Goal: Task Accomplishment & Management: Complete application form

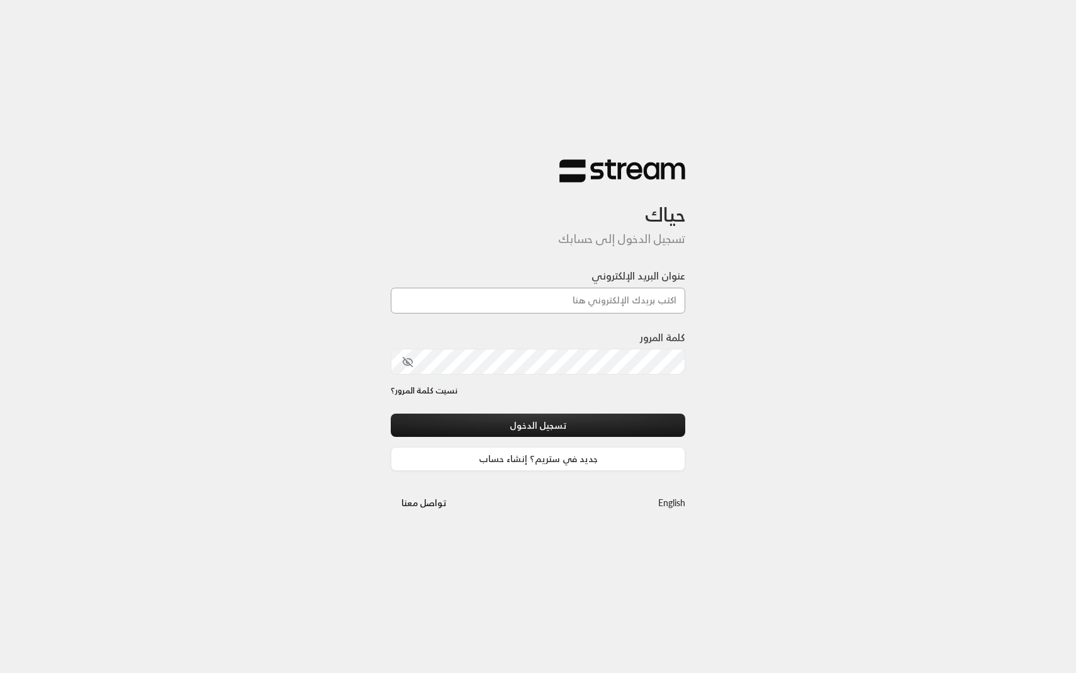
click at [488, 304] on input "عنوان البريد الإلكتروني" at bounding box center [538, 301] width 294 height 26
type input "technology+v2@streampay.sa"
click at [501, 422] on button "تسجيل الدخول" at bounding box center [538, 424] width 294 height 23
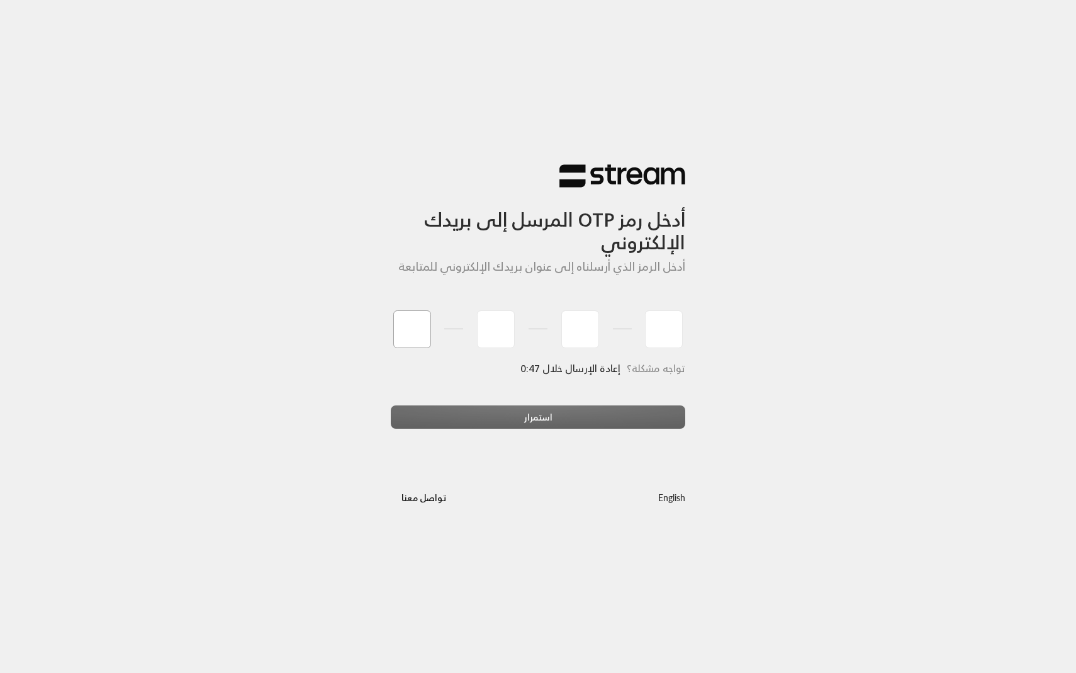
type input "2"
type input "8"
type input "3"
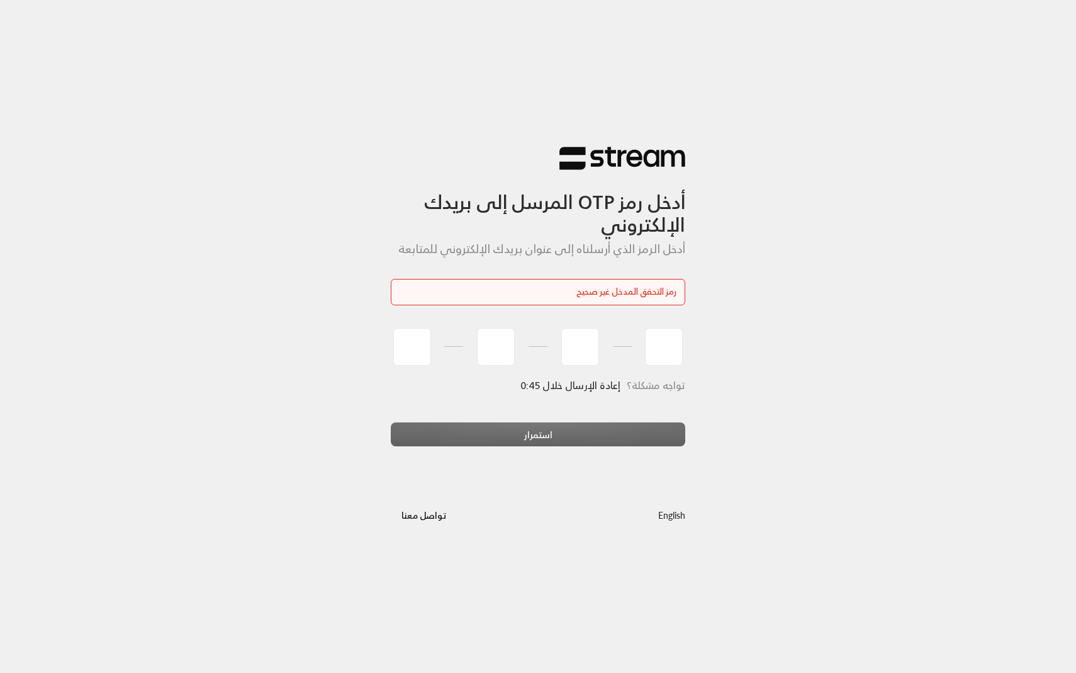
click at [442, 437] on div "استمرار" at bounding box center [538, 439] width 294 height 34
click at [417, 355] on input "tel" at bounding box center [412, 347] width 38 height 38
type input "2"
type input "8"
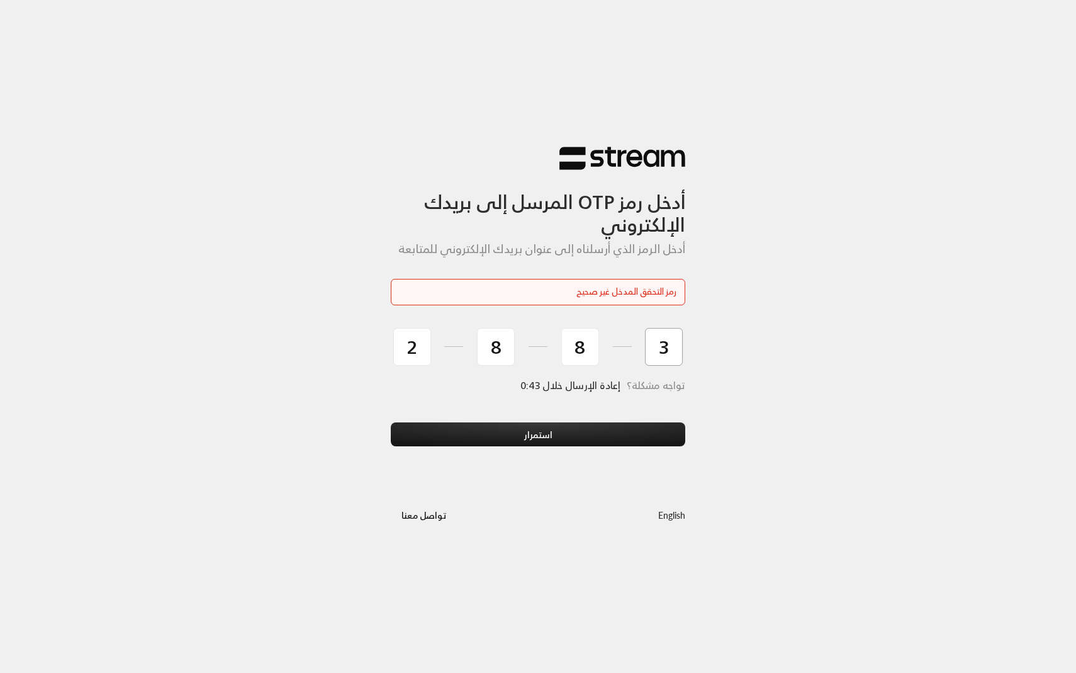
type input "3"
click at [391, 422] on button "استمرار" at bounding box center [538, 433] width 294 height 23
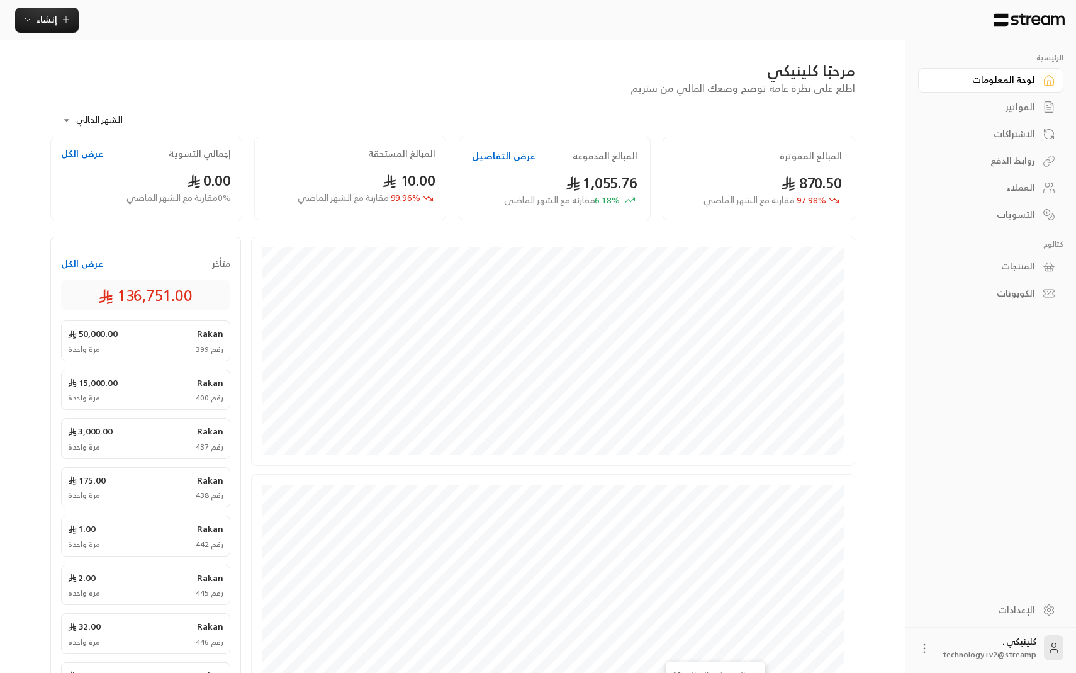
scroll to position [202, 0]
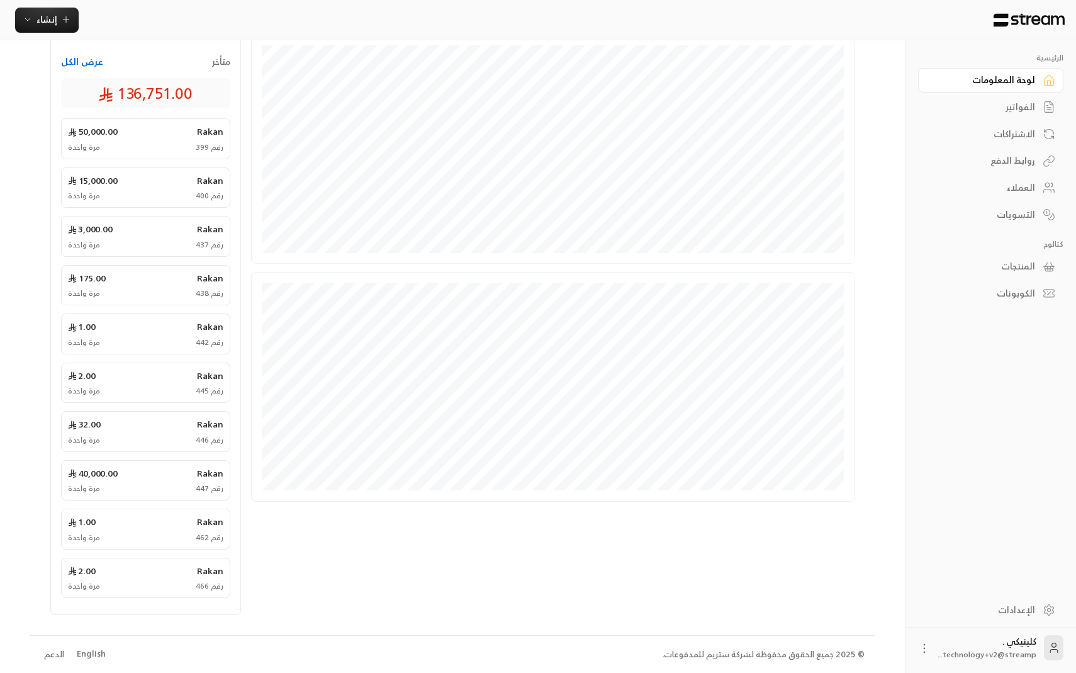
click at [81, 653] on div "English" at bounding box center [91, 653] width 29 height 13
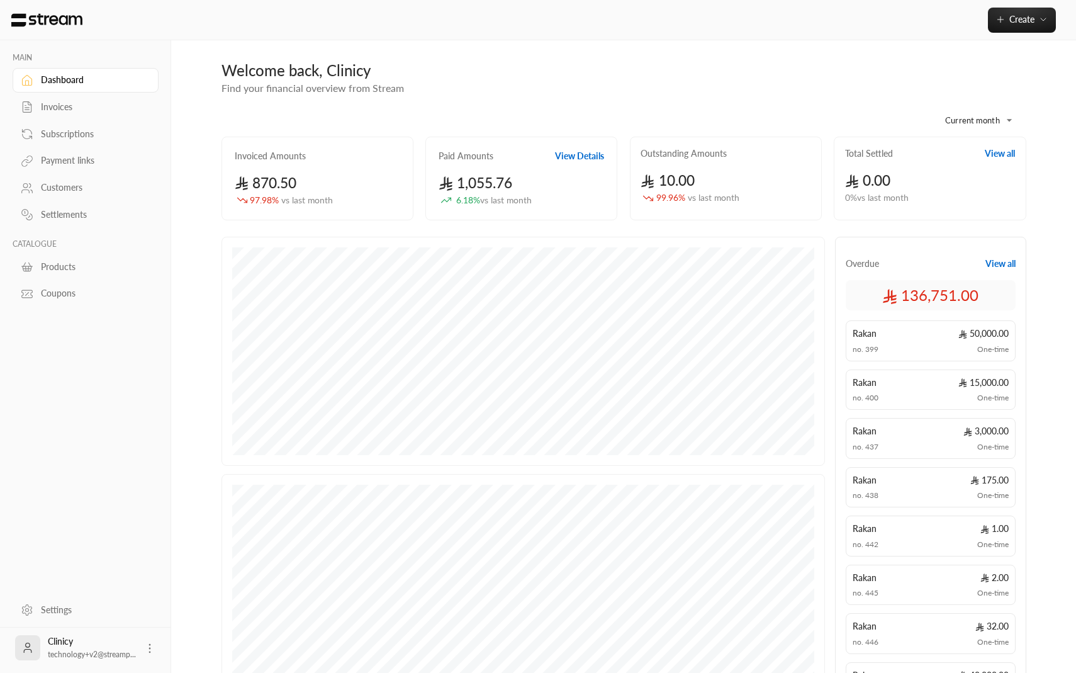
click at [109, 112] on div "Invoices" at bounding box center [92, 107] width 102 height 13
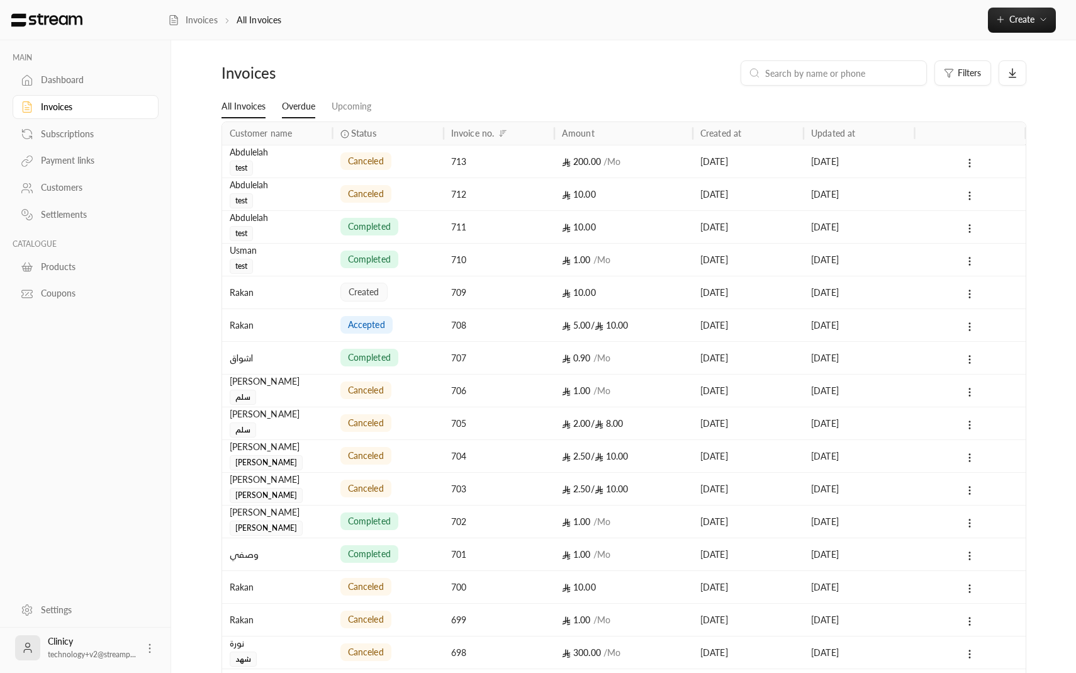
click at [287, 110] on link "Overdue" at bounding box center [298, 107] width 33 height 23
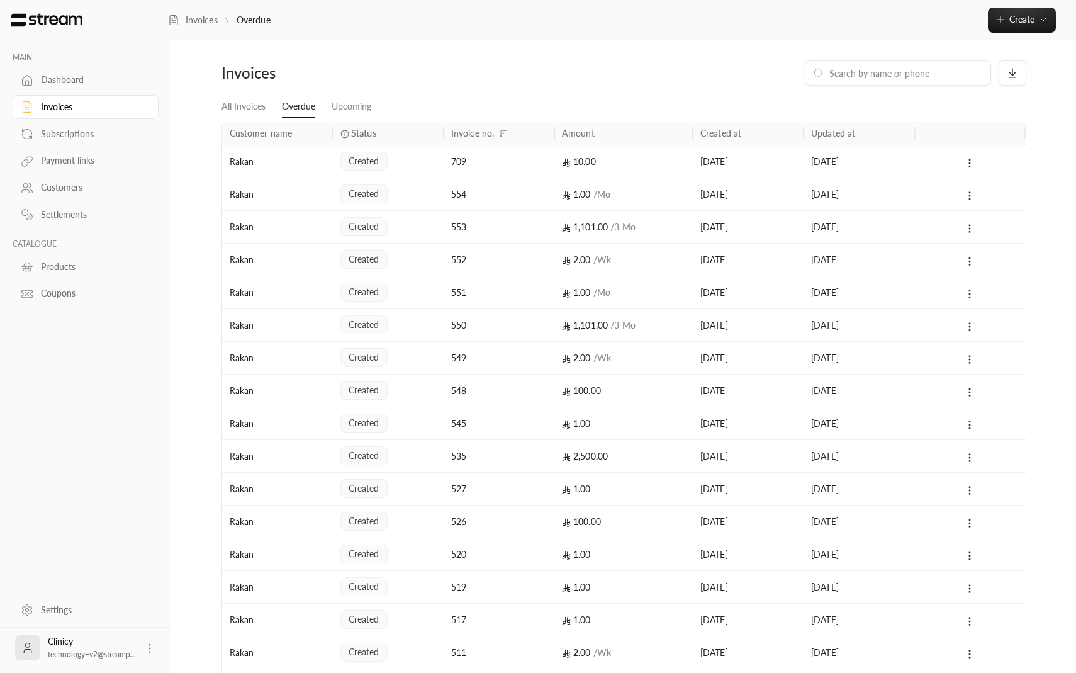
click at [237, 167] on div "Rakan" at bounding box center [278, 161] width 96 height 32
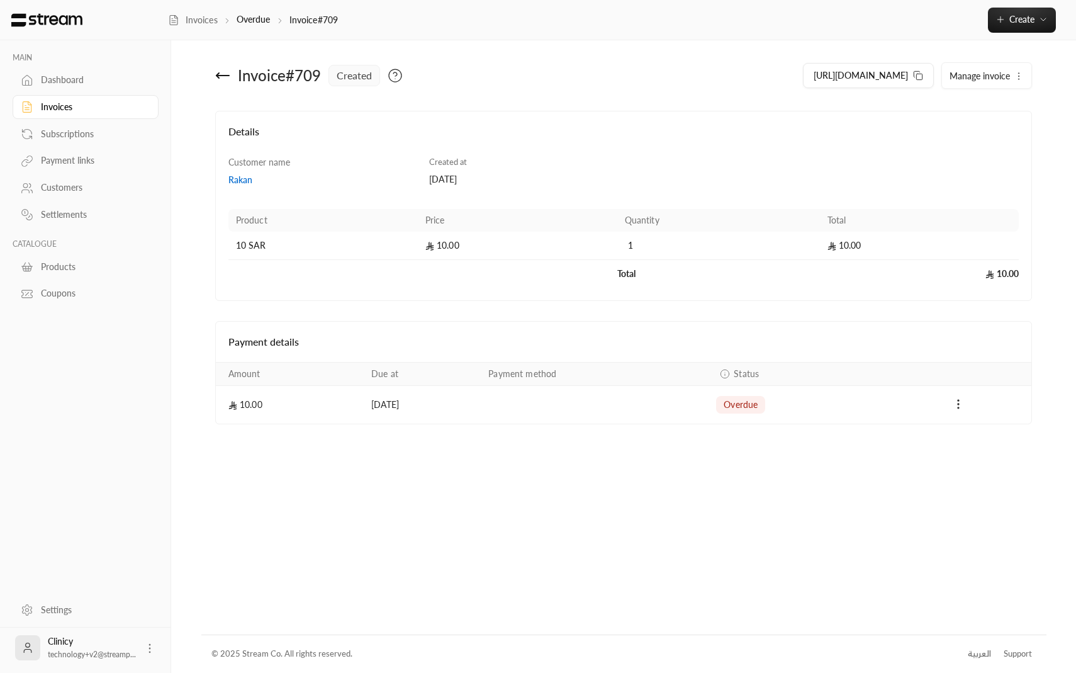
click at [98, 136] on div "Subscriptions" at bounding box center [92, 134] width 102 height 13
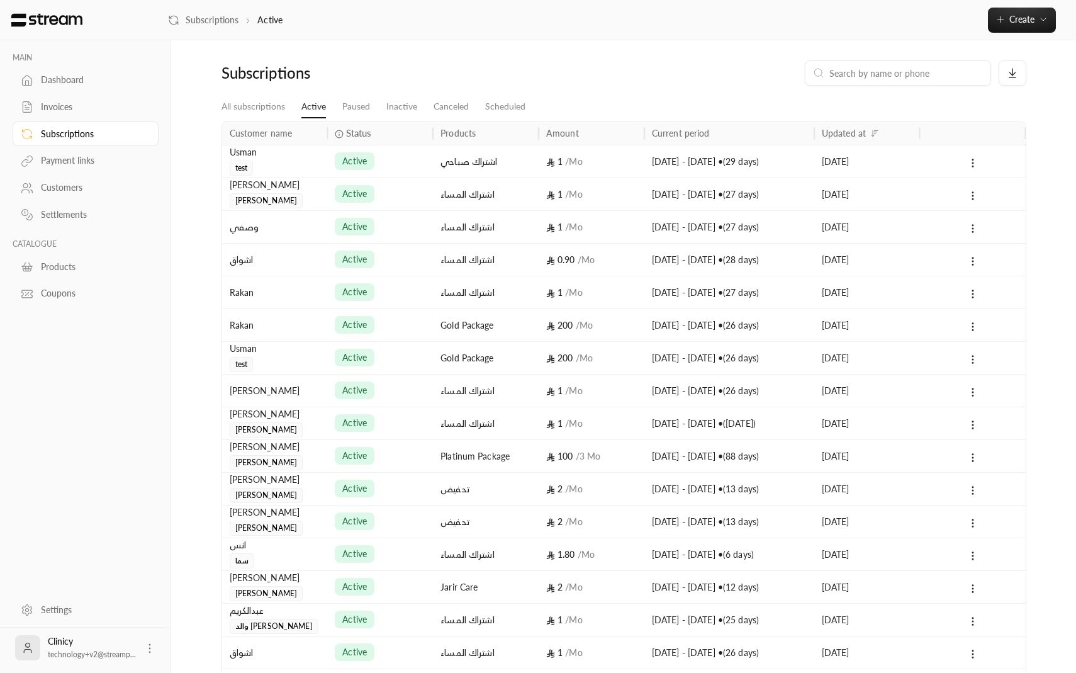
click at [100, 160] on div "Payment links" at bounding box center [92, 160] width 102 height 13
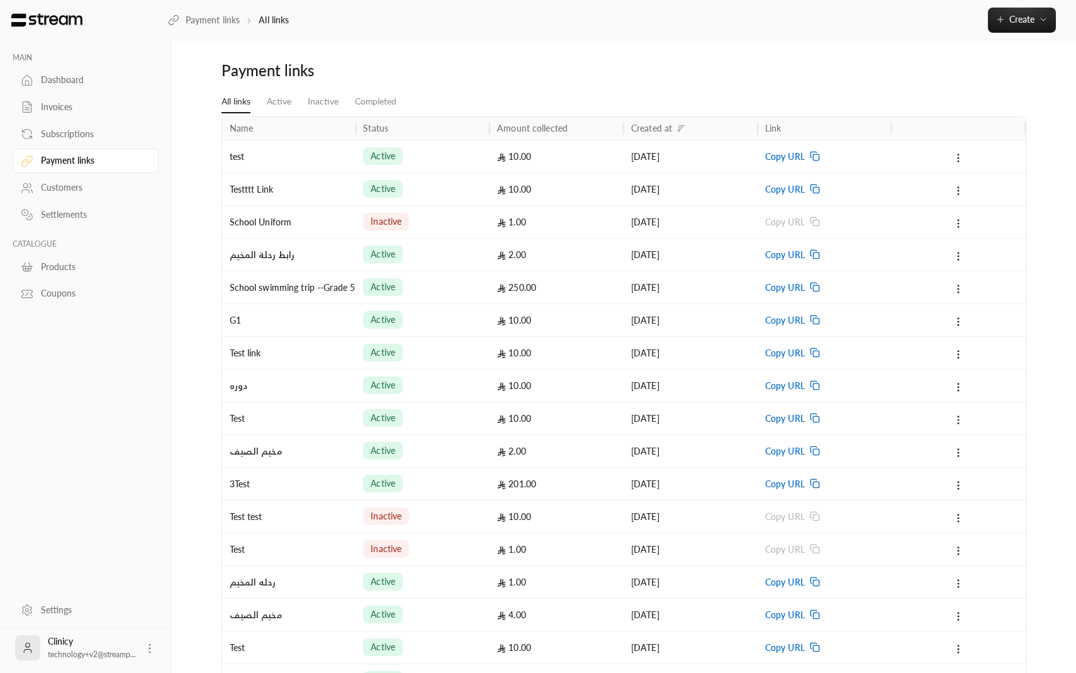
click at [96, 191] on div "Customers" at bounding box center [92, 187] width 102 height 13
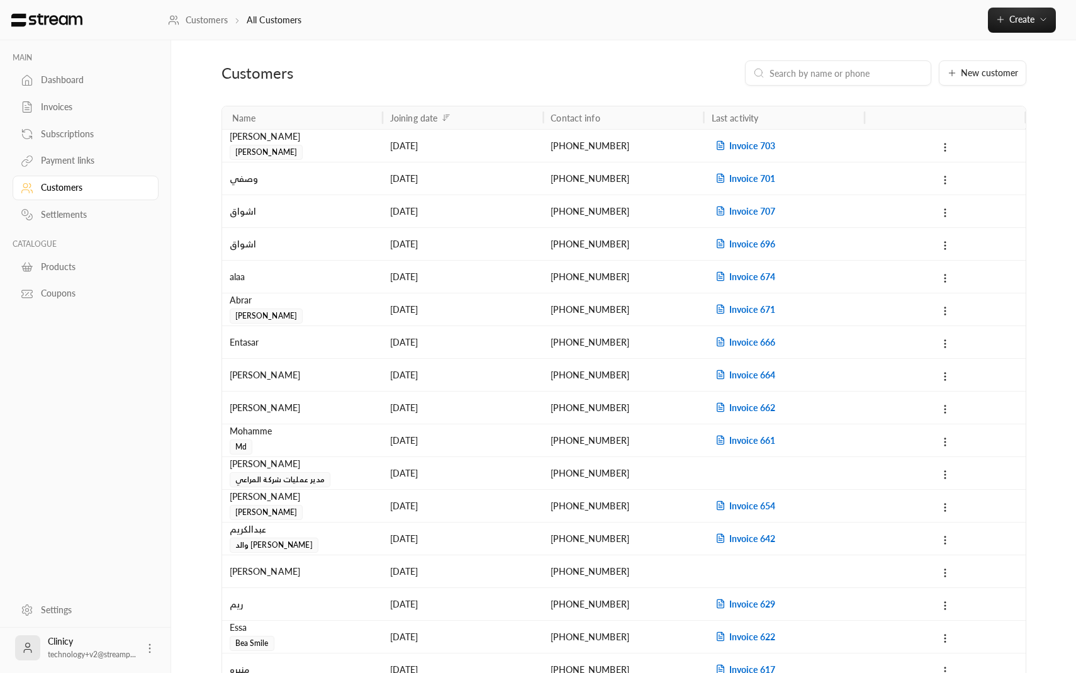
click at [374, 156] on div "احمد الصالح ناصر" at bounding box center [302, 145] width 145 height 30
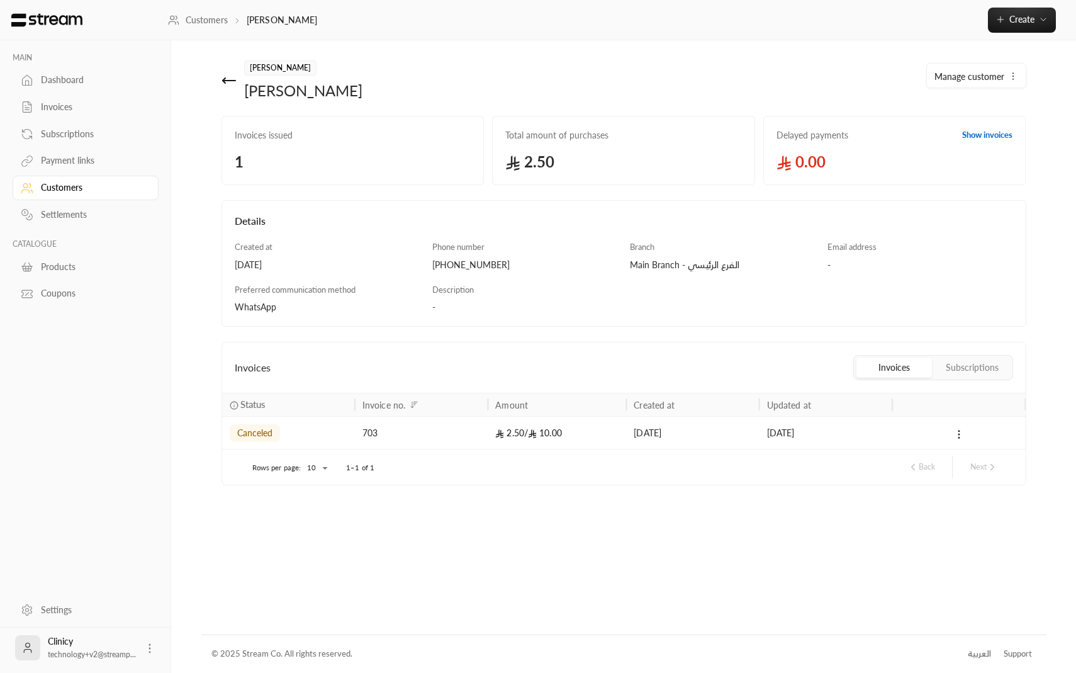
click at [958, 371] on button "Subscriptions" at bounding box center [971, 367] width 75 height 20
click at [912, 364] on button "Invoices" at bounding box center [893, 367] width 75 height 20
click at [968, 374] on button "Subscriptions" at bounding box center [971, 367] width 75 height 20
click at [645, 243] on span "Branch" at bounding box center [642, 247] width 25 height 10
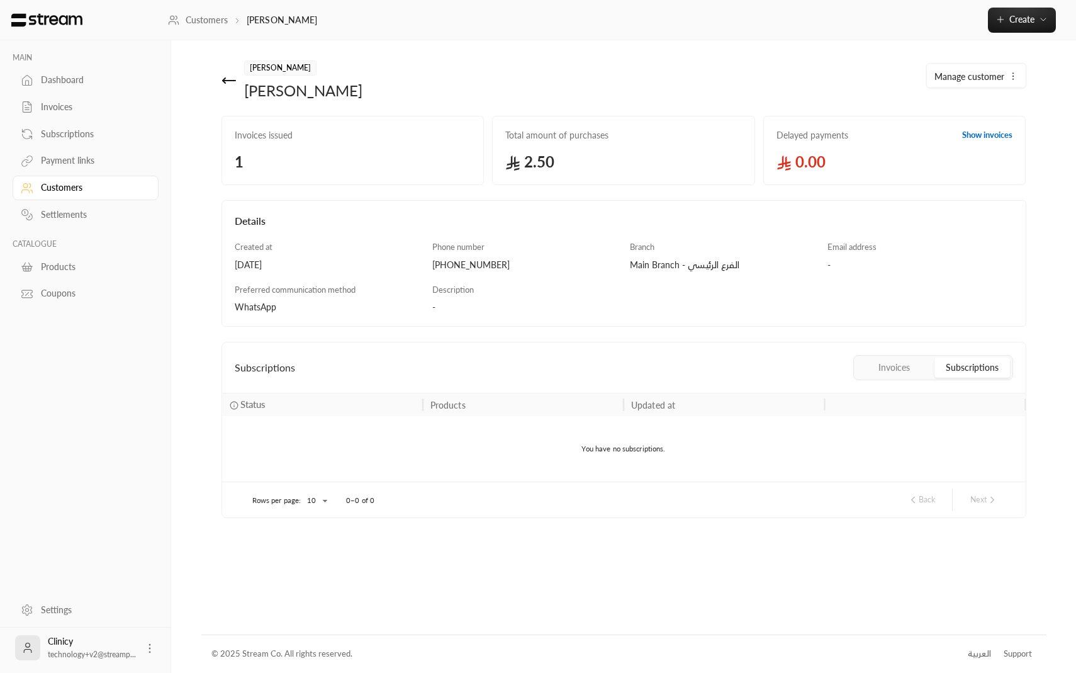
click at [196, 234] on div "MAIN Dashboard Invoices Subscriptions Payment links Customers Settlements CATAL…" at bounding box center [538, 336] width 1016 height 673
click at [65, 169] on link "Payment links" at bounding box center [86, 160] width 146 height 25
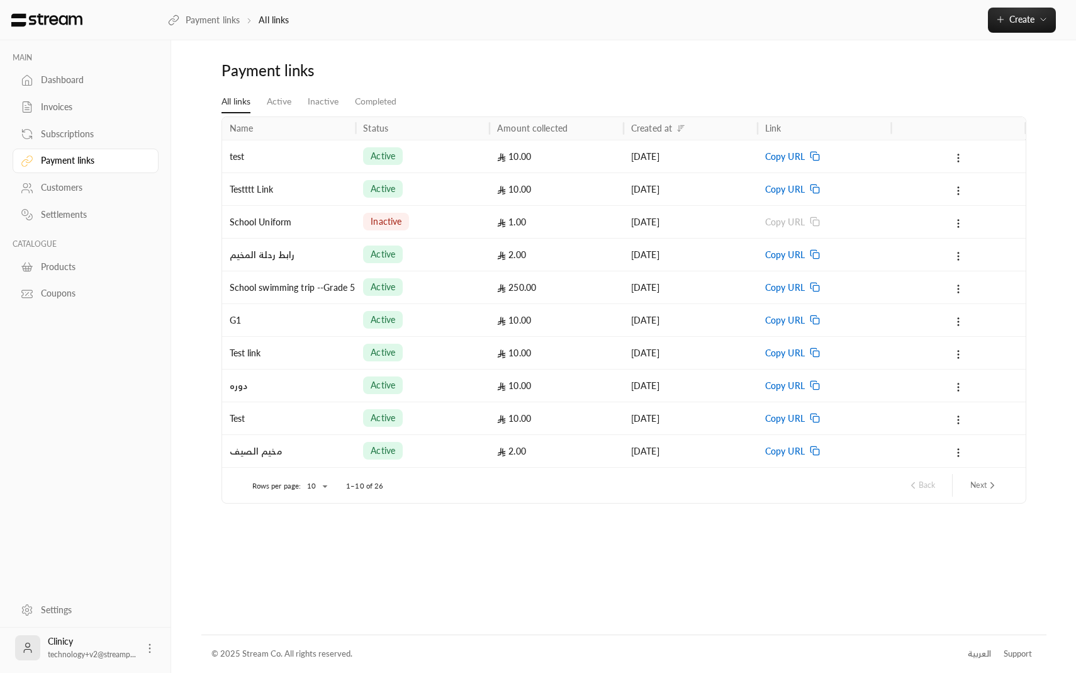
click at [773, 150] on span "Copy URL" at bounding box center [785, 156] width 40 height 32
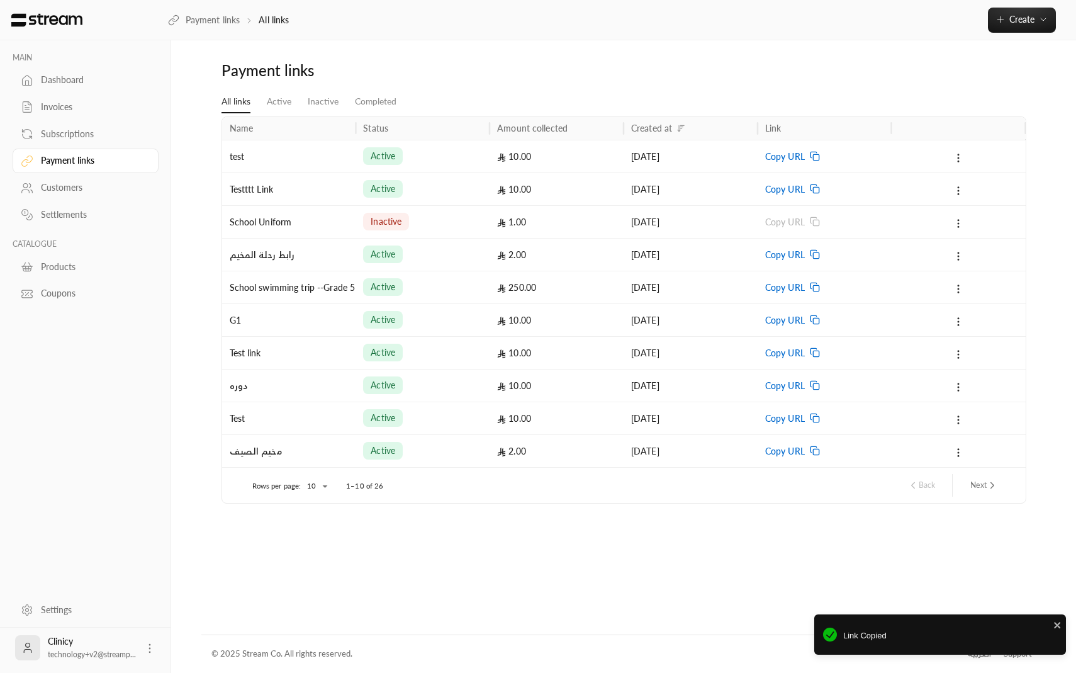
click at [87, 192] on div "Customers" at bounding box center [92, 187] width 102 height 13
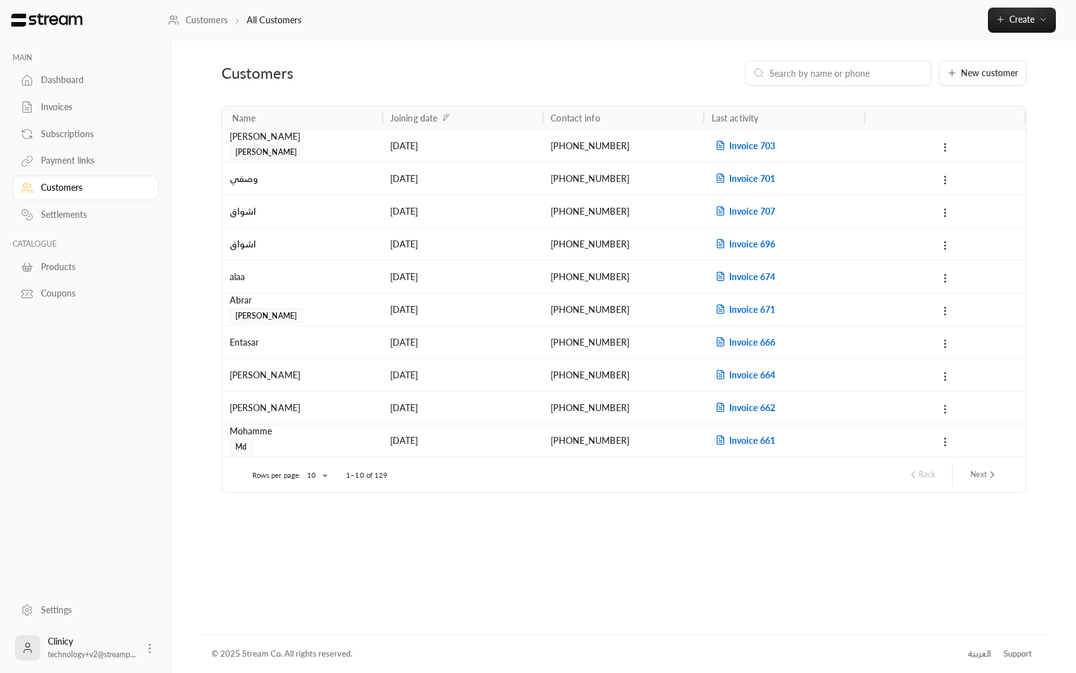
click at [85, 171] on link "Payment links" at bounding box center [86, 160] width 146 height 25
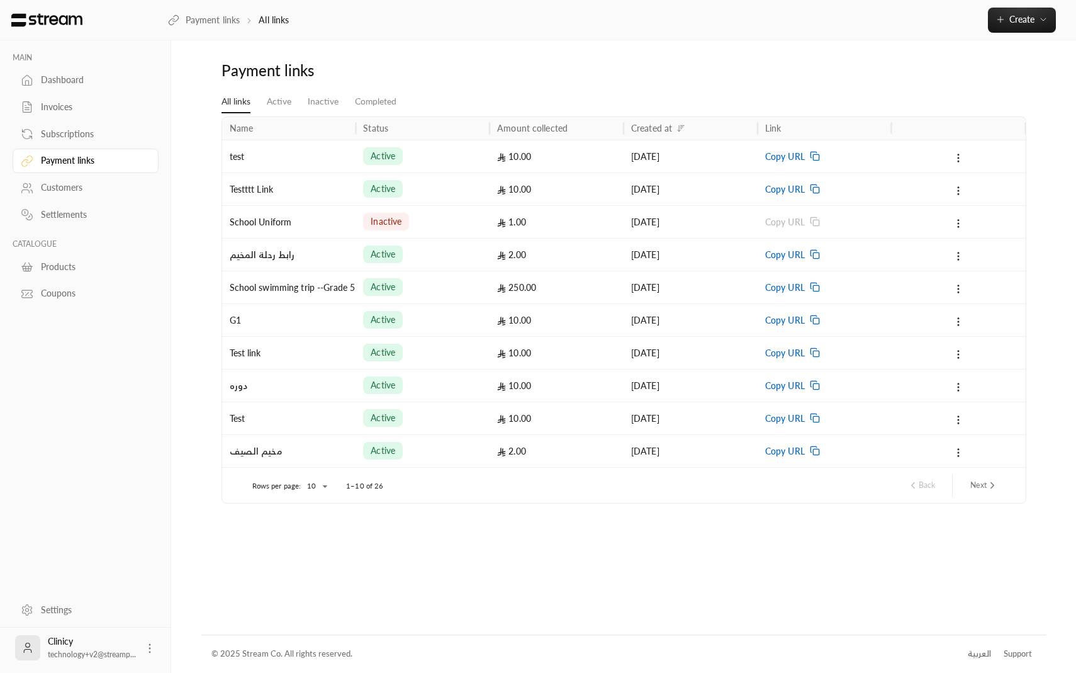
click at [86, 187] on div "Customers" at bounding box center [92, 187] width 102 height 13
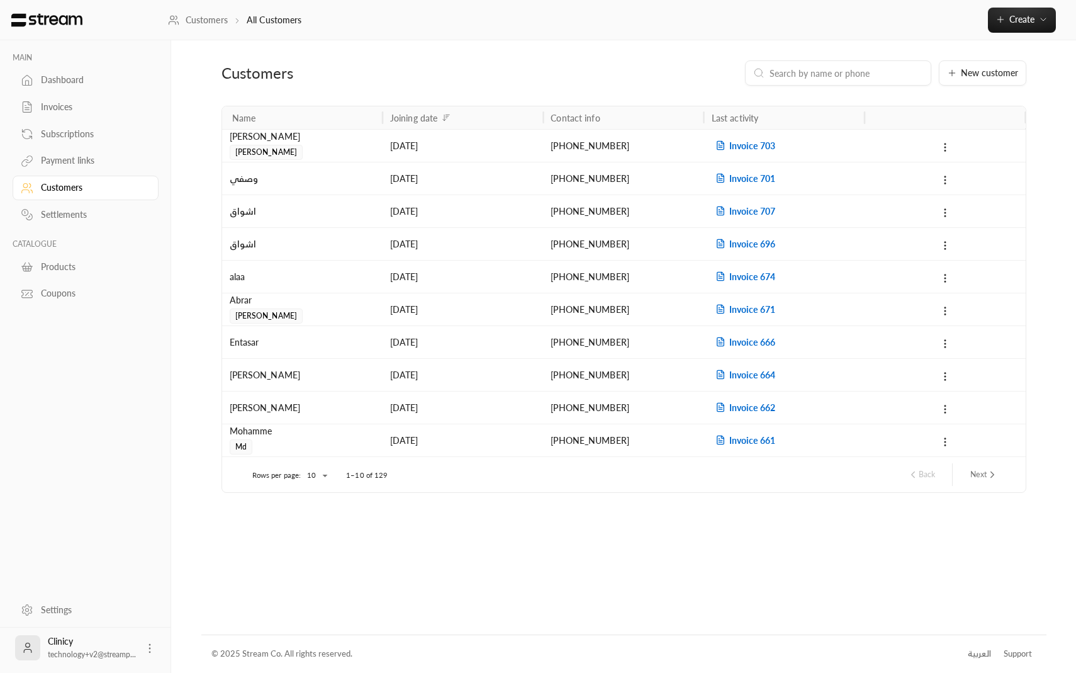
click at [83, 215] on div "Settlements" at bounding box center [92, 214] width 102 height 13
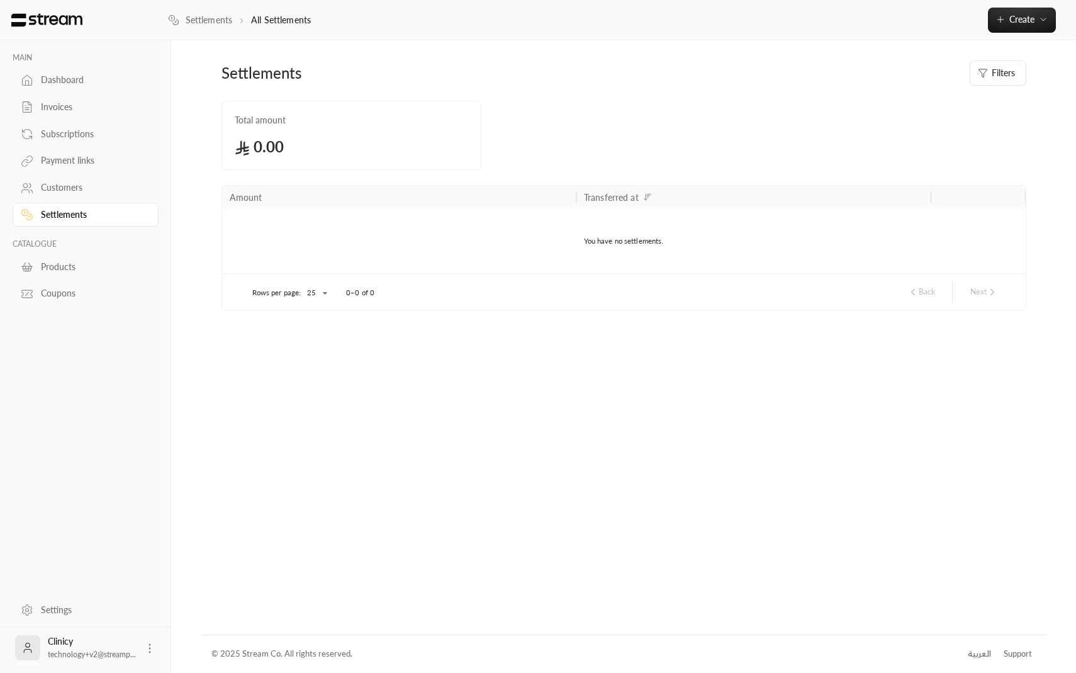
click at [77, 187] on div "Customers" at bounding box center [92, 187] width 102 height 13
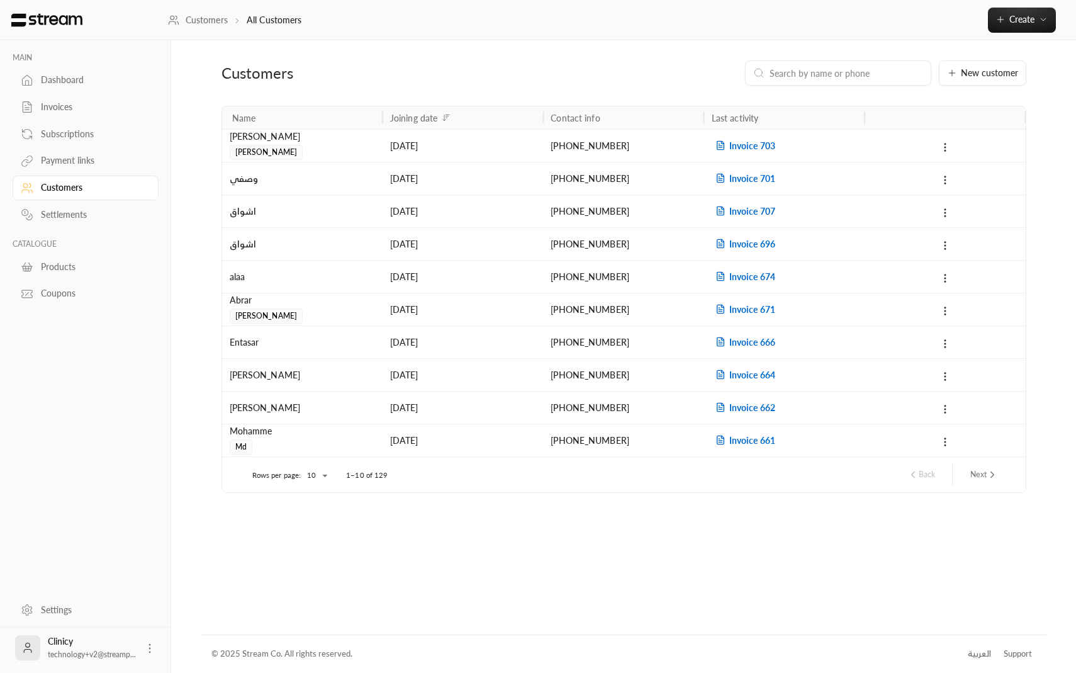
click at [73, 78] on div "Dashboard" at bounding box center [92, 80] width 102 height 13
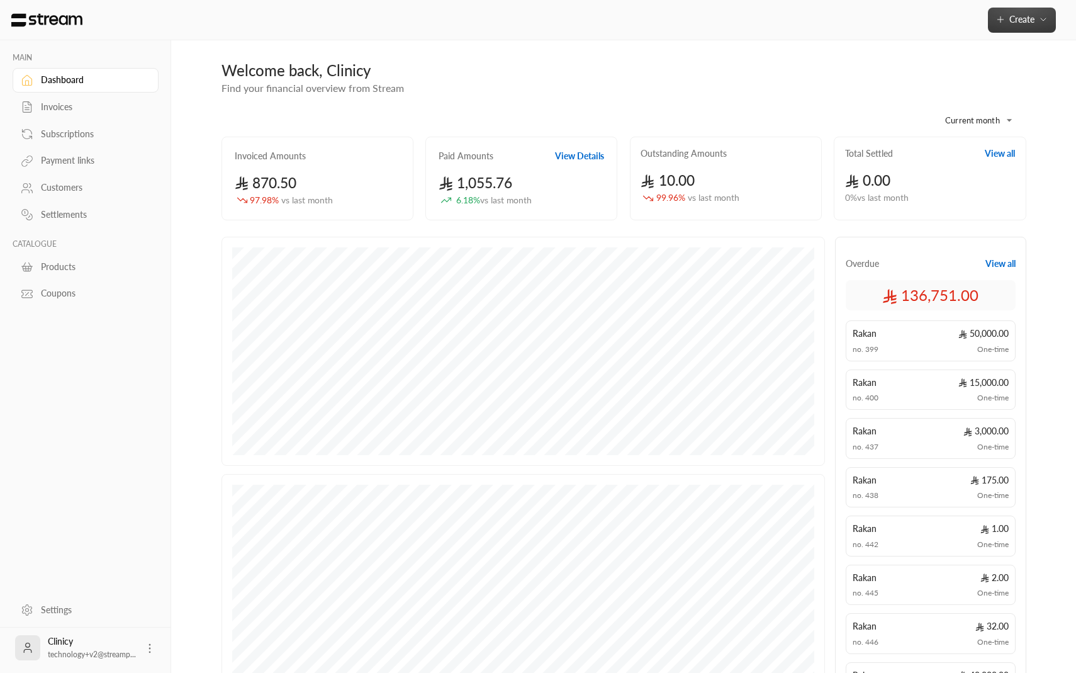
click at [1037, 21] on span "Create" at bounding box center [1021, 19] width 53 height 11
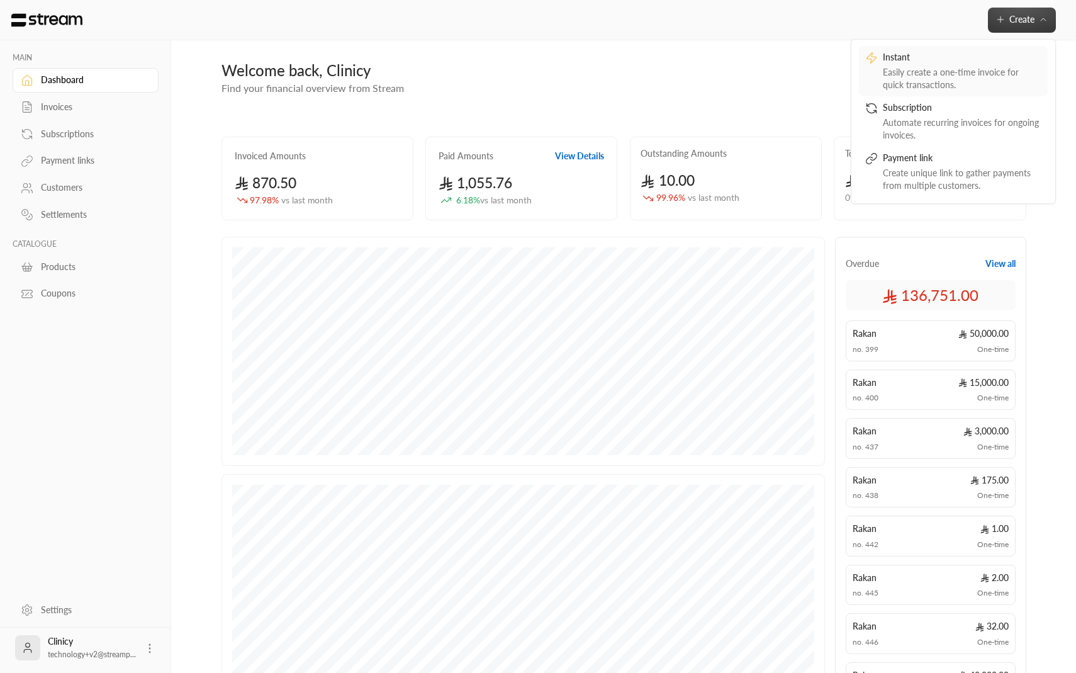
click at [967, 69] on div "Easily create a one-time invoice for quick transactions." at bounding box center [962, 78] width 159 height 25
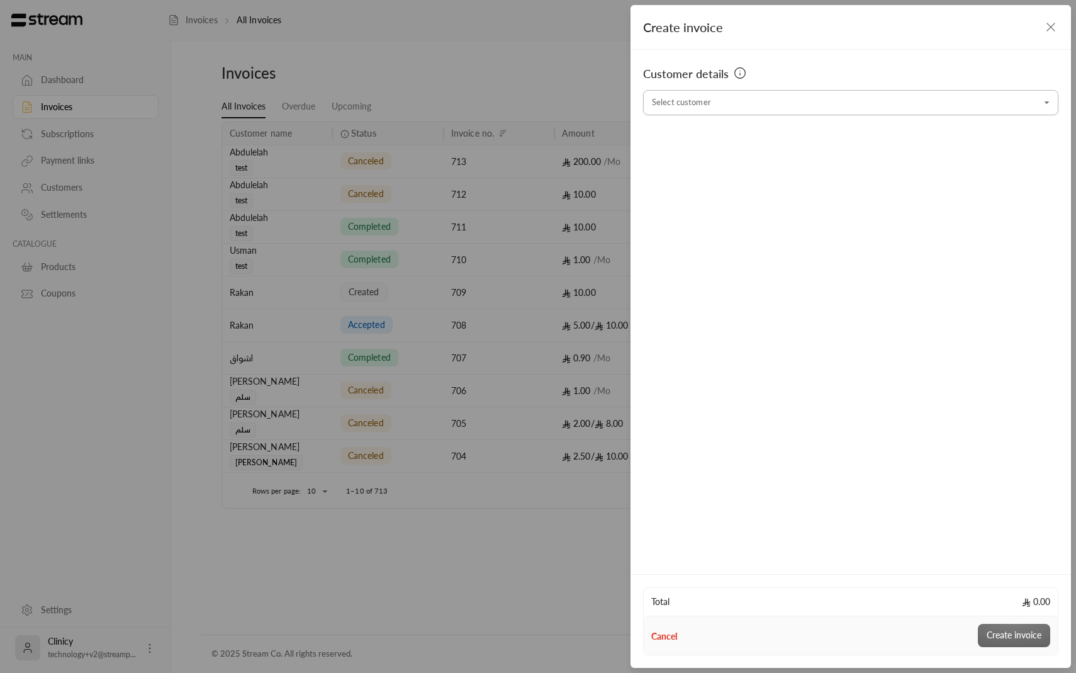
click at [822, 98] on input "Select customer" at bounding box center [850, 103] width 415 height 22
click at [737, 177] on span "يوسف" at bounding box center [772, 169] width 78 height 16
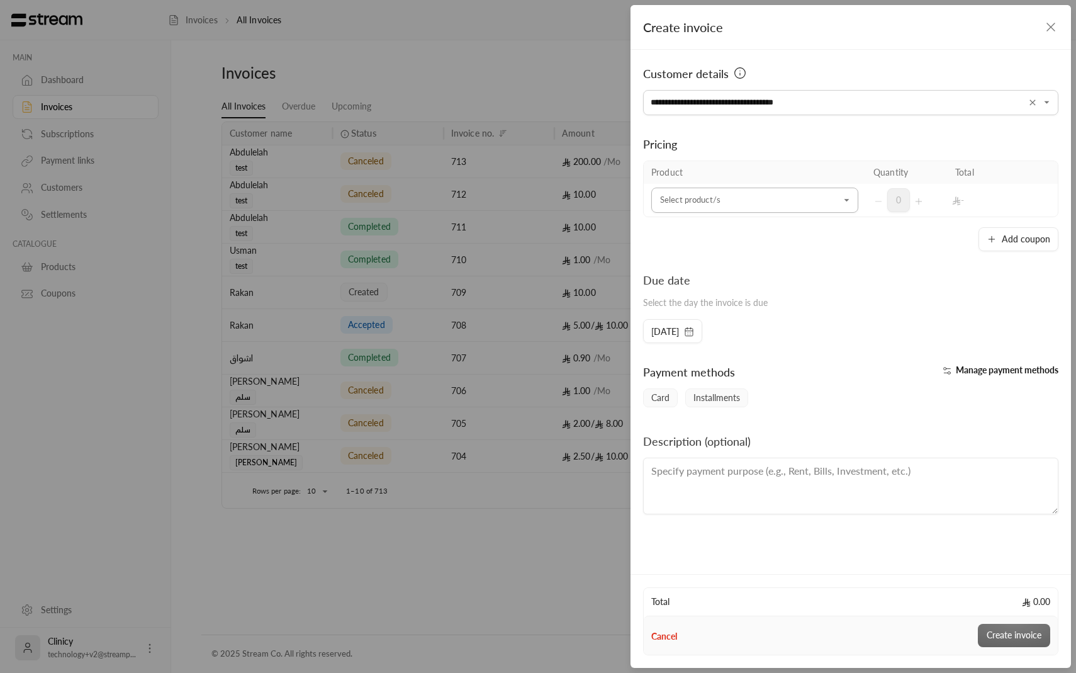
type input "**********"
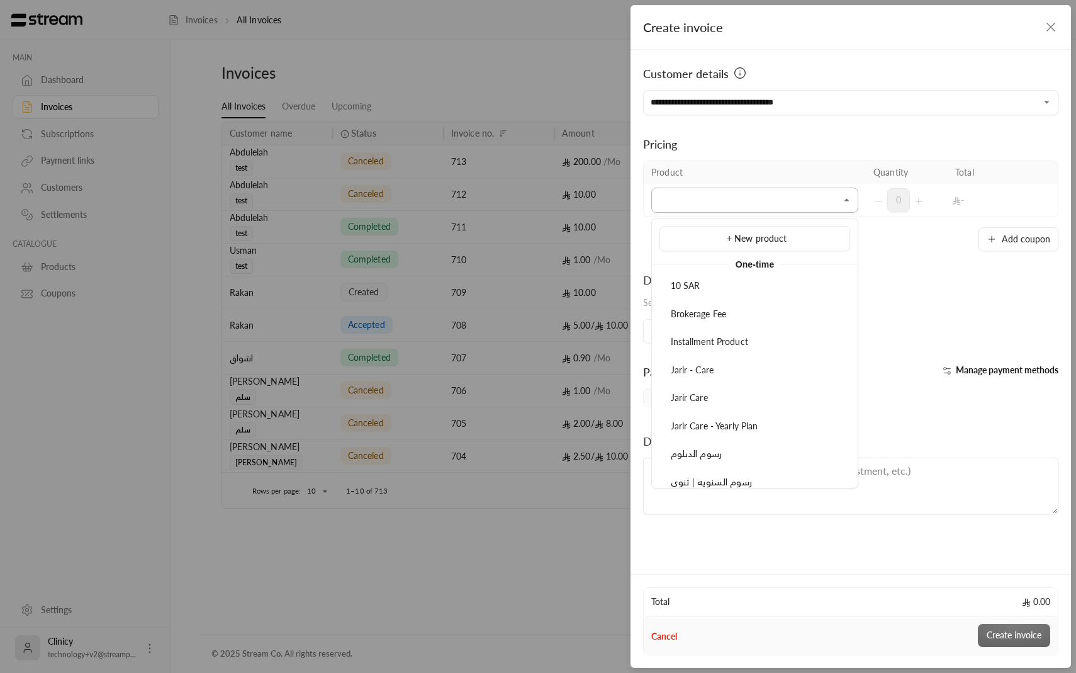
click at [737, 193] on input "Select customer" at bounding box center [754, 200] width 207 height 22
click at [704, 367] on span "Jarir - Care" at bounding box center [692, 369] width 43 height 11
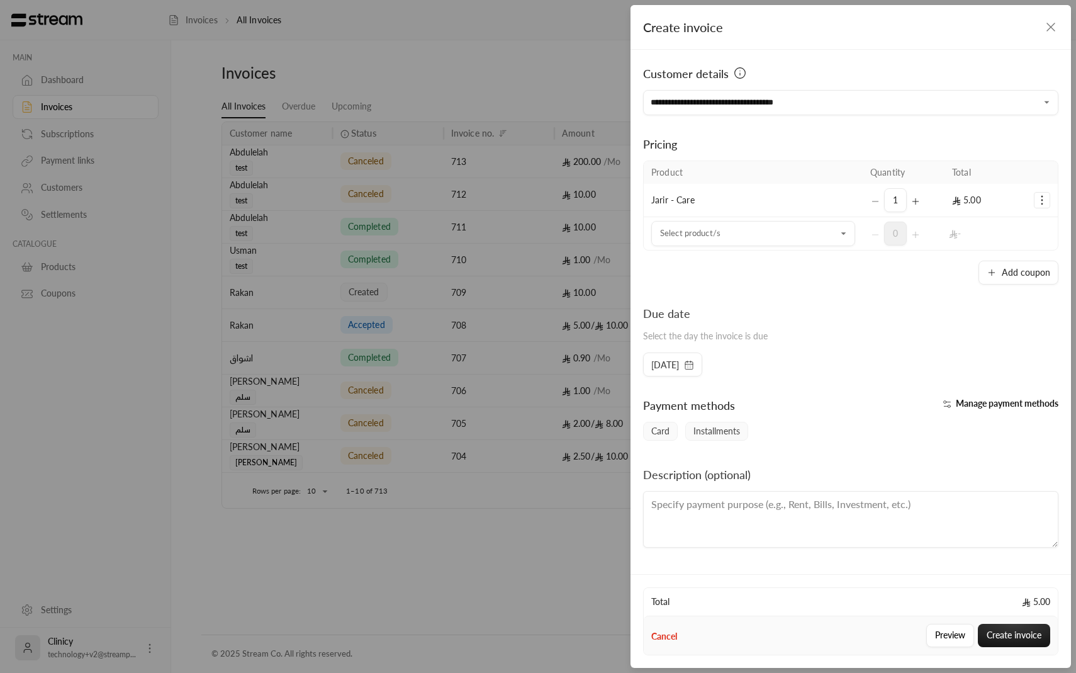
click at [694, 365] on icon "button" at bounding box center [689, 365] width 10 height 10
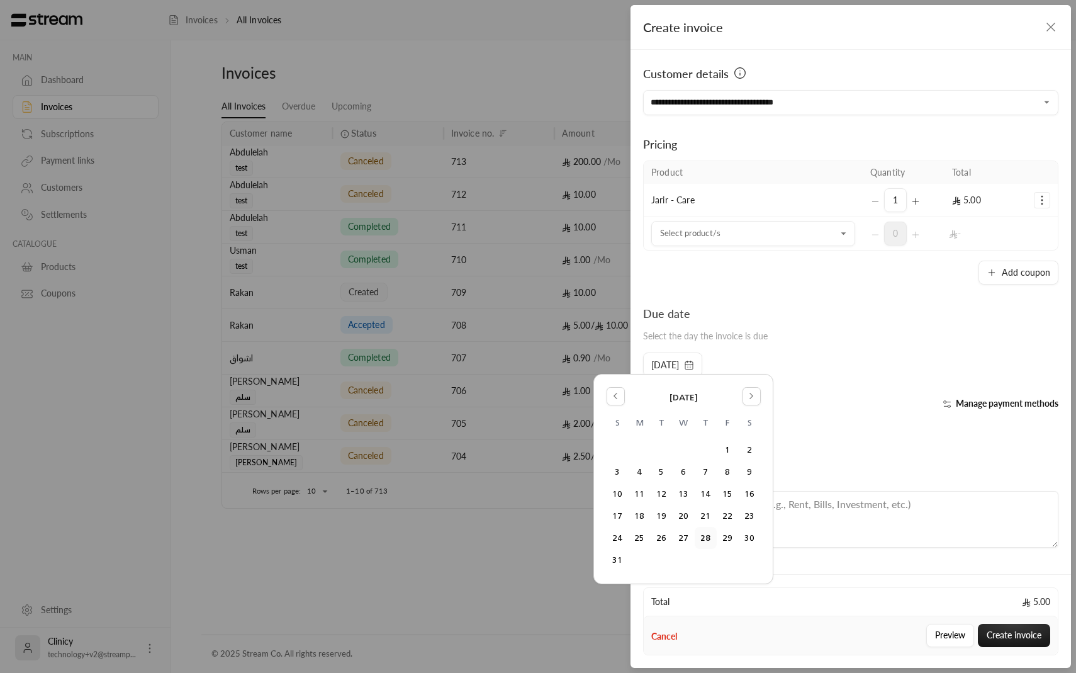
click at [760, 344] on div "Due date Select the day the invoice is due" at bounding box center [851, 328] width 428 height 48
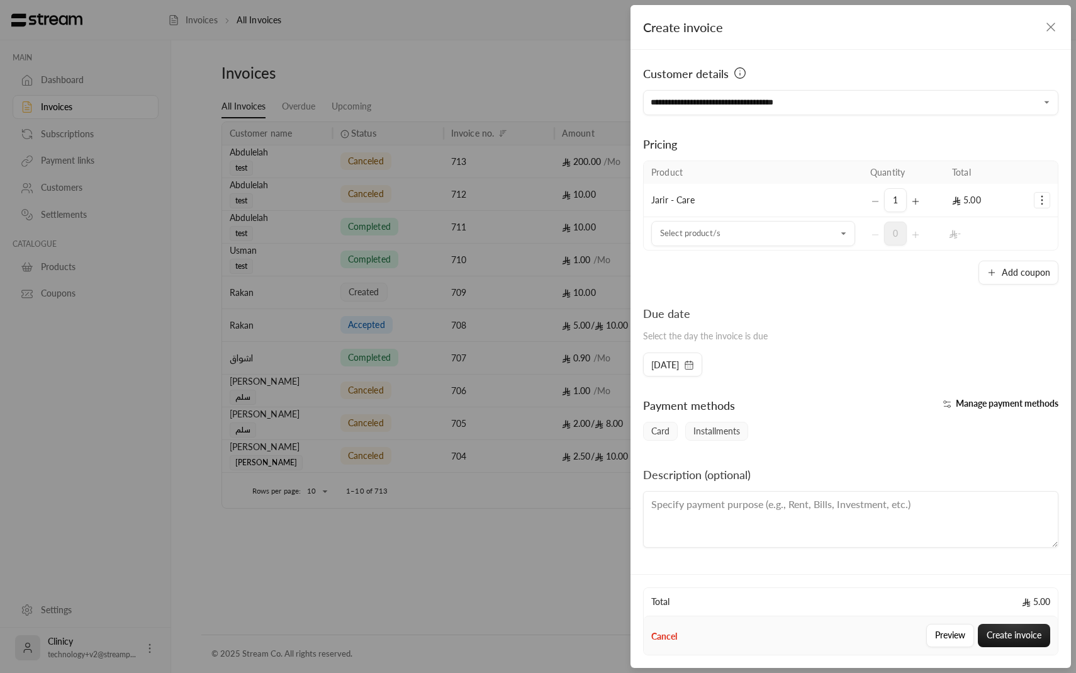
click at [939, 401] on button "Manage payment methods" at bounding box center [998, 403] width 120 height 13
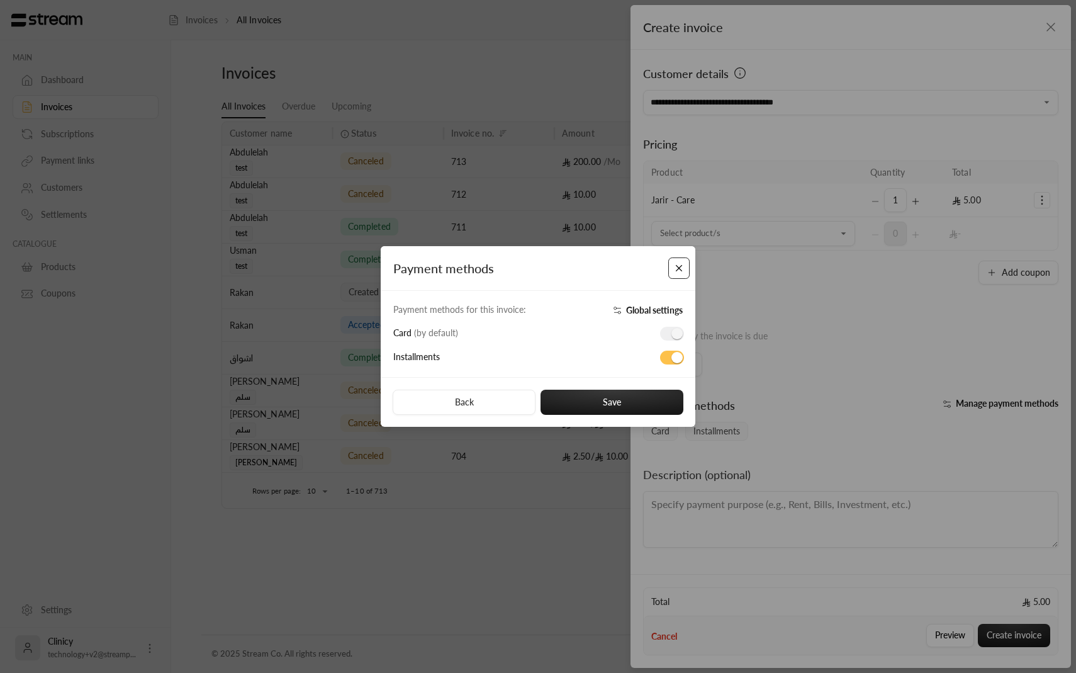
click at [676, 266] on button "Close" at bounding box center [679, 268] width 22 height 22
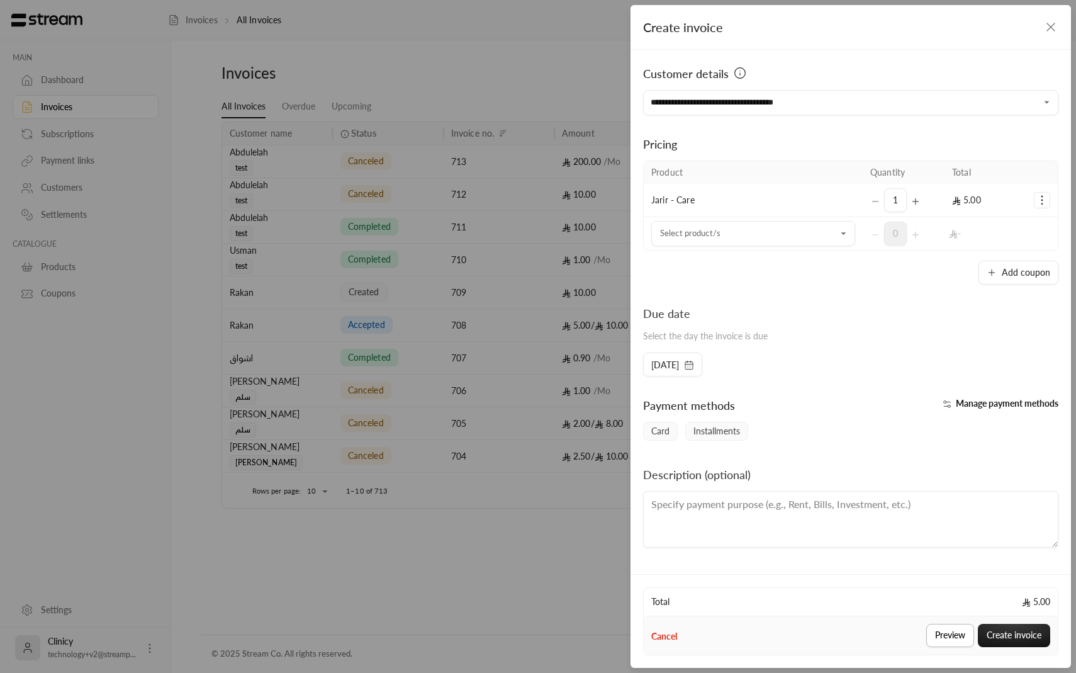
click at [946, 634] on button "Preview" at bounding box center [950, 634] width 48 height 23
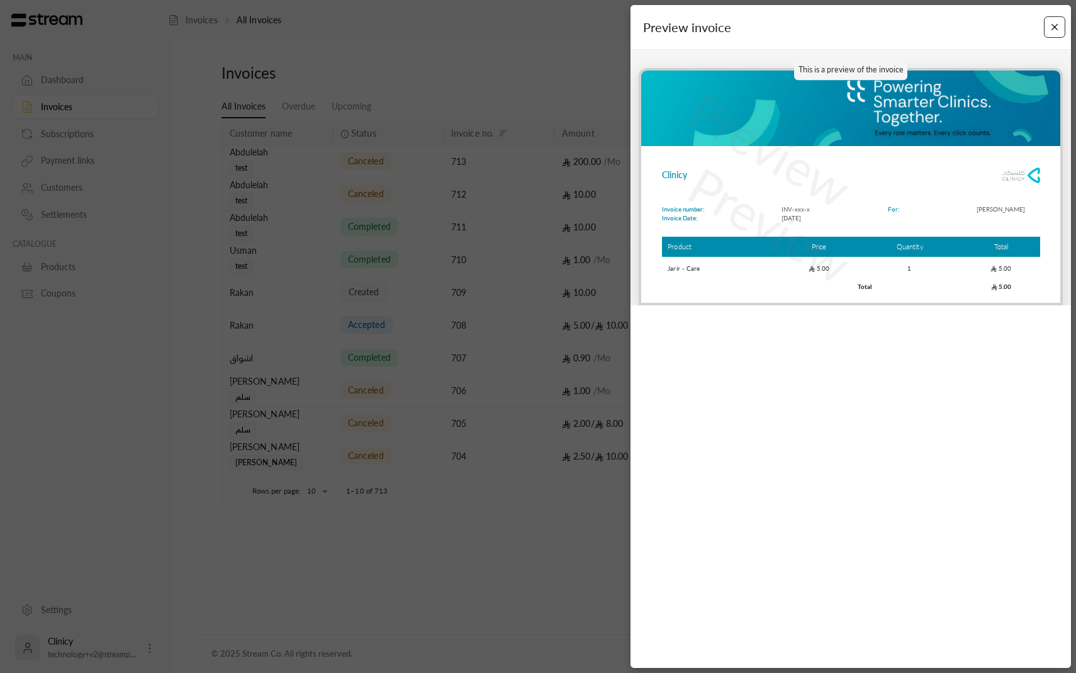
click at [1054, 33] on button "Close" at bounding box center [1055, 27] width 22 height 22
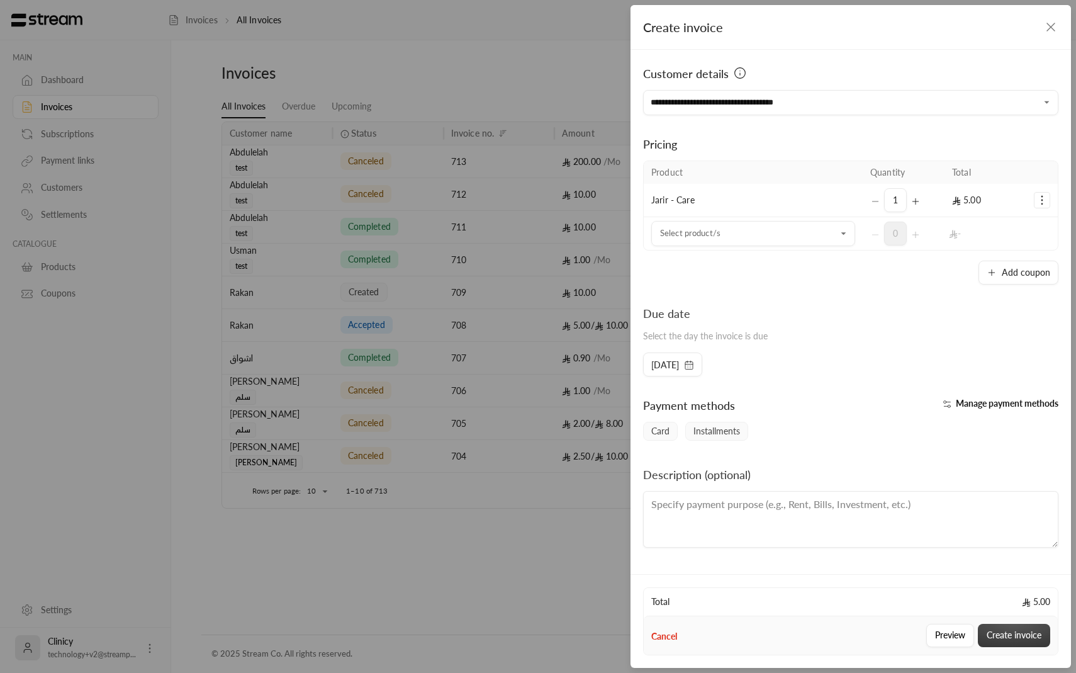
click at [1015, 626] on button "Create invoice" at bounding box center [1014, 634] width 72 height 23
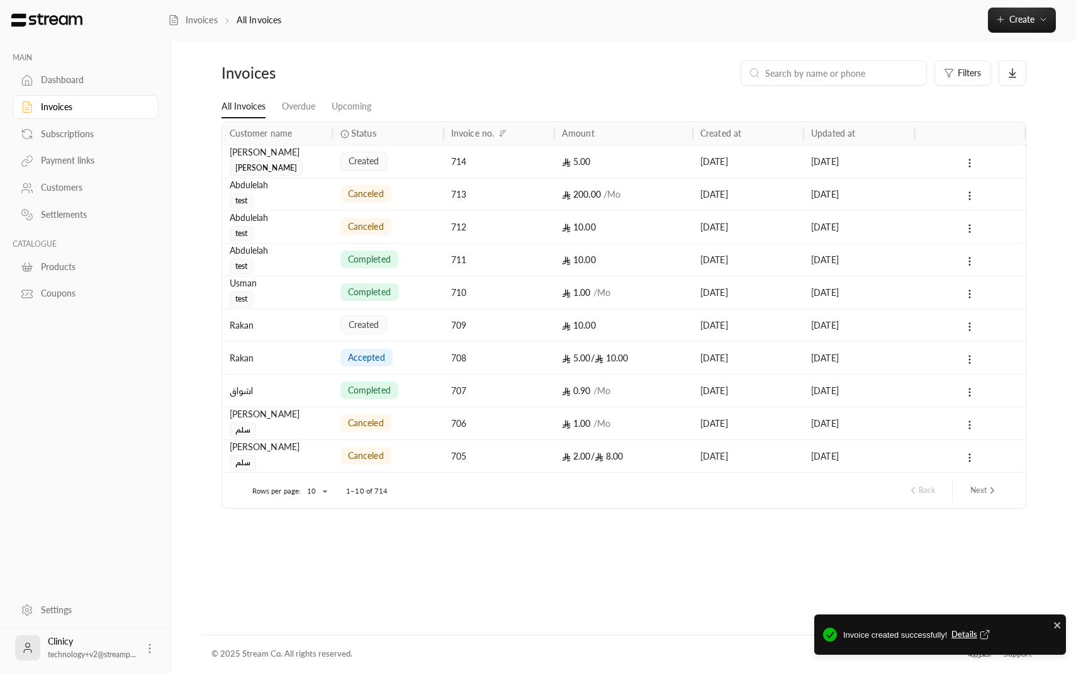
click at [1014, 3] on div "Invoices All Invoices Create Instant Easily create a one-time invoice for quick…" at bounding box center [622, 20] width 908 height 40
click at [1011, 19] on span "Create" at bounding box center [1021, 19] width 25 height 11
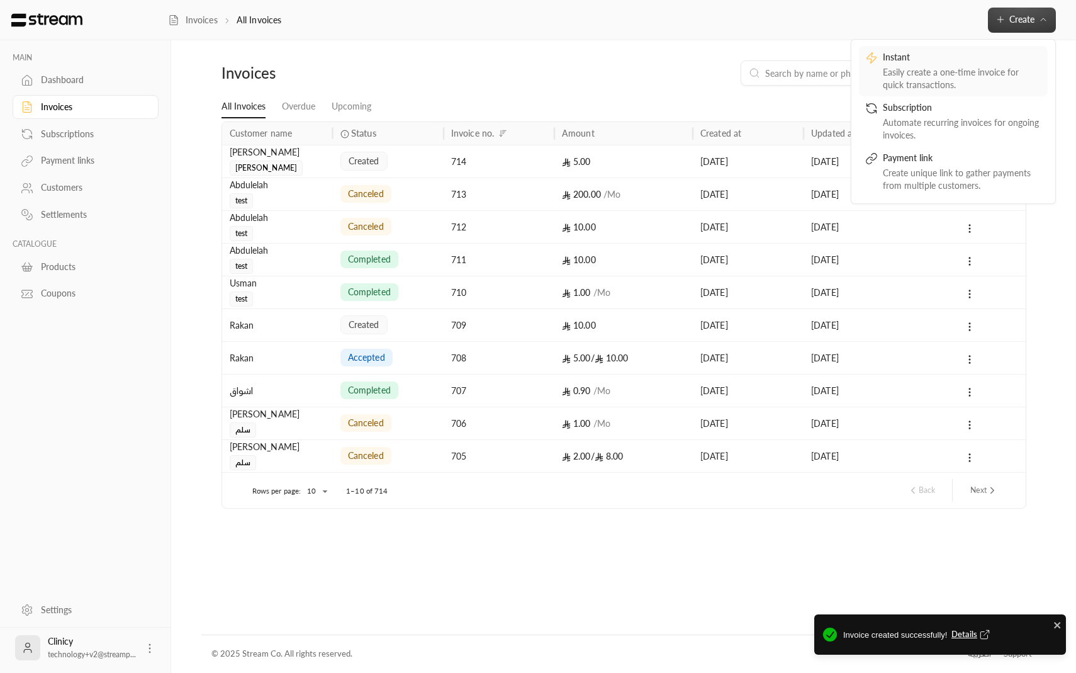
click at [986, 59] on div "Instant" at bounding box center [962, 58] width 159 height 15
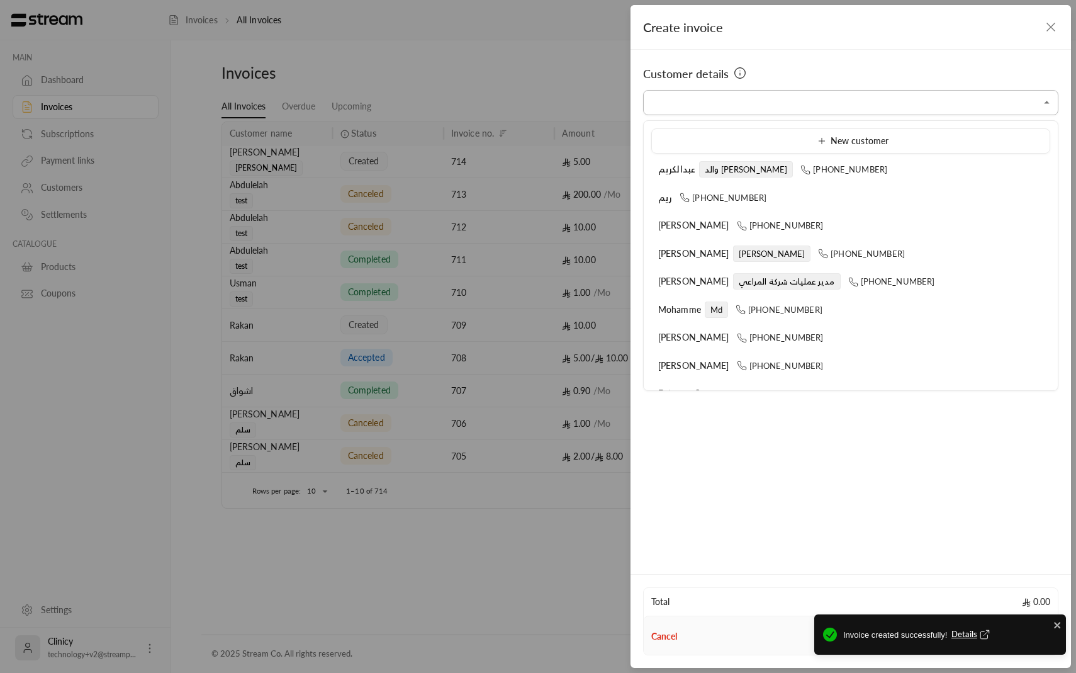
click at [963, 108] on input "Select customer" at bounding box center [850, 103] width 415 height 22
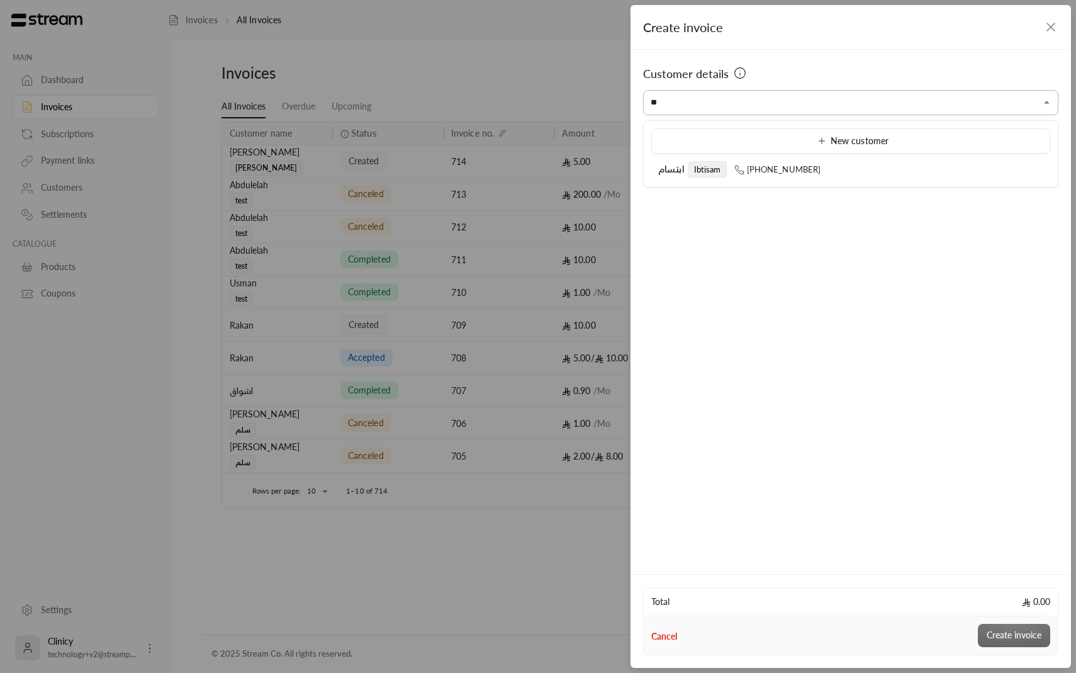
type input "*"
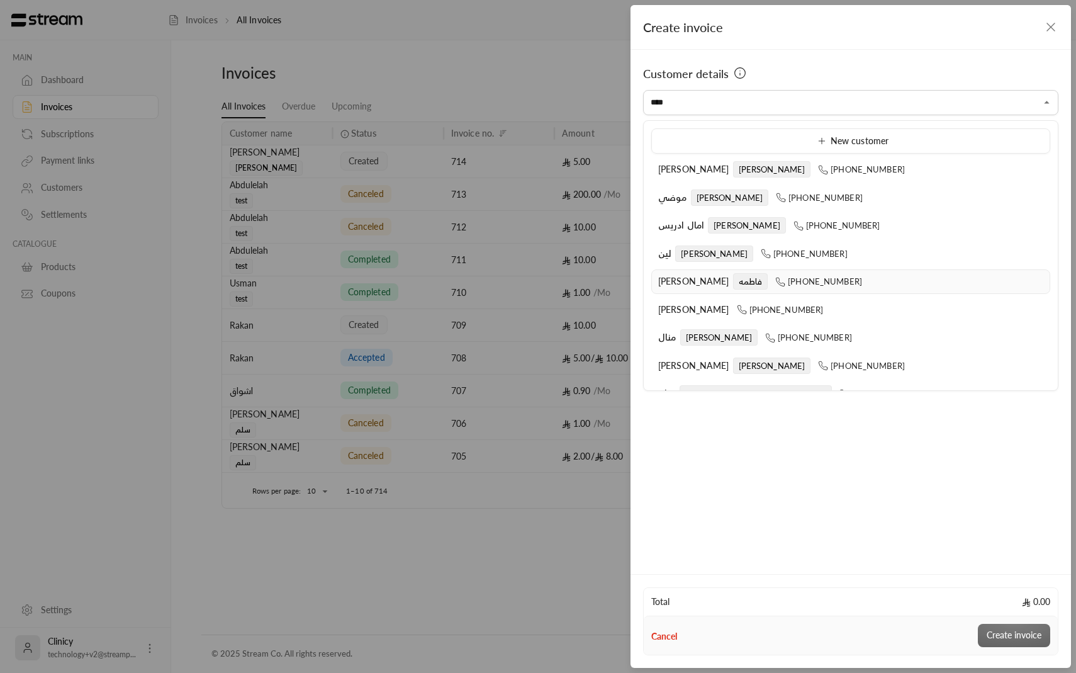
click at [740, 276] on span "فاطمه" at bounding box center [750, 281] width 35 height 16
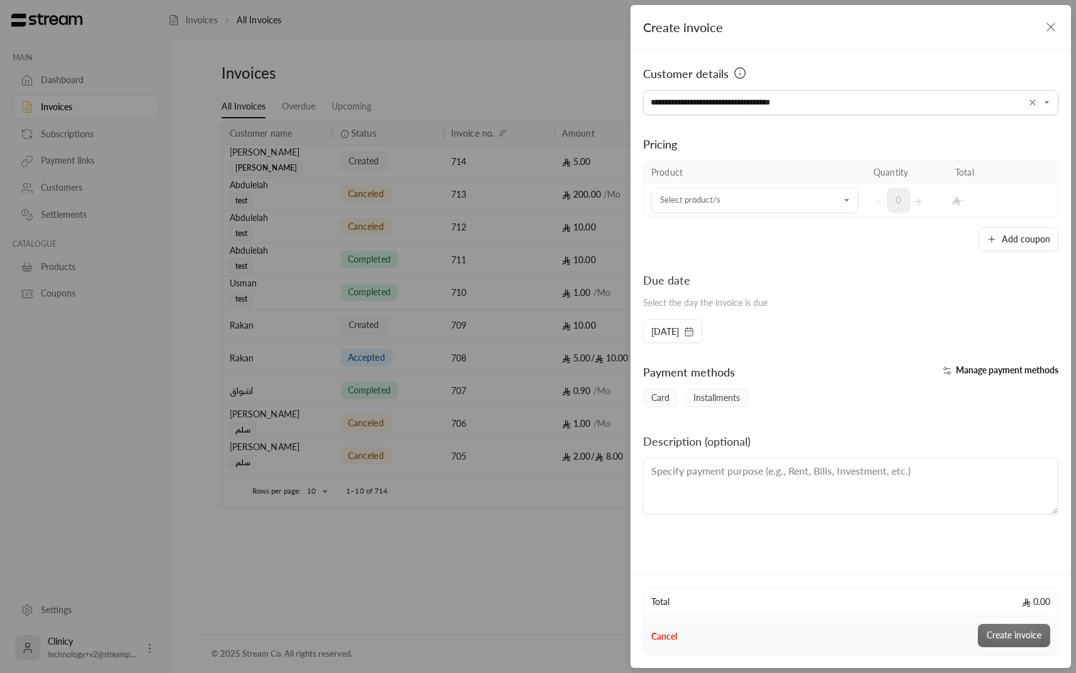
type input "**********"
click at [740, 276] on div "Due date" at bounding box center [705, 280] width 125 height 18
click at [1031, 106] on icon "Clear" at bounding box center [1032, 103] width 10 height 10
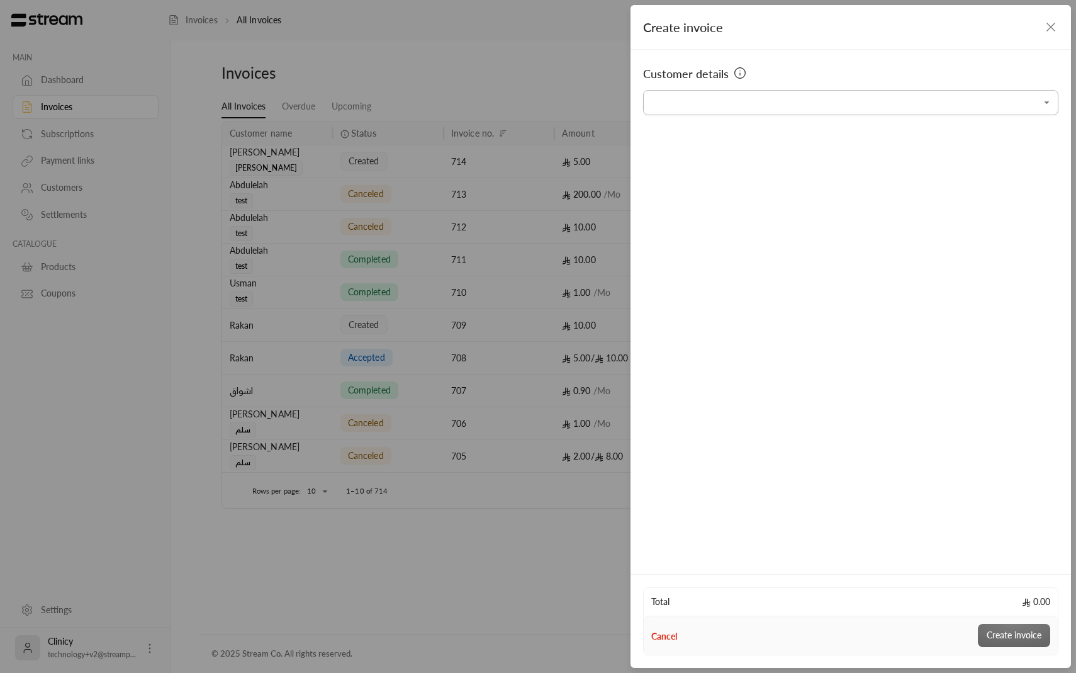
click at [1031, 106] on input "Select customer" at bounding box center [850, 103] width 415 height 22
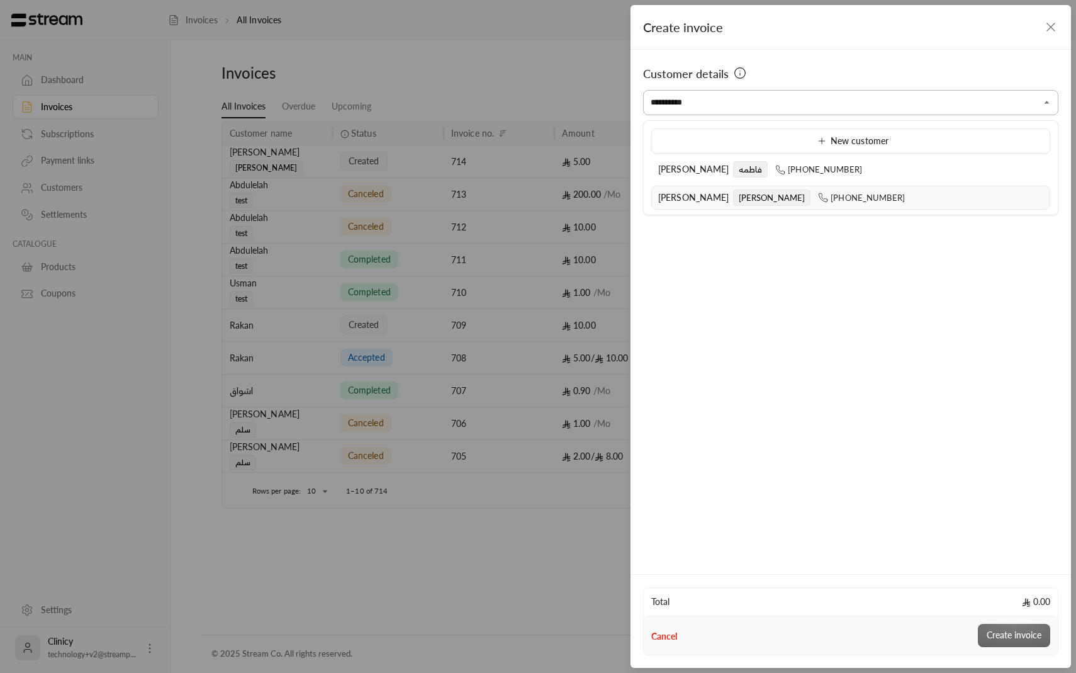
click at [912, 206] on li "ابراهيم الدليقان يوسف +966509737393" at bounding box center [850, 198] width 399 height 25
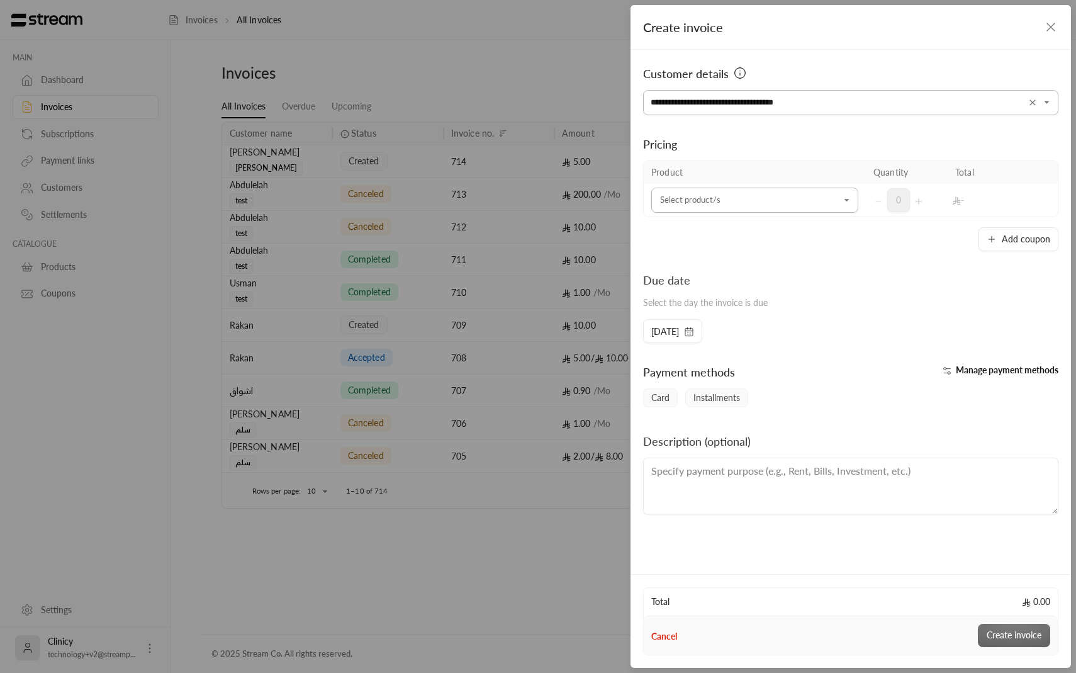
type input "**********"
click at [837, 204] on input "Select customer" at bounding box center [754, 200] width 207 height 22
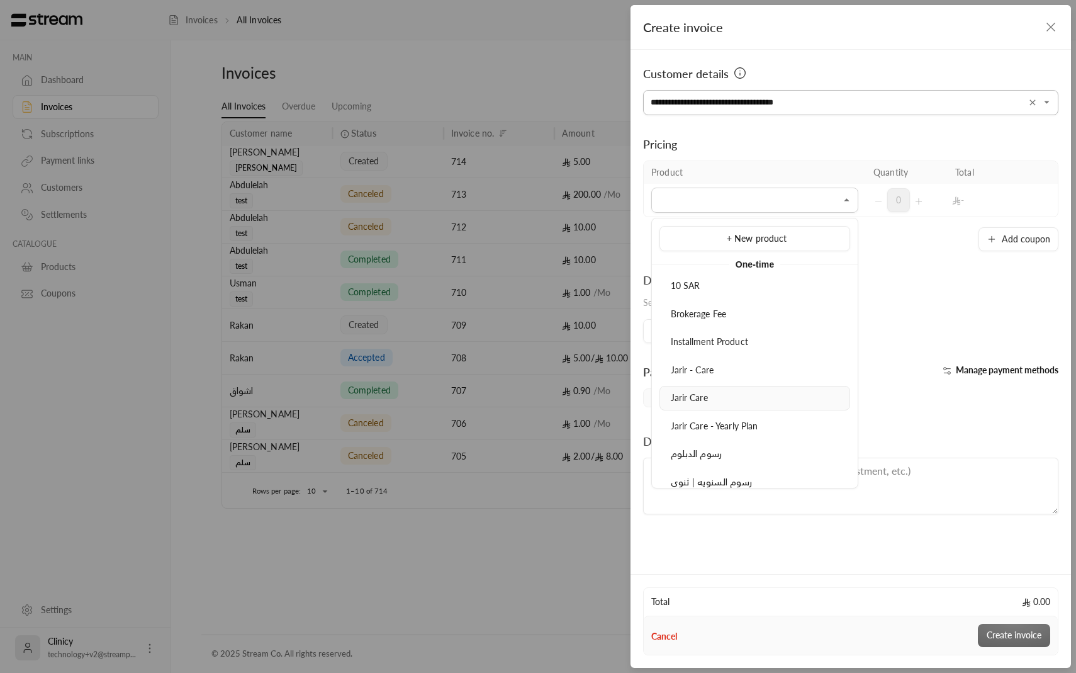
click at [769, 395] on div "Jarir Care" at bounding box center [754, 397] width 177 height 13
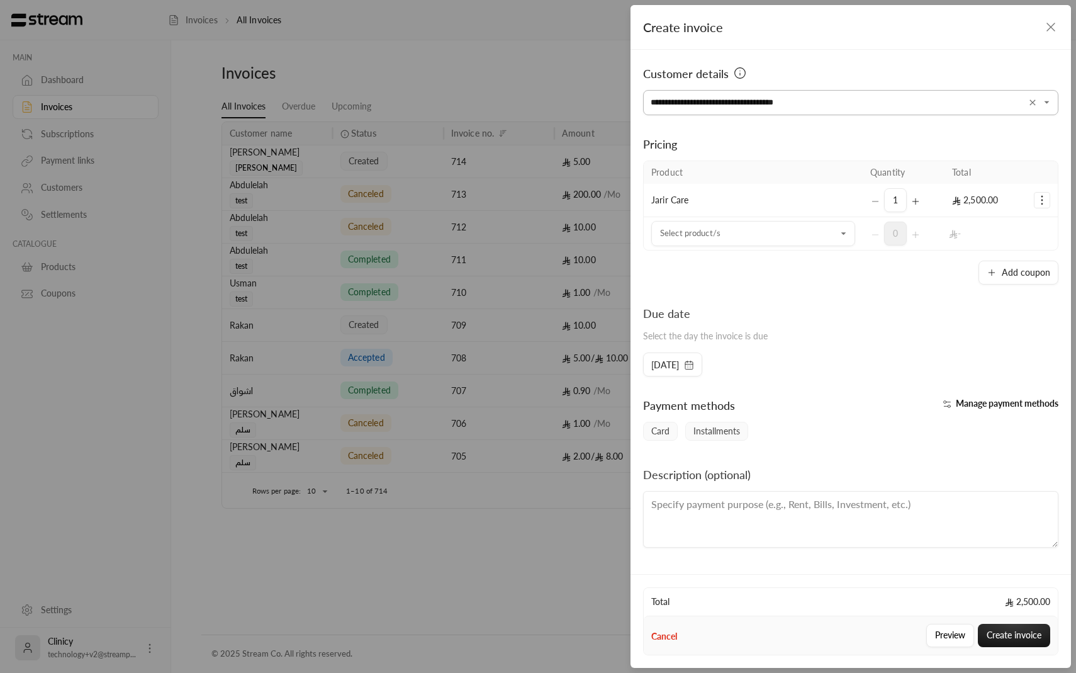
click at [1038, 209] on td "Selected Products" at bounding box center [1041, 200] width 31 height 33
click at [1039, 205] on icon "Selected Products" at bounding box center [1042, 200] width 13 height 13
click at [1003, 251] on span "Remove product" at bounding box center [999, 254] width 60 height 10
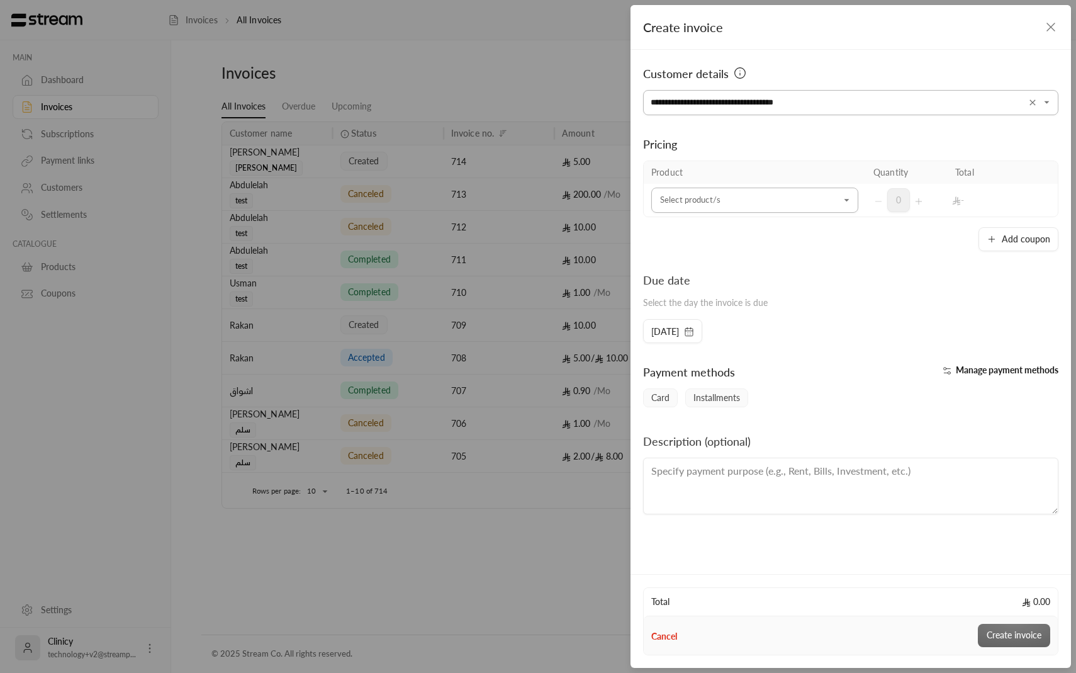
click at [839, 191] on input "Select customer" at bounding box center [754, 200] width 207 height 22
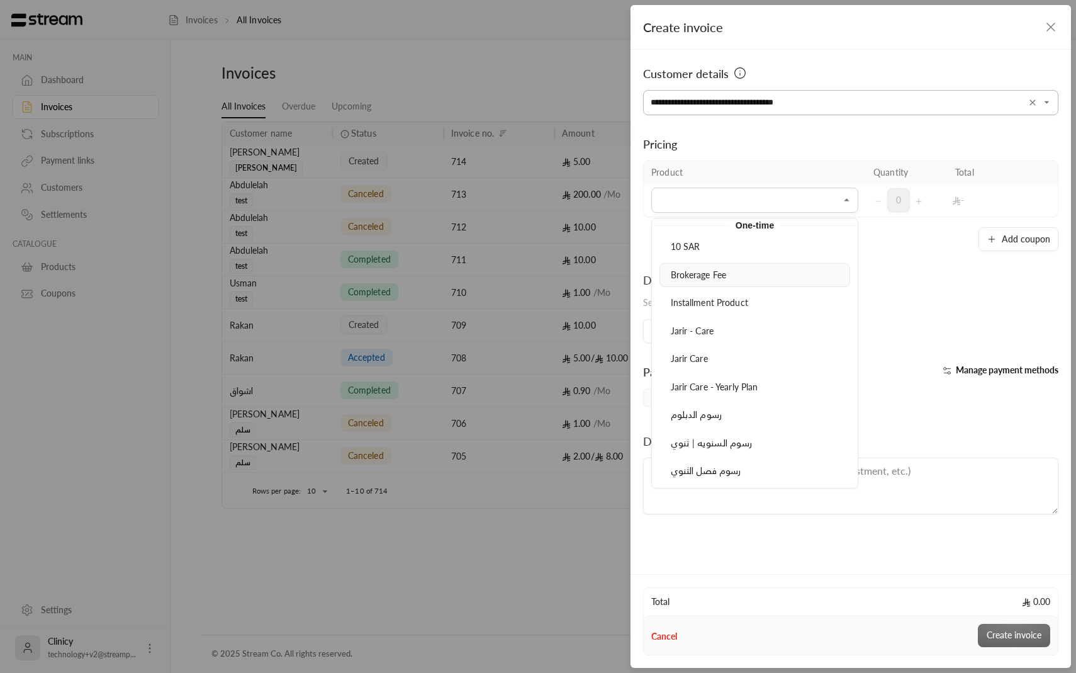
scroll to position [38, 0]
click at [743, 250] on div "10 SAR" at bounding box center [754, 248] width 177 height 13
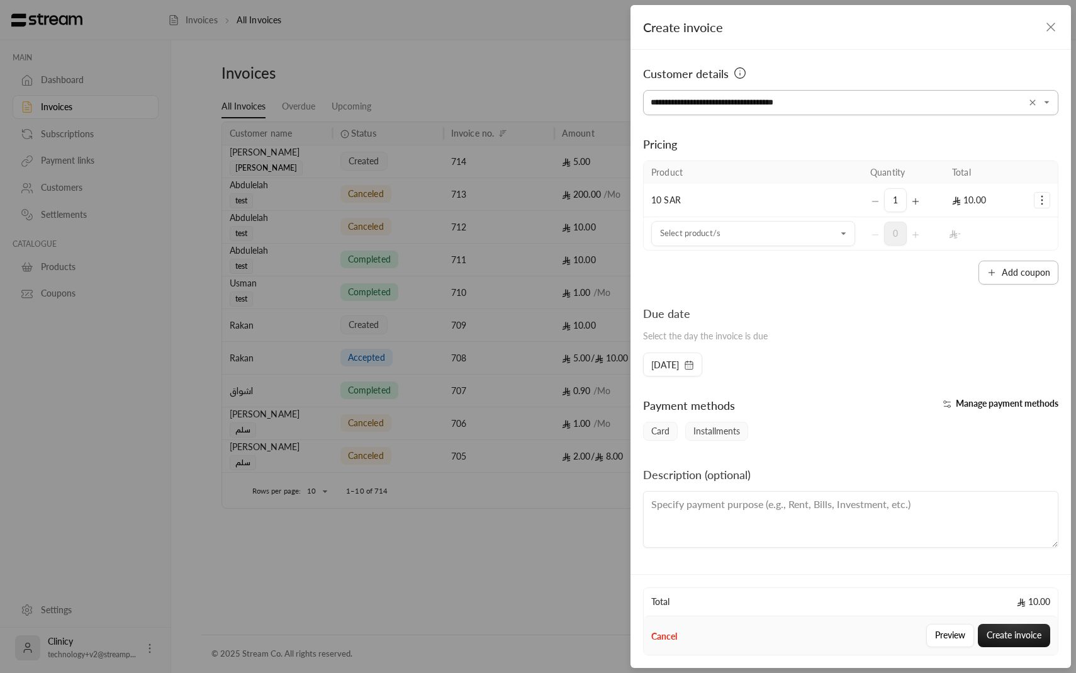
click at [1010, 274] on button "Add coupon" at bounding box center [1018, 272] width 80 height 24
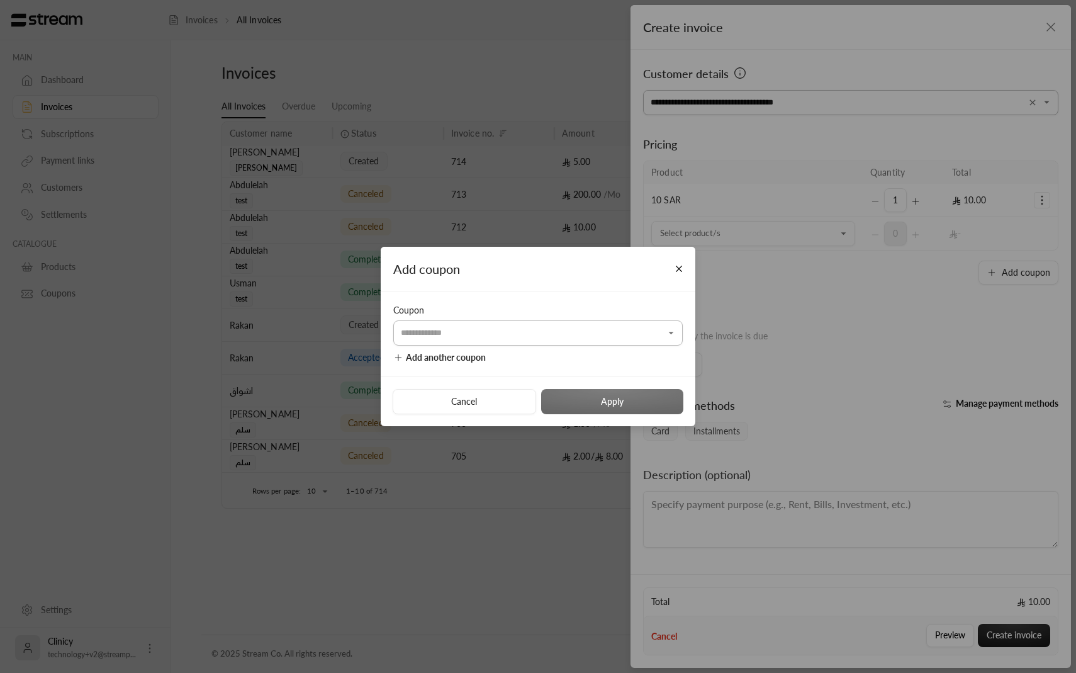
click at [652, 331] on input "Select customer" at bounding box center [537, 332] width 289 height 22
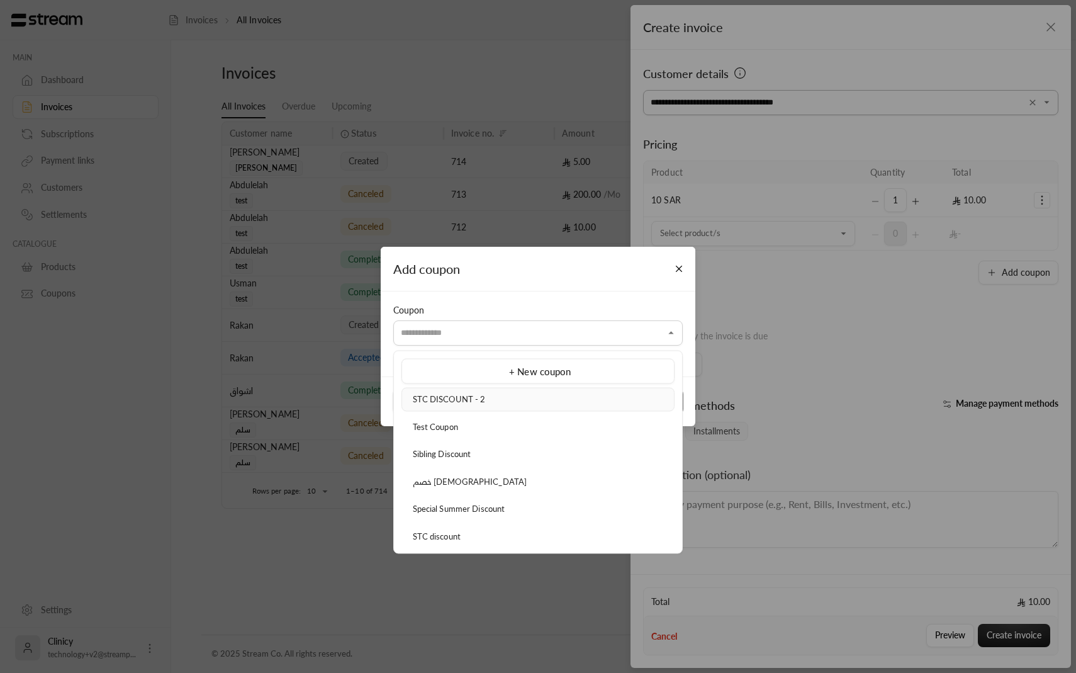
click at [571, 403] on div "STC DISCOUNT - 2" at bounding box center [537, 399] width 259 height 13
type input "**********"
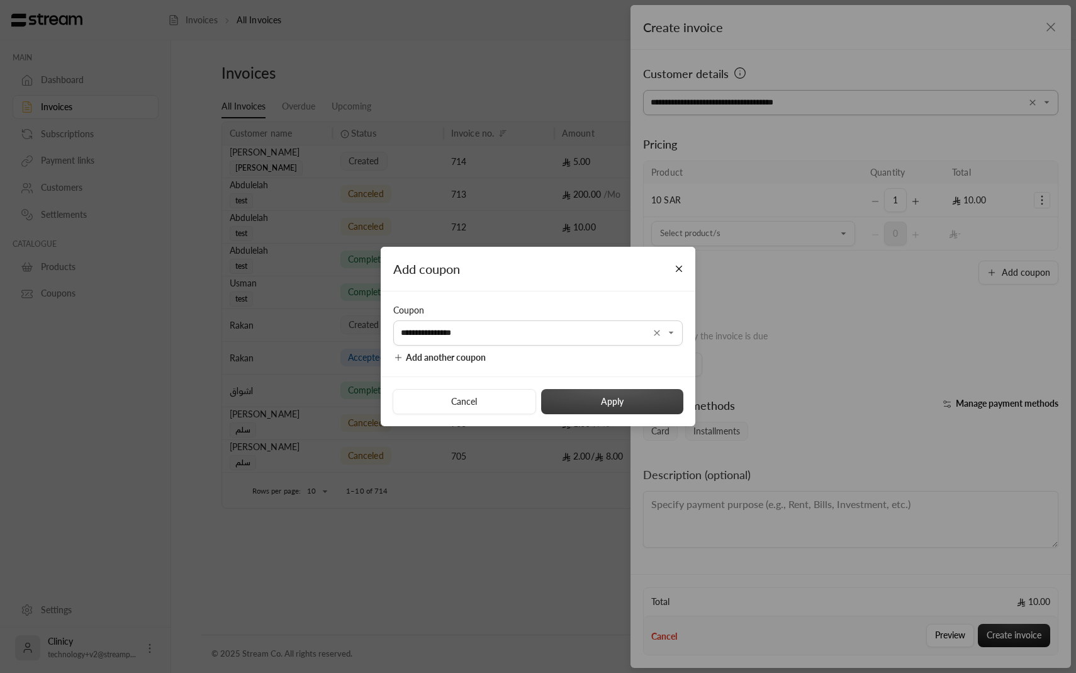
click at [588, 401] on button "Apply" at bounding box center [612, 401] width 142 height 25
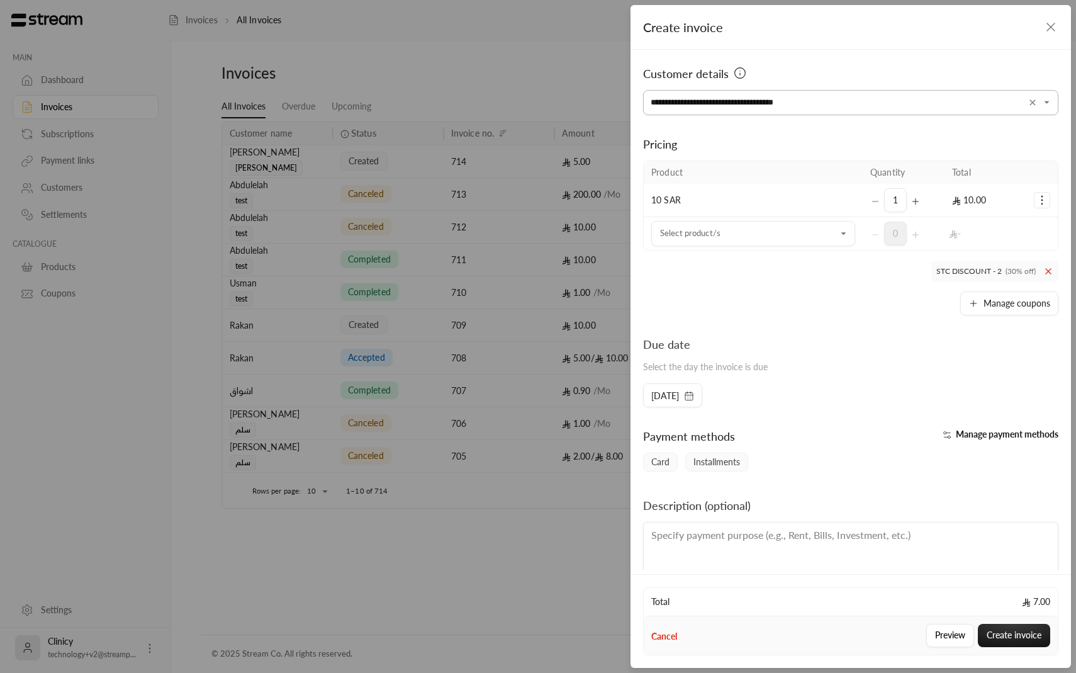
click at [918, 201] on icon "Selected Products" at bounding box center [915, 201] width 6 height 0
click at [1053, 274] on span "STC DISCOUNT - 2 (30% off)" at bounding box center [994, 270] width 127 height 21
click at [882, 197] on div "2" at bounding box center [903, 200] width 67 height 24
click at [880, 197] on div "2" at bounding box center [903, 200] width 67 height 24
click at [880, 199] on icon "Selected Products" at bounding box center [875, 201] width 10 height 10
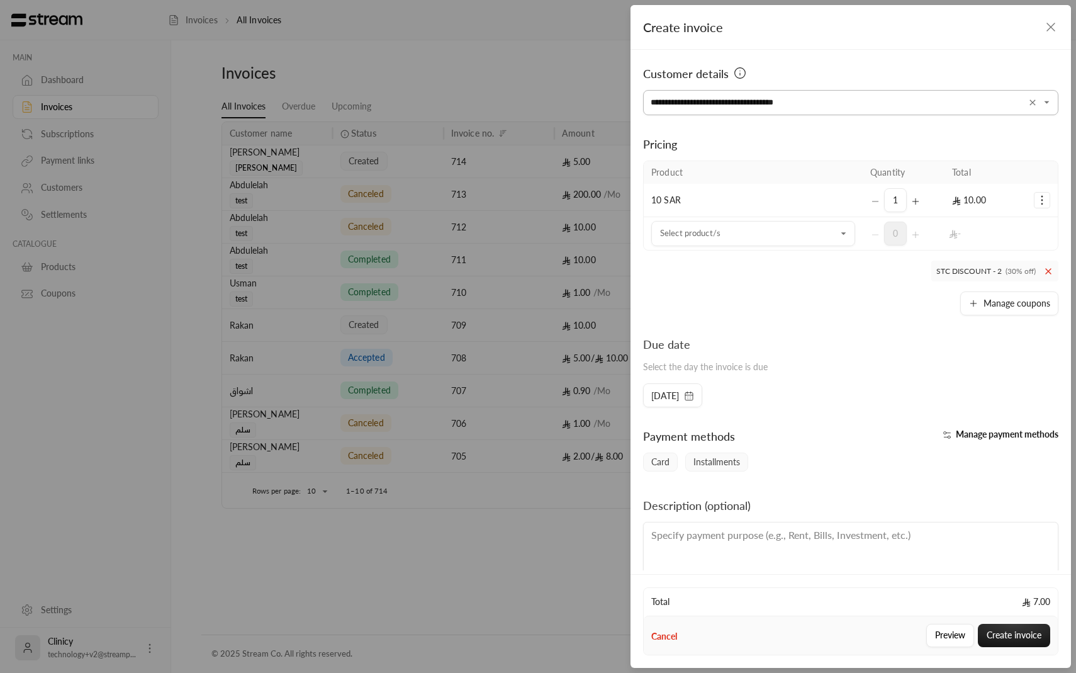
click at [1054, 277] on span "STC DISCOUNT - 2 (30% off)" at bounding box center [994, 270] width 127 height 21
click at [1049, 275] on icon at bounding box center [1048, 271] width 10 height 10
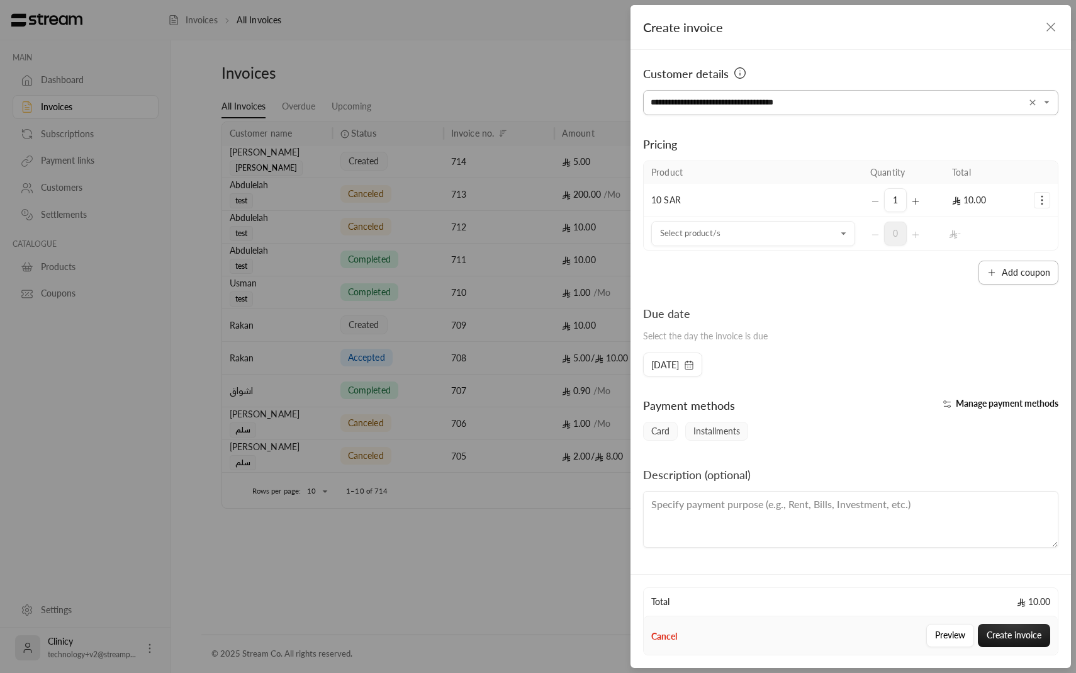
click at [1005, 272] on button "Add coupon" at bounding box center [1018, 272] width 80 height 24
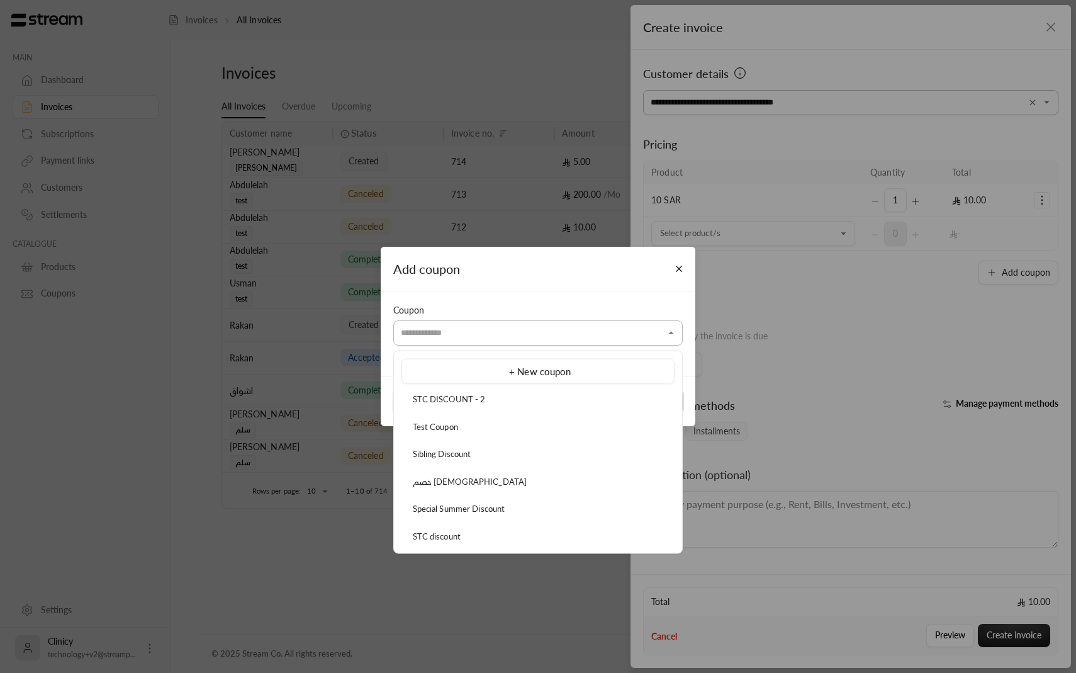
click at [596, 325] on input "Select customer" at bounding box center [537, 332] width 289 height 22
click at [541, 456] on div "Sibling Discount" at bounding box center [537, 454] width 259 height 13
type input "**********"
click at [623, 332] on input "**********" at bounding box center [537, 332] width 289 height 22
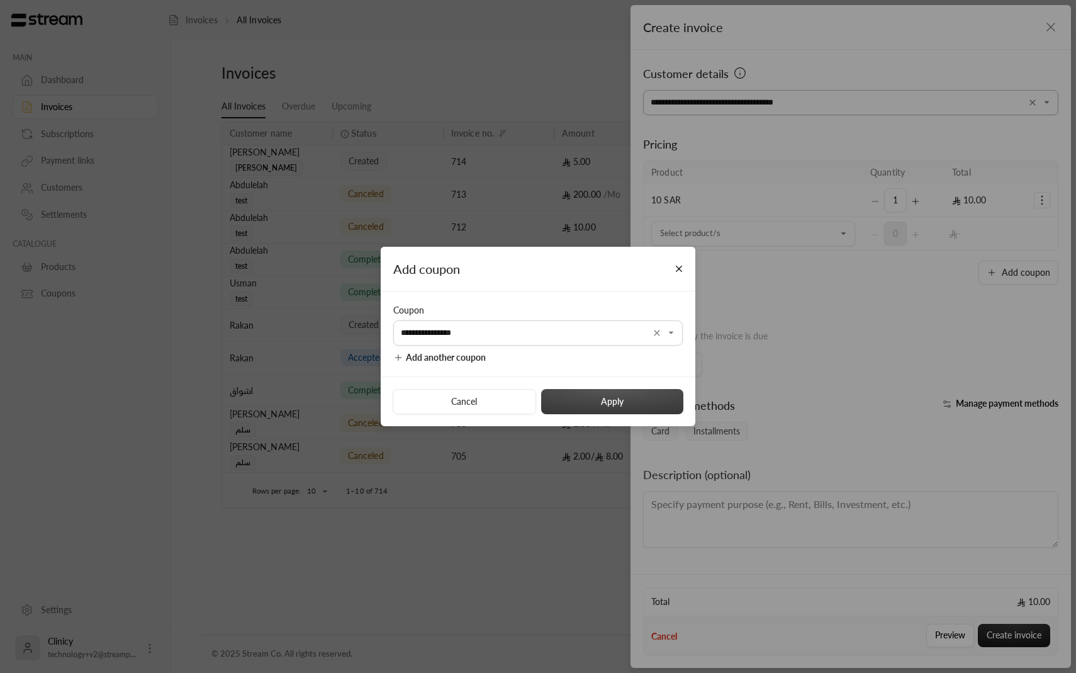
click at [600, 399] on button "Apply" at bounding box center [612, 401] width 142 height 25
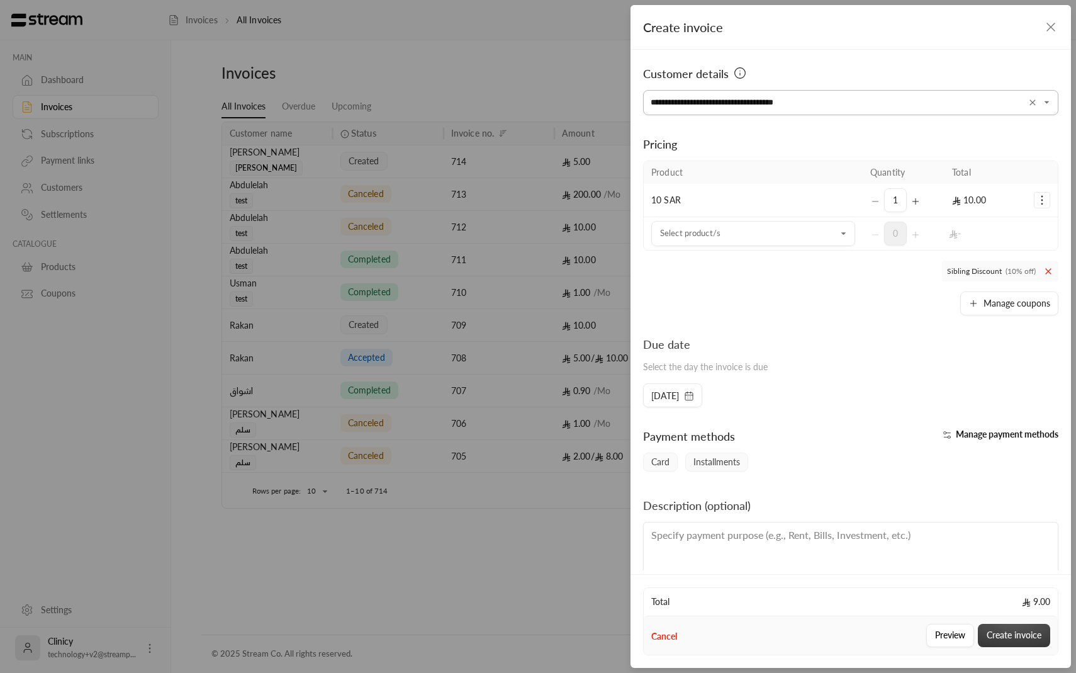
click at [1027, 632] on button "Create invoice" at bounding box center [1014, 634] width 72 height 23
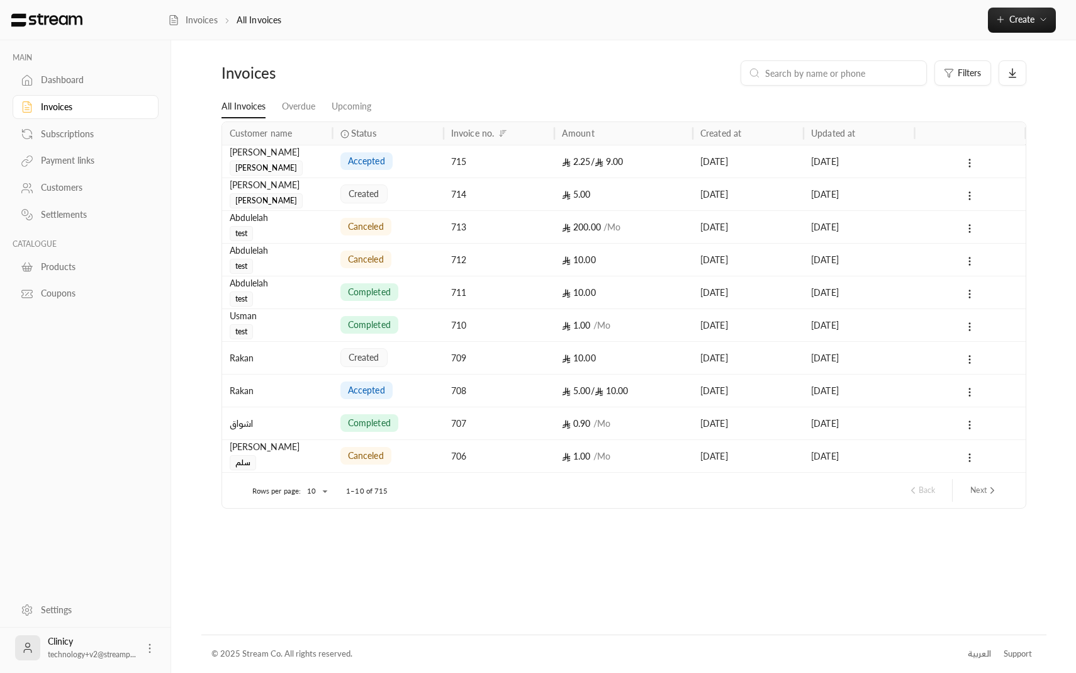
click at [106, 138] on div "Subscriptions" at bounding box center [92, 134] width 102 height 13
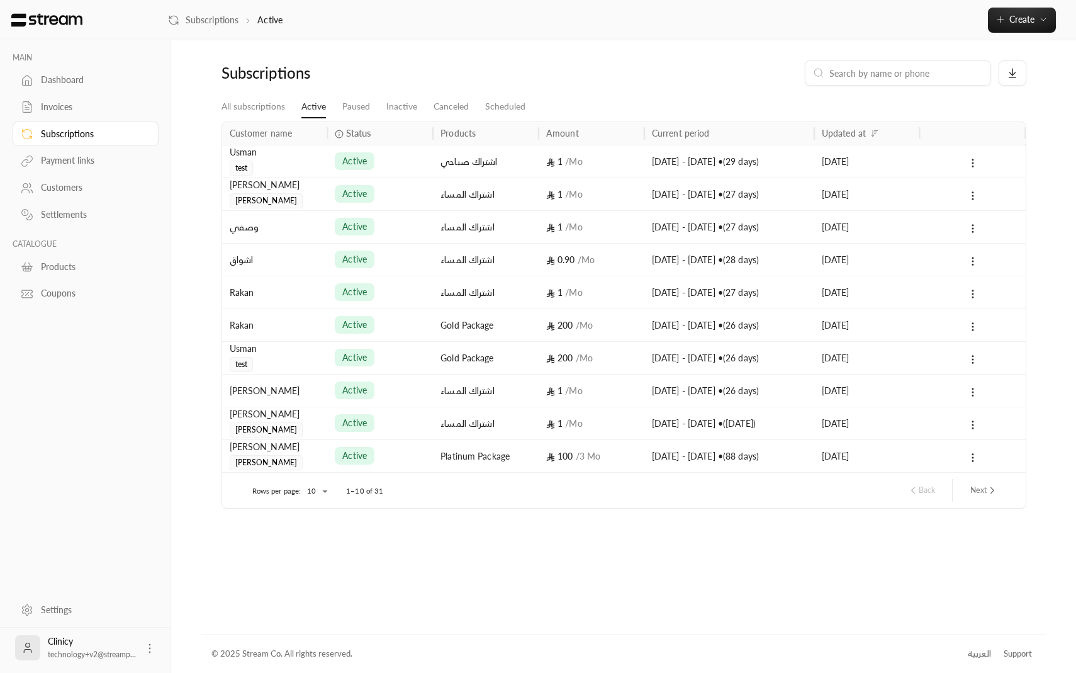
click at [1025, 35] on div "Subscriptions Active Create Instant Easily create a one-time invoice for quick …" at bounding box center [622, 20] width 908 height 40
click at [1021, 28] on button "Create" at bounding box center [1022, 20] width 68 height 25
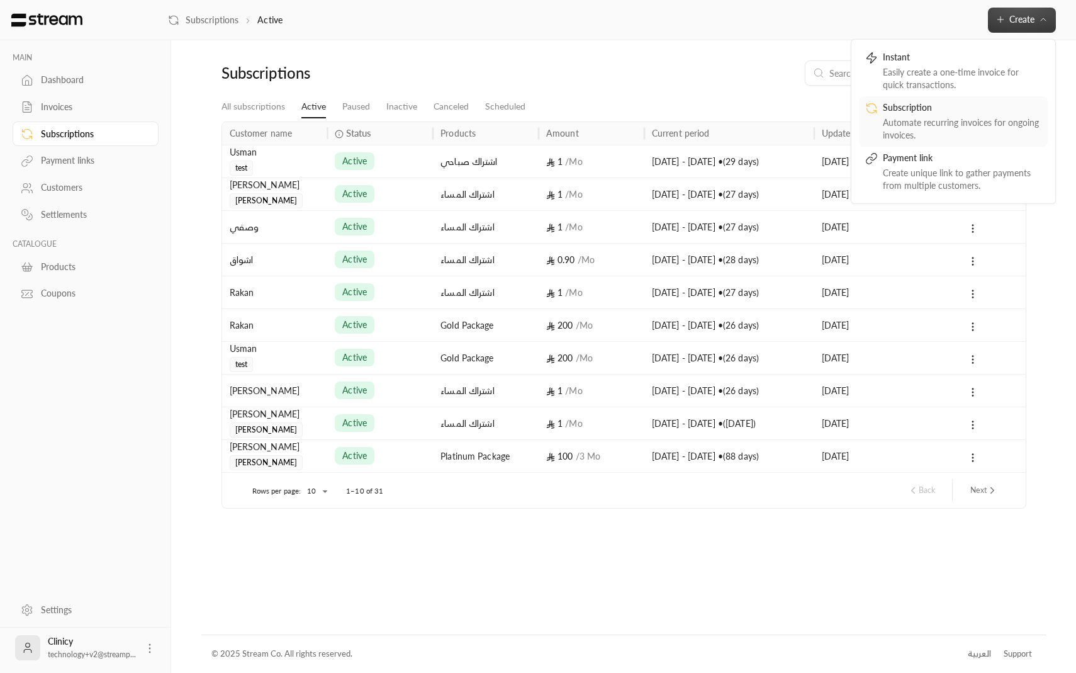
click at [978, 114] on div "Subscription" at bounding box center [962, 108] width 159 height 15
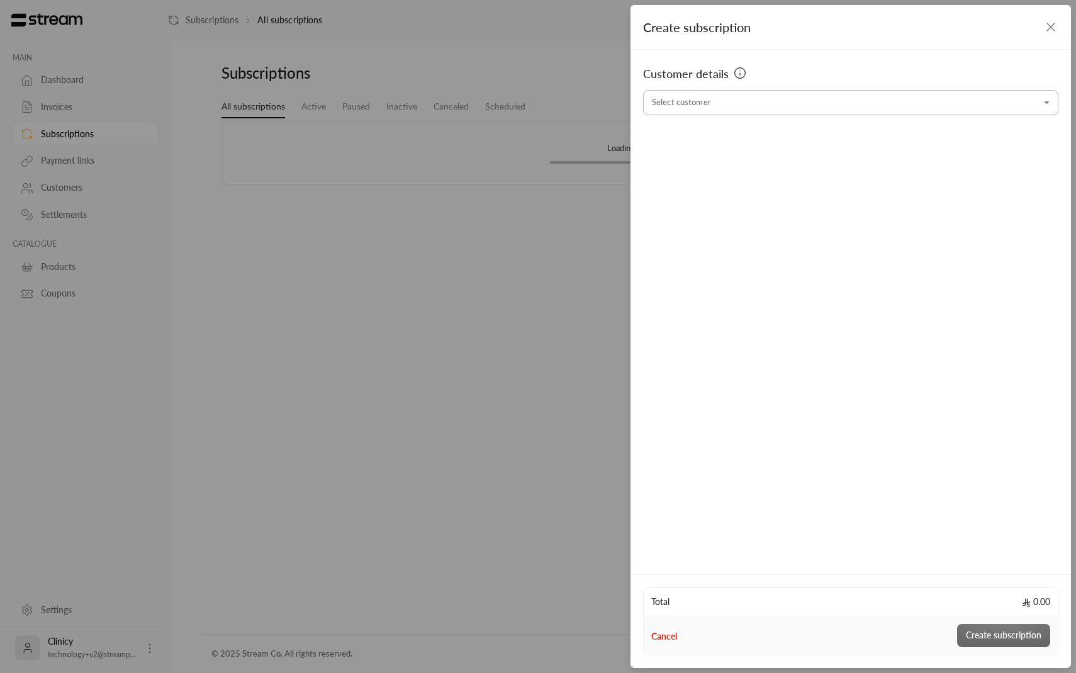
click at [831, 109] on input "Select customer" at bounding box center [850, 103] width 415 height 22
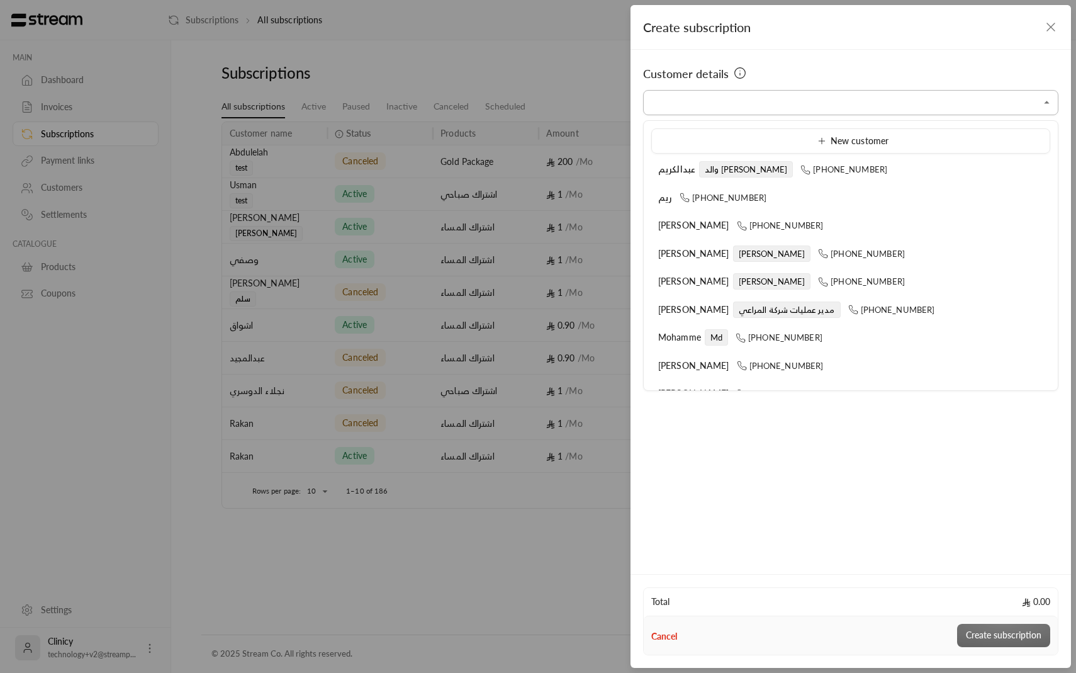
type input "**********"
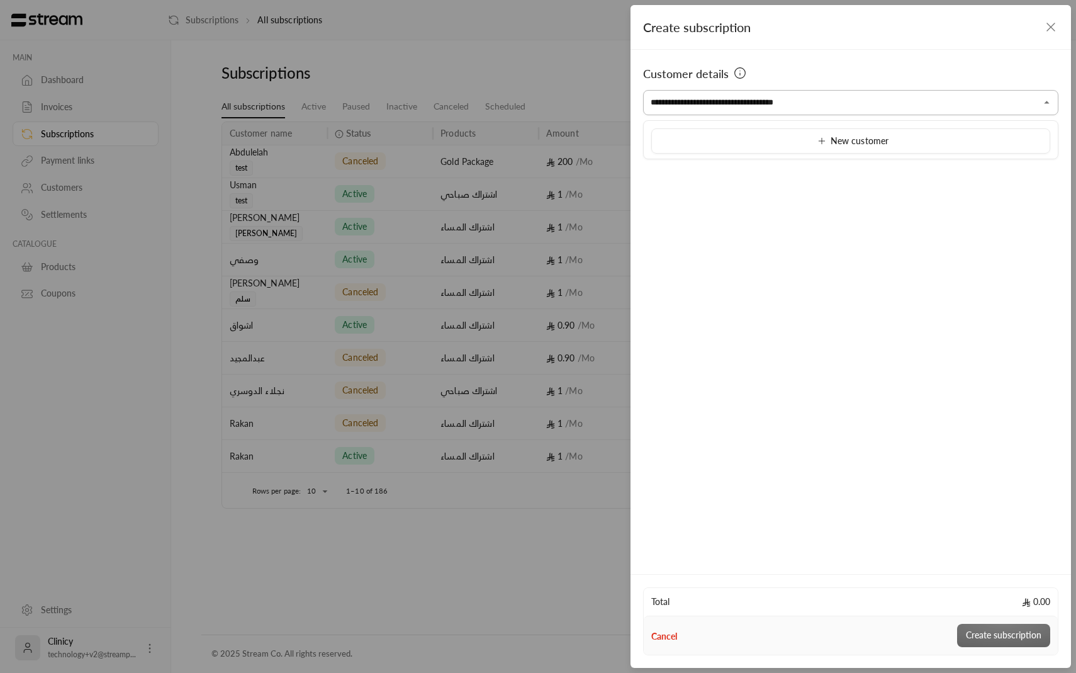
click at [754, 115] on div "**********" at bounding box center [850, 102] width 415 height 25
click at [754, 199] on div "Customer details Select customer Select customer" at bounding box center [850, 310] width 440 height 520
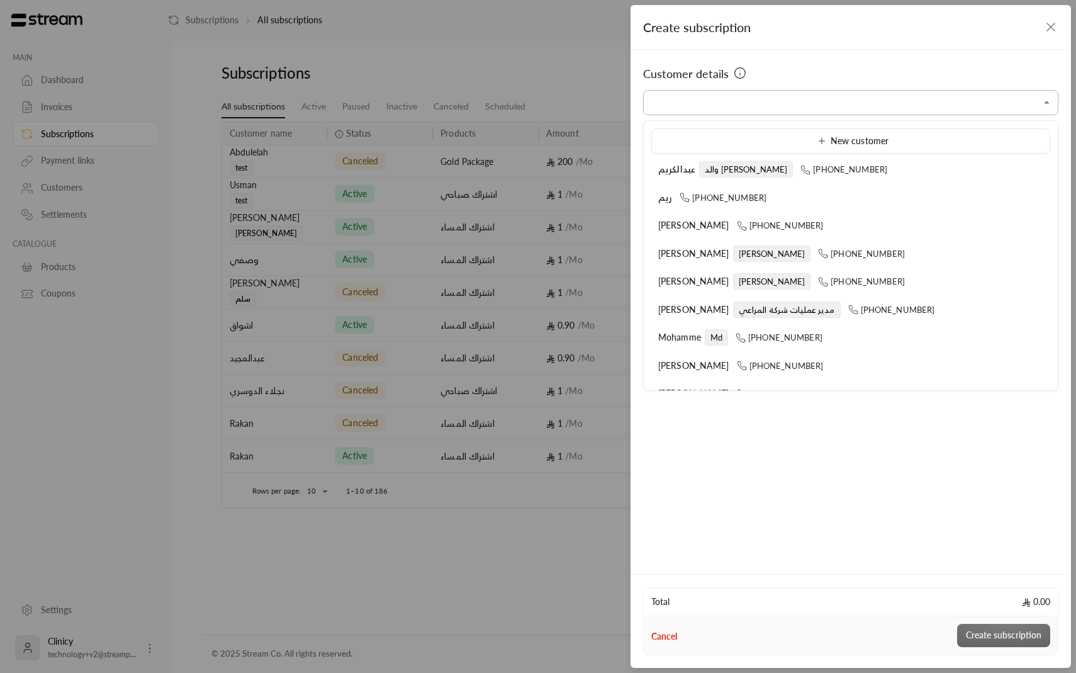
click at [734, 99] on input "Select customer" at bounding box center [850, 103] width 415 height 22
type input "**********"
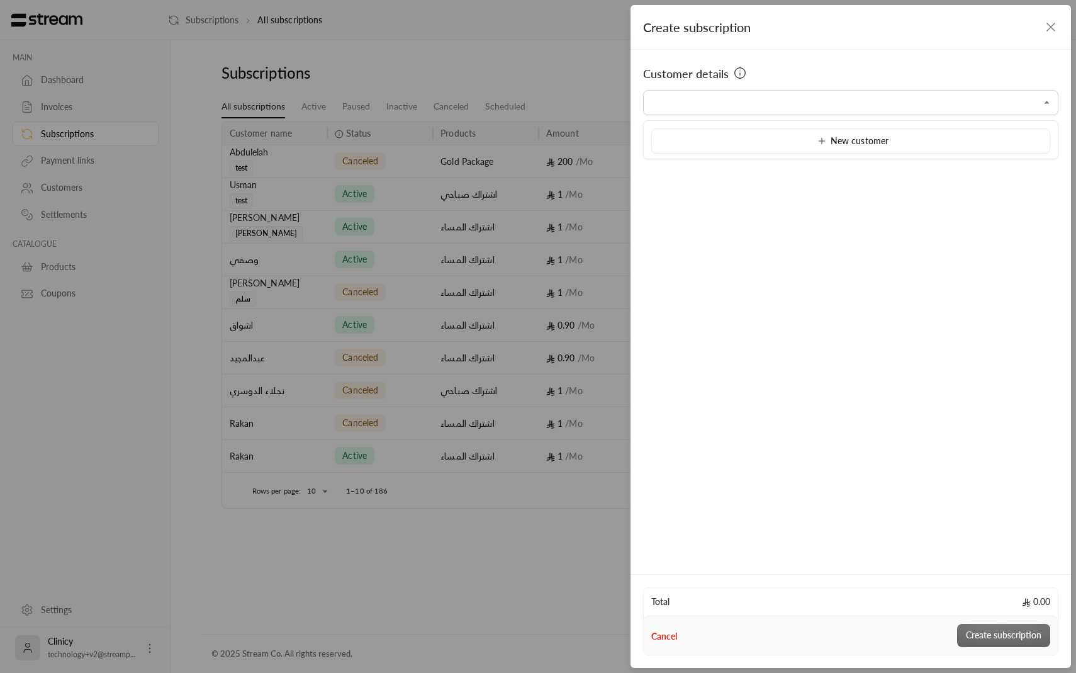
click at [720, 171] on div "Customer details Select customer Select customer" at bounding box center [850, 310] width 440 height 520
click at [711, 104] on input "Select customer" at bounding box center [850, 103] width 415 height 22
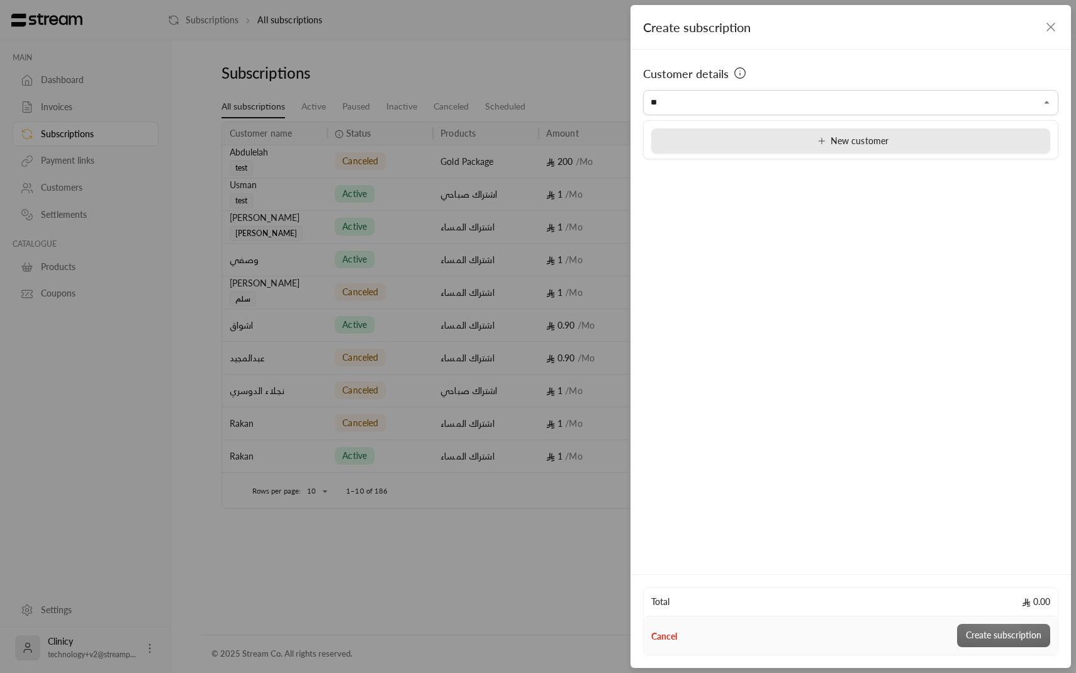
type input "*"
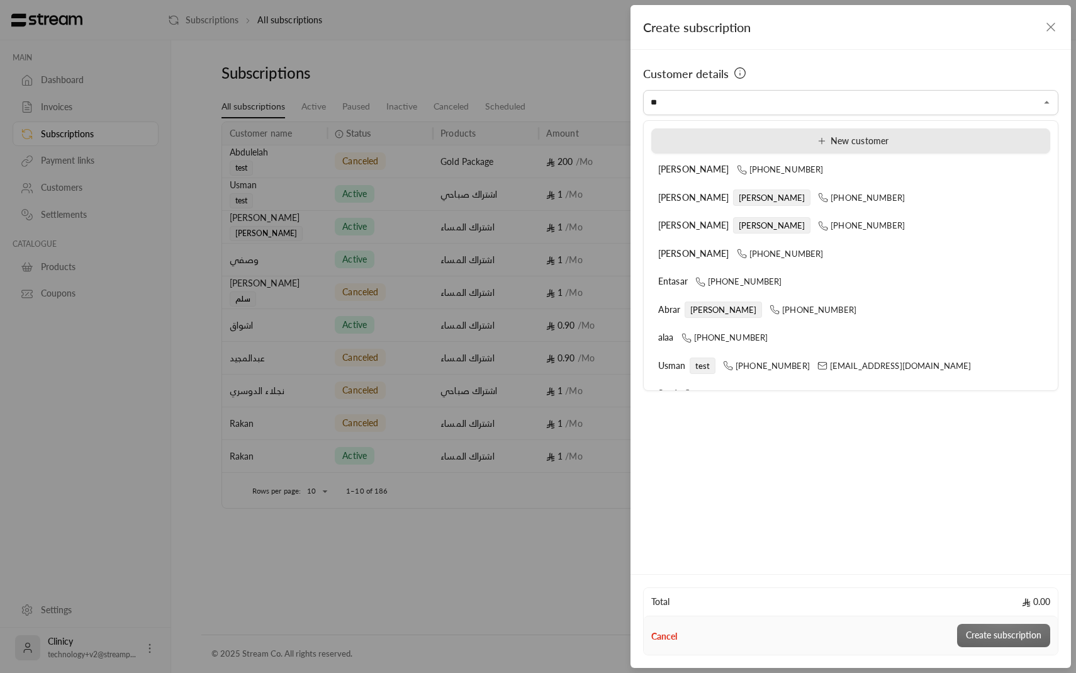
type input "*"
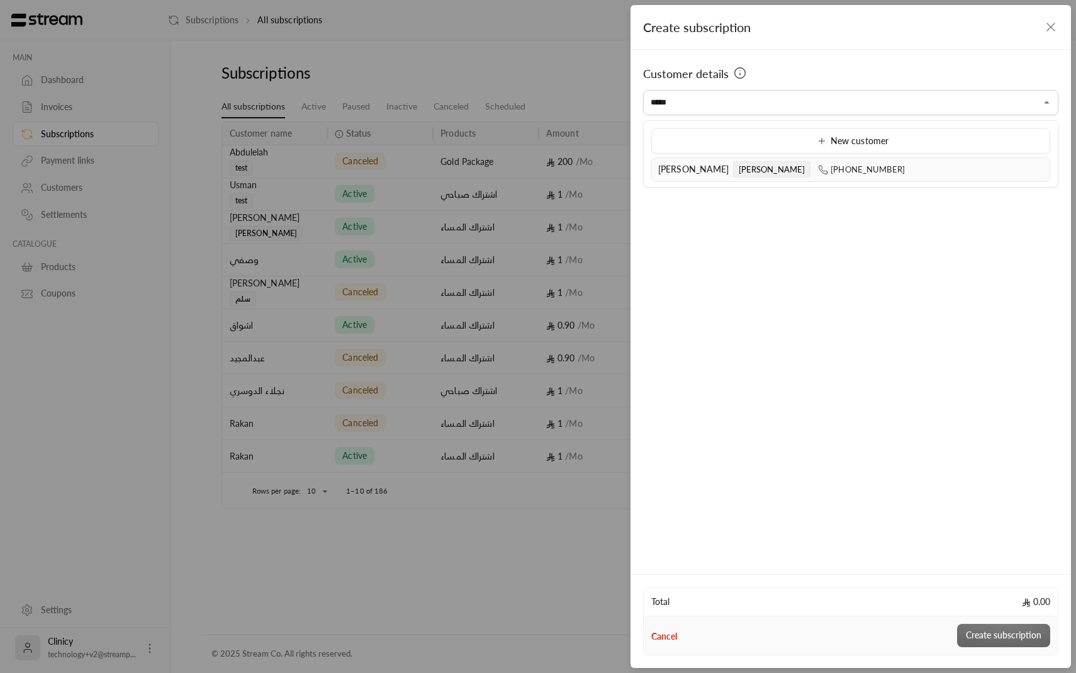
click at [687, 177] on li "ابراهيم الدليقان يوسف +966509737393" at bounding box center [850, 169] width 399 height 25
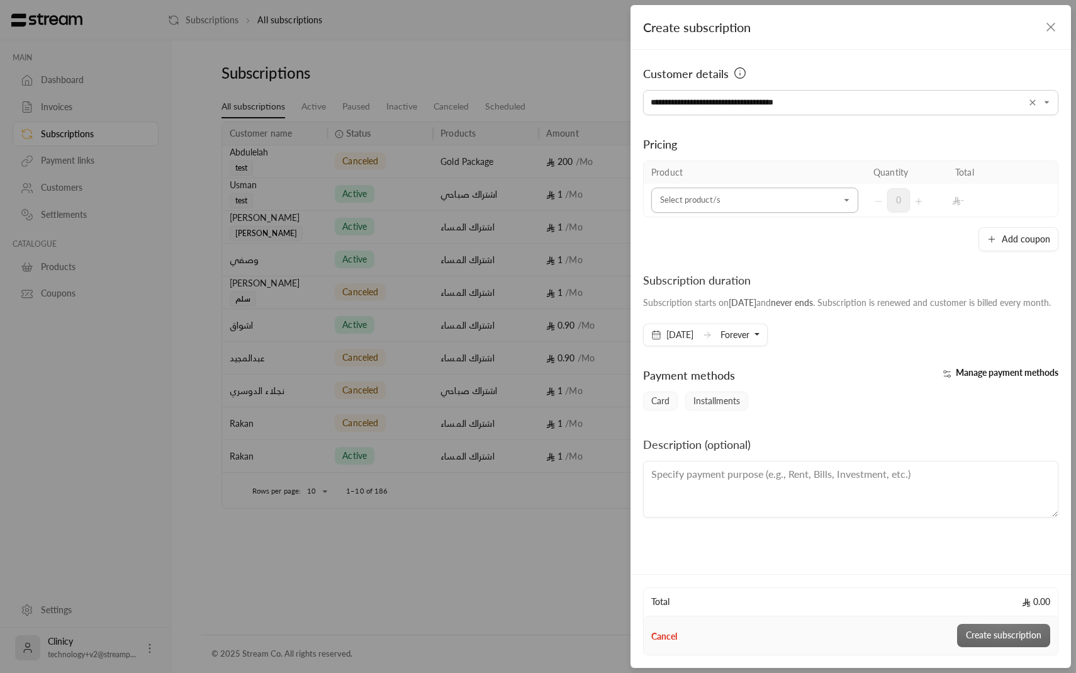
type input "**********"
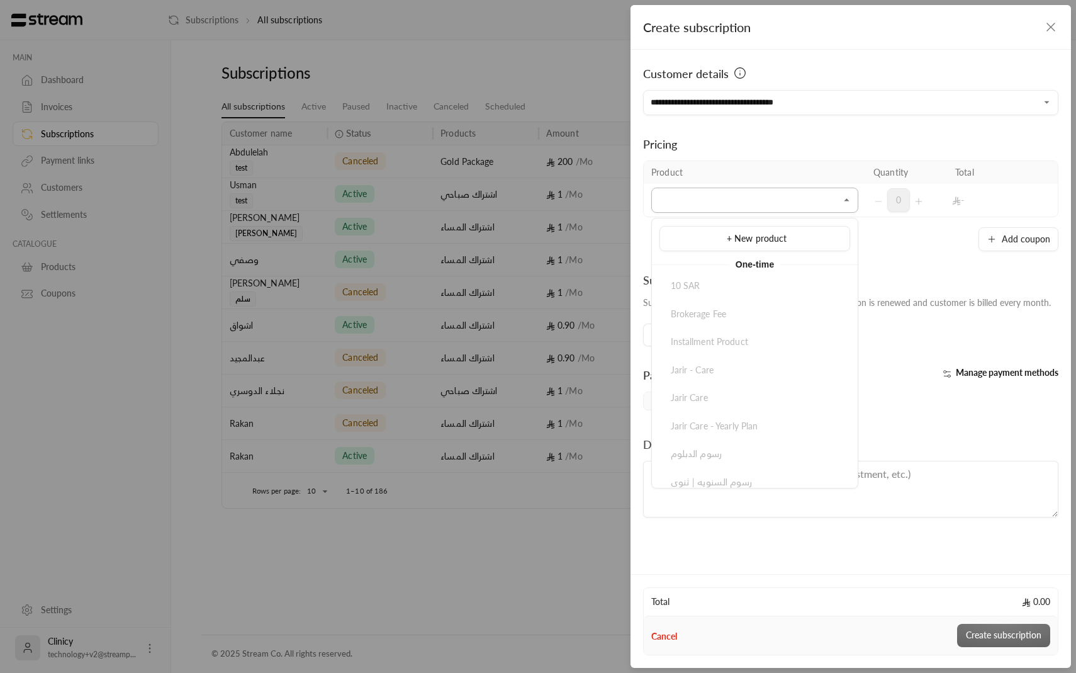
click at [712, 194] on input "Select customer" at bounding box center [754, 200] width 207 height 22
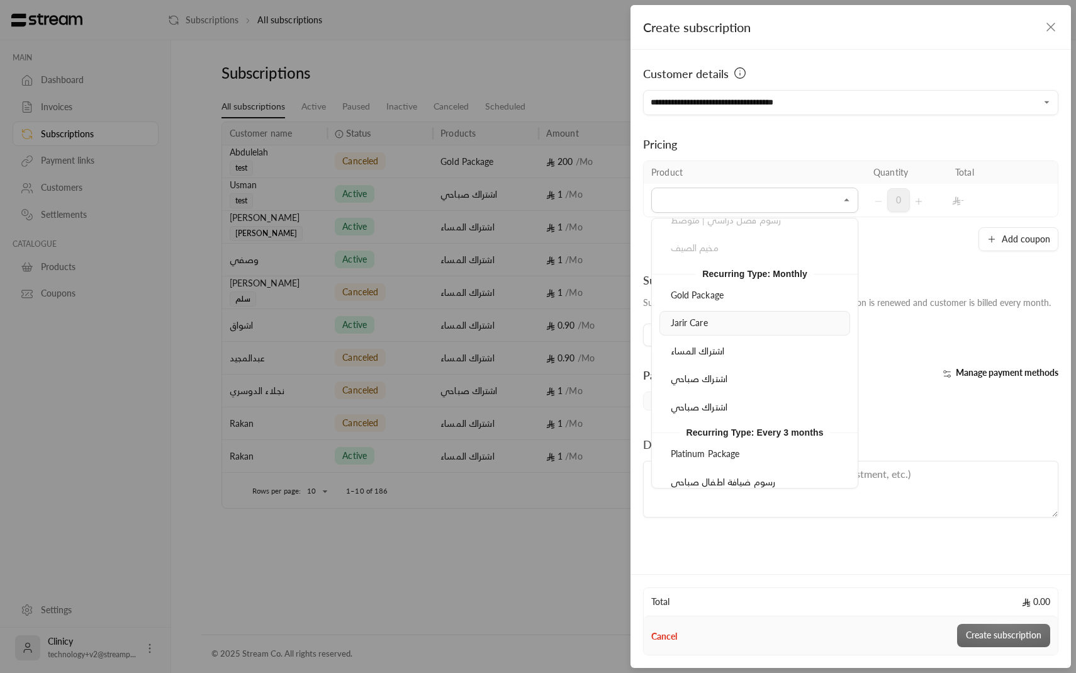
click at [714, 316] on div "Jarir Care" at bounding box center [754, 322] width 177 height 13
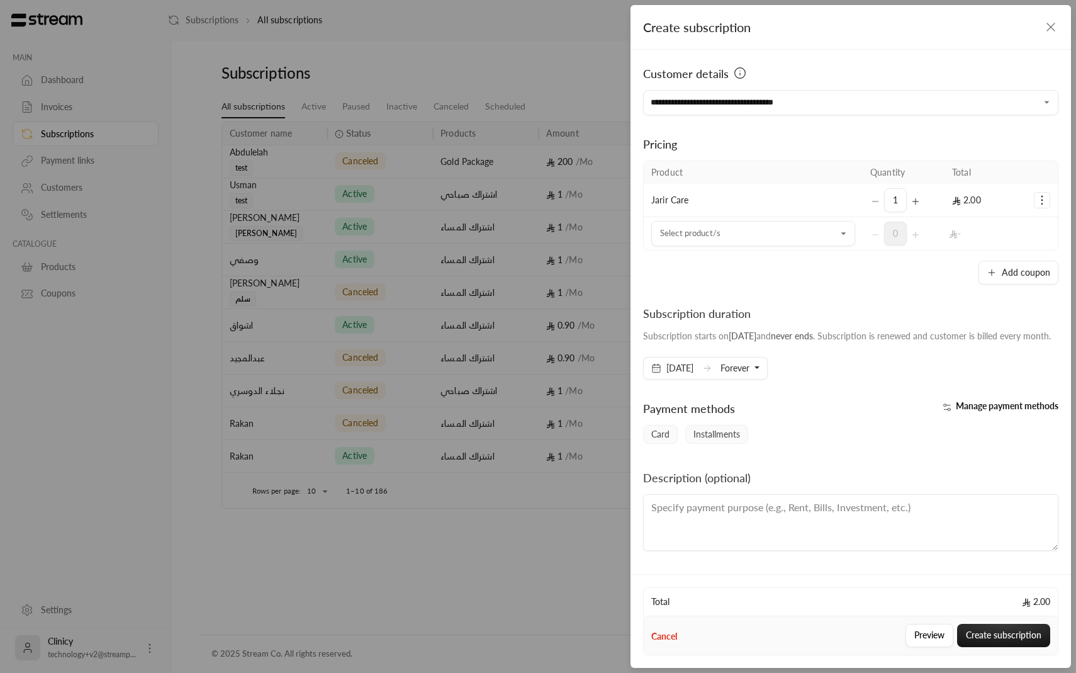
click at [749, 379] on button "Forever" at bounding box center [739, 367] width 39 height 21
click at [828, 394] on div "**********" at bounding box center [850, 310] width 440 height 520
click at [987, 630] on button "Create subscription" at bounding box center [1003, 634] width 93 height 23
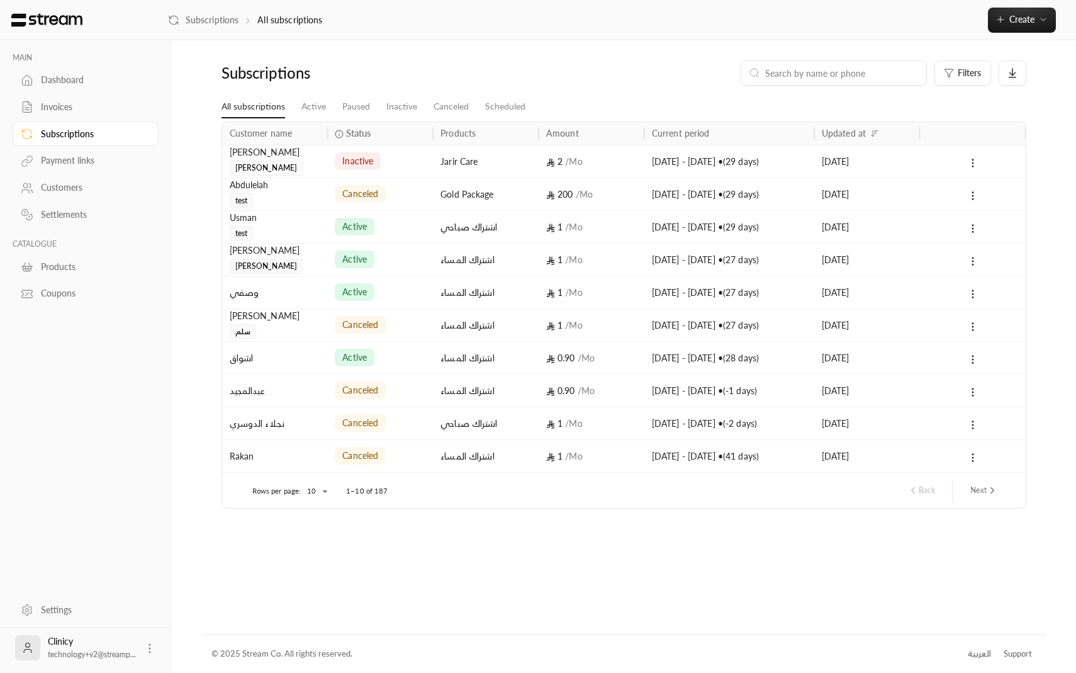
click at [51, 612] on div "Settings" at bounding box center [92, 609] width 102 height 13
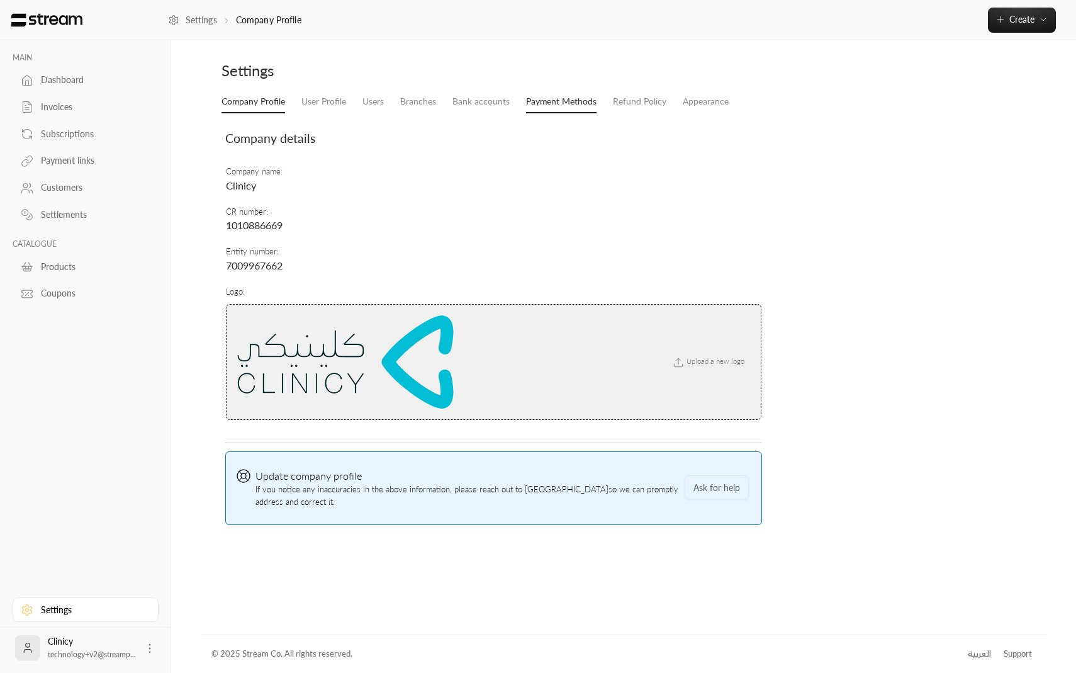
click at [578, 100] on link "Payment Methods" at bounding box center [561, 102] width 70 height 23
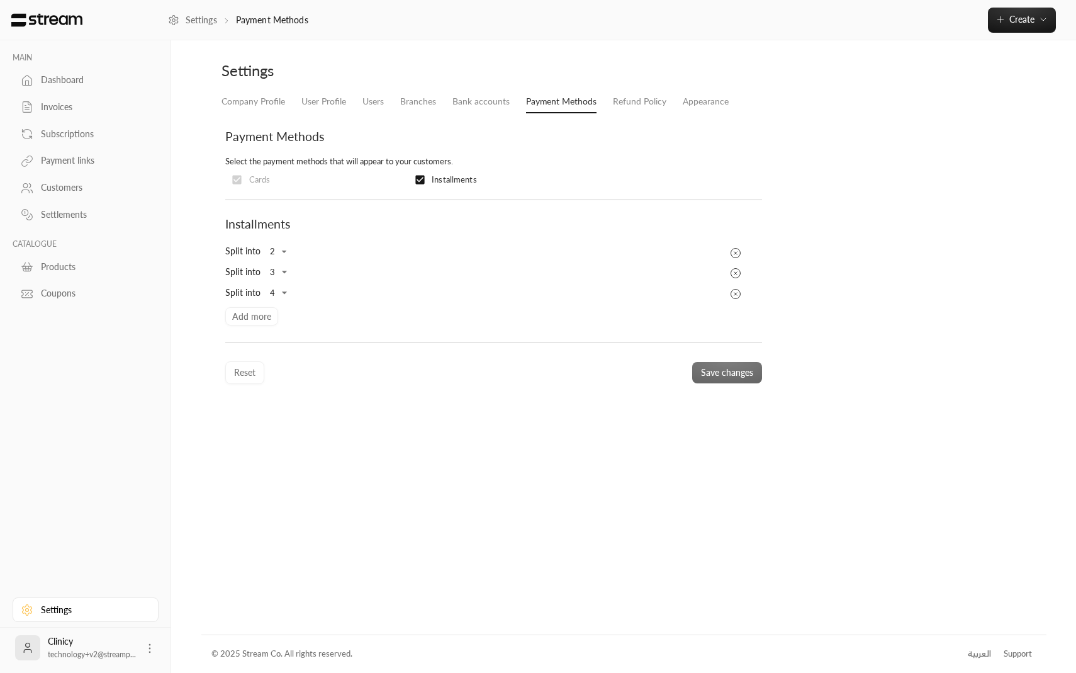
click at [374, 373] on div "Reset Save changes" at bounding box center [493, 366] width 537 height 33
click at [72, 82] on div "Dashboard" at bounding box center [92, 80] width 102 height 13
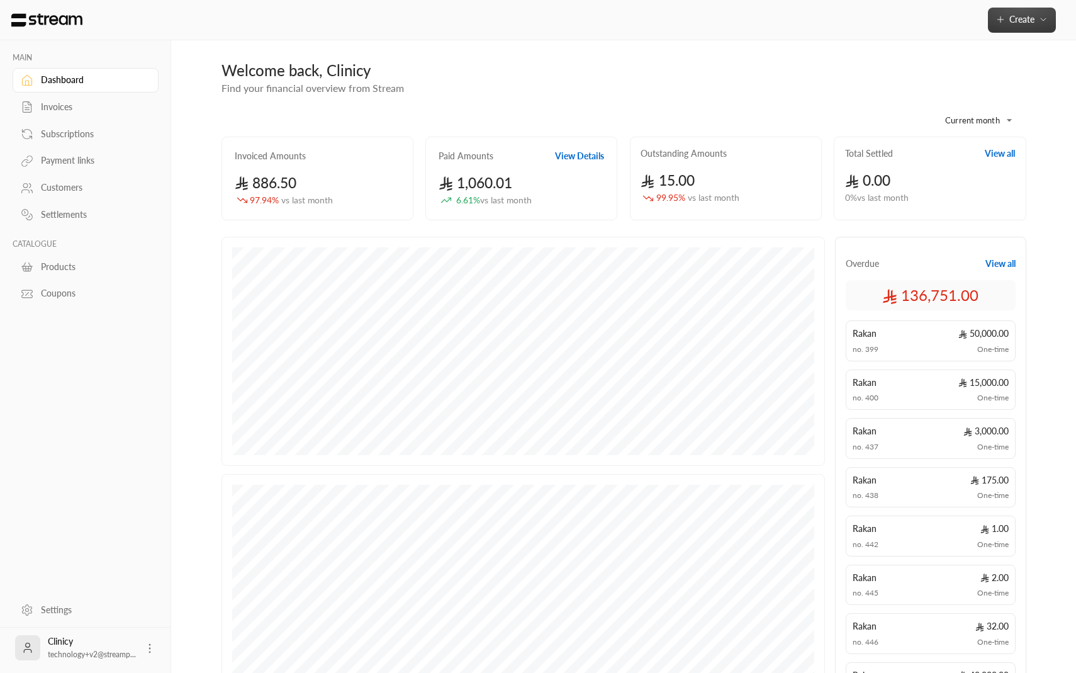
click at [1021, 8] on button "Create" at bounding box center [1022, 20] width 68 height 25
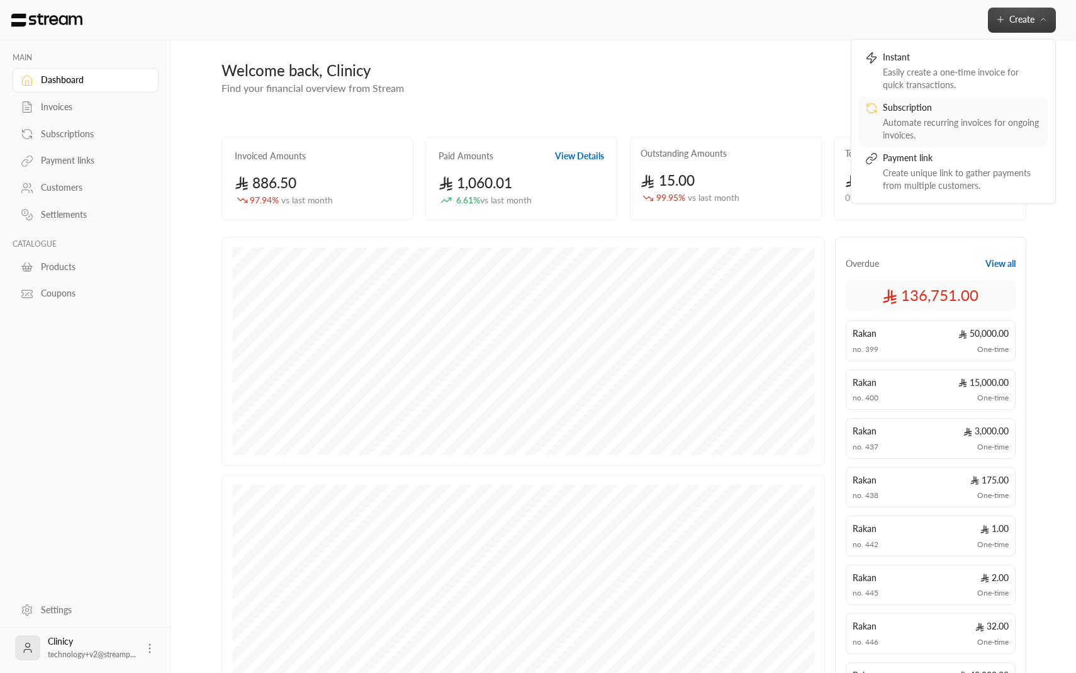
click at [901, 126] on div "Automate recurring invoices for ongoing invoices." at bounding box center [962, 128] width 159 height 25
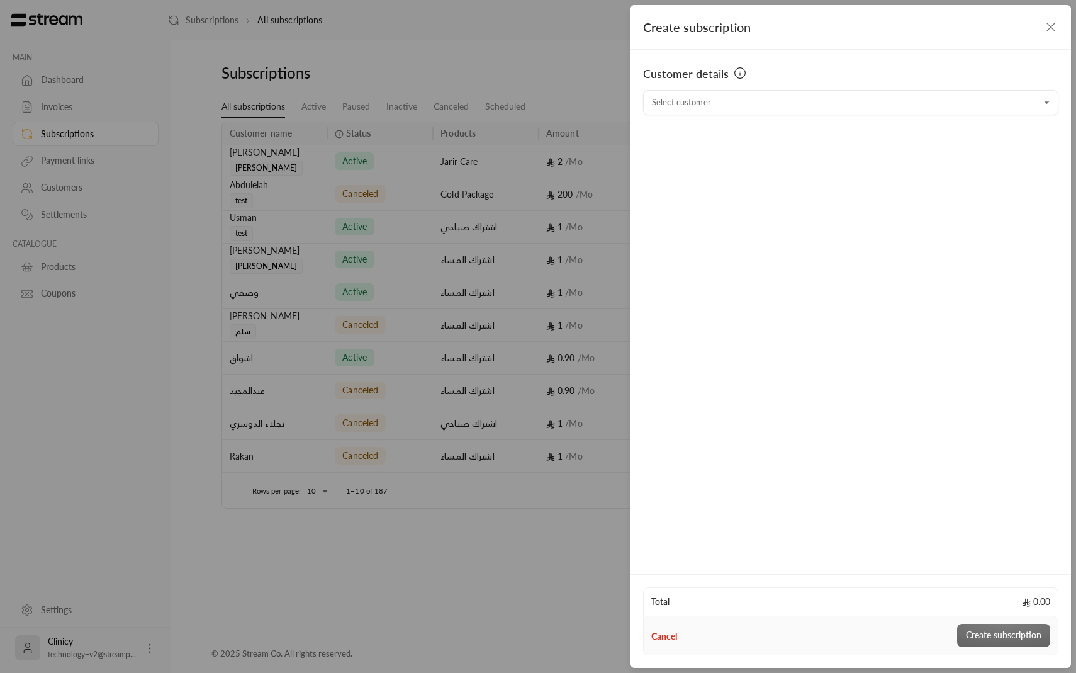
click at [754, 82] on div "Customer details" at bounding box center [850, 77] width 415 height 25
click at [752, 99] on input "Select customer" at bounding box center [850, 103] width 415 height 22
click at [745, 169] on span "يوسف" at bounding box center [772, 169] width 78 height 16
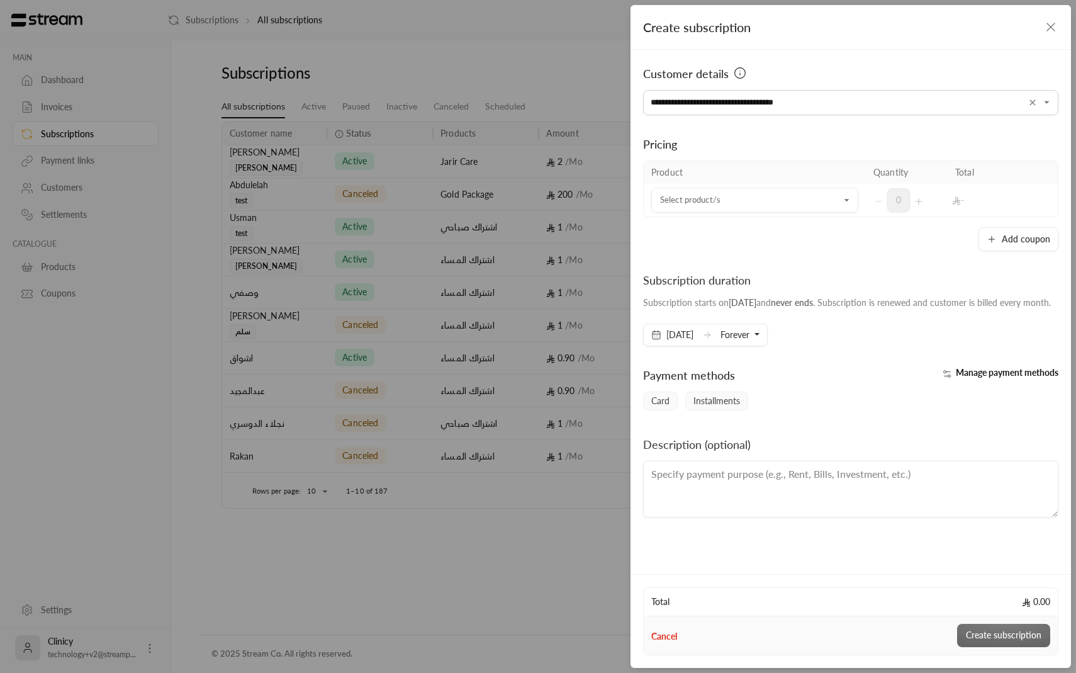
type input "**********"
click at [954, 379] on button "Manage payment methods" at bounding box center [998, 372] width 120 height 13
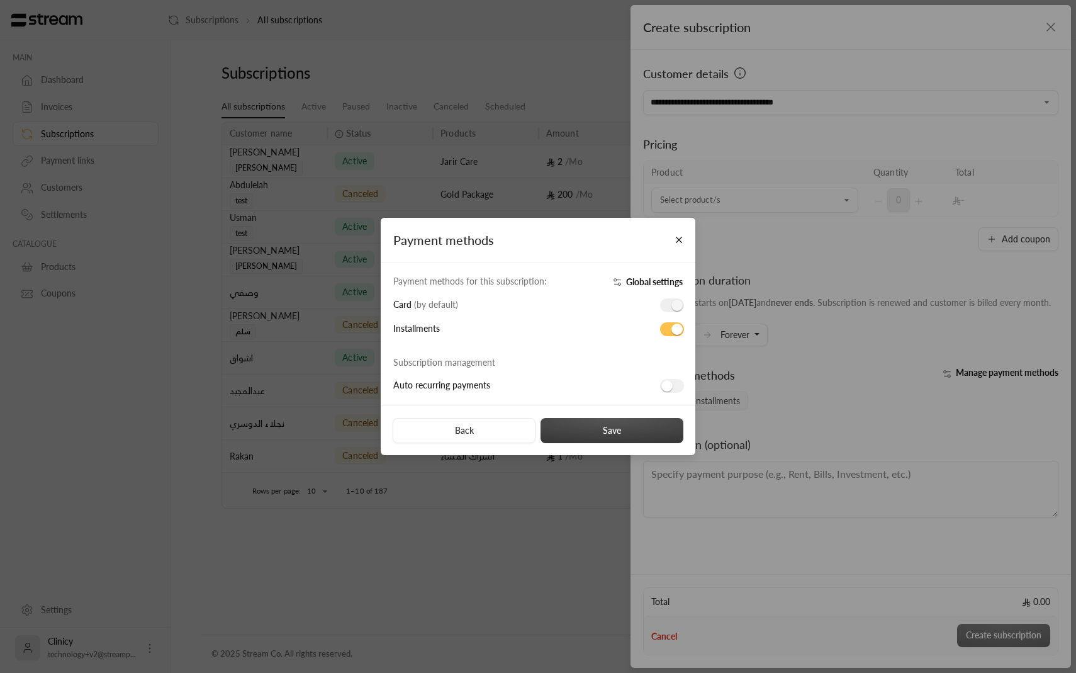
click at [634, 432] on button "Save" at bounding box center [611, 430] width 143 height 25
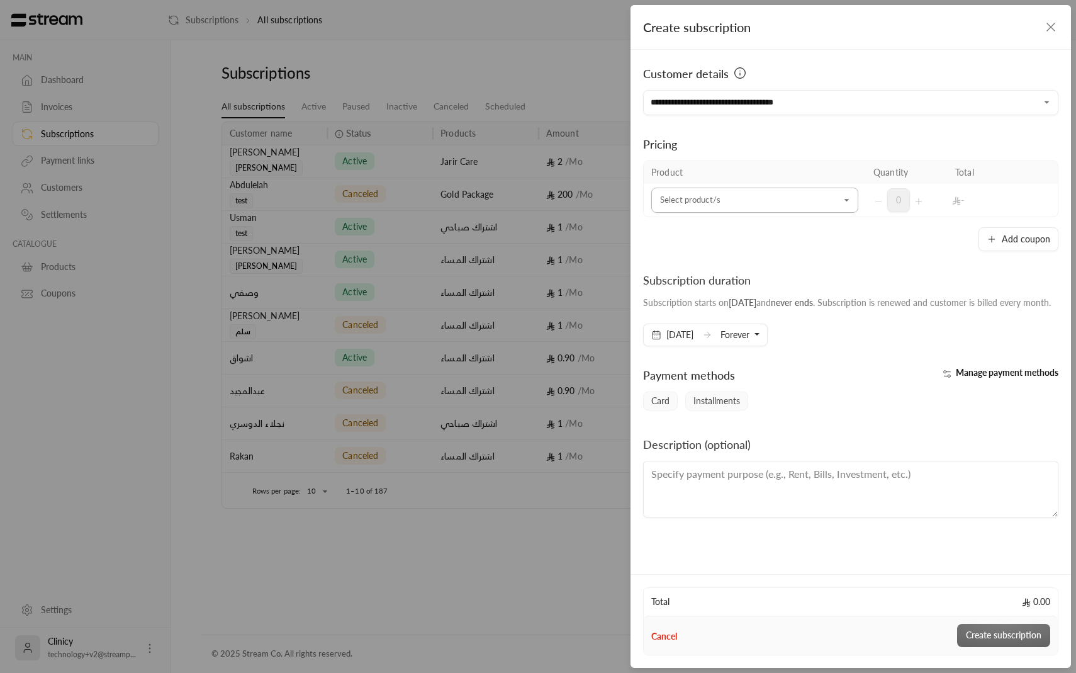
click at [817, 206] on input "Select customer" at bounding box center [754, 200] width 207 height 22
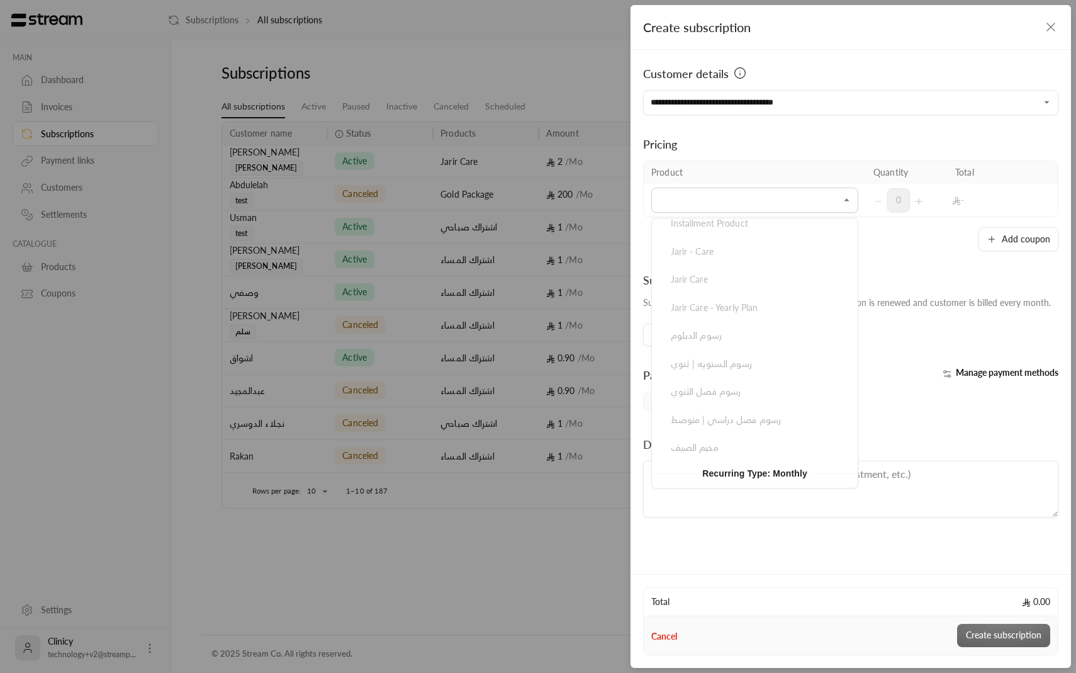
scroll to position [213, 0]
click at [739, 436] on li "Jarir Care" at bounding box center [754, 427] width 191 height 25
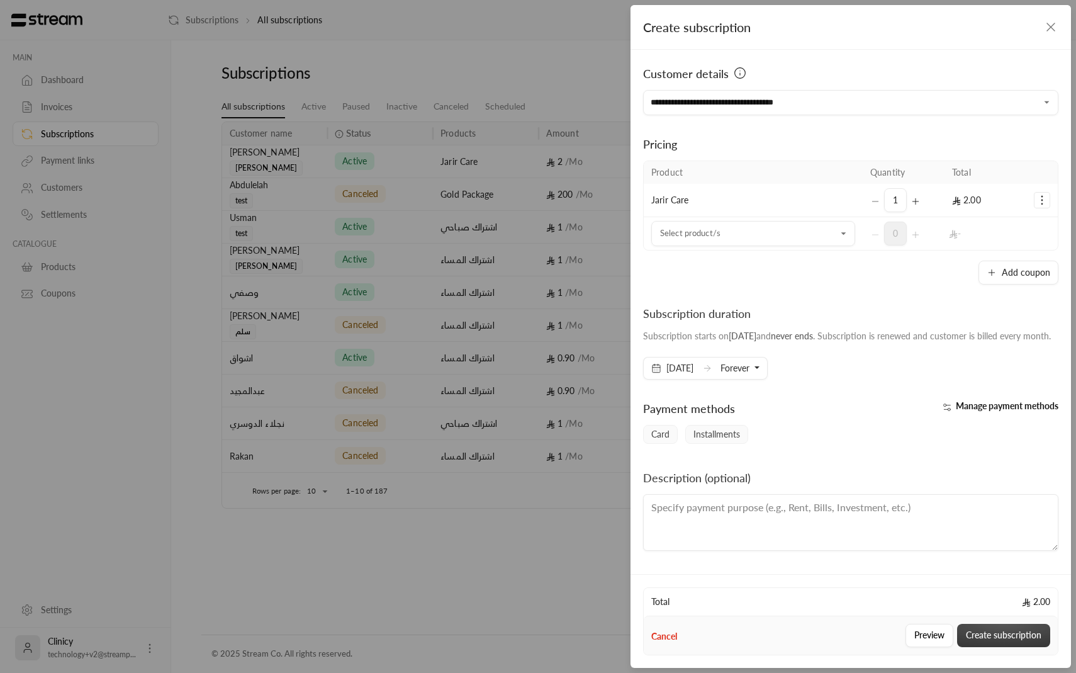
click at [973, 633] on button "Create subscription" at bounding box center [1003, 634] width 93 height 23
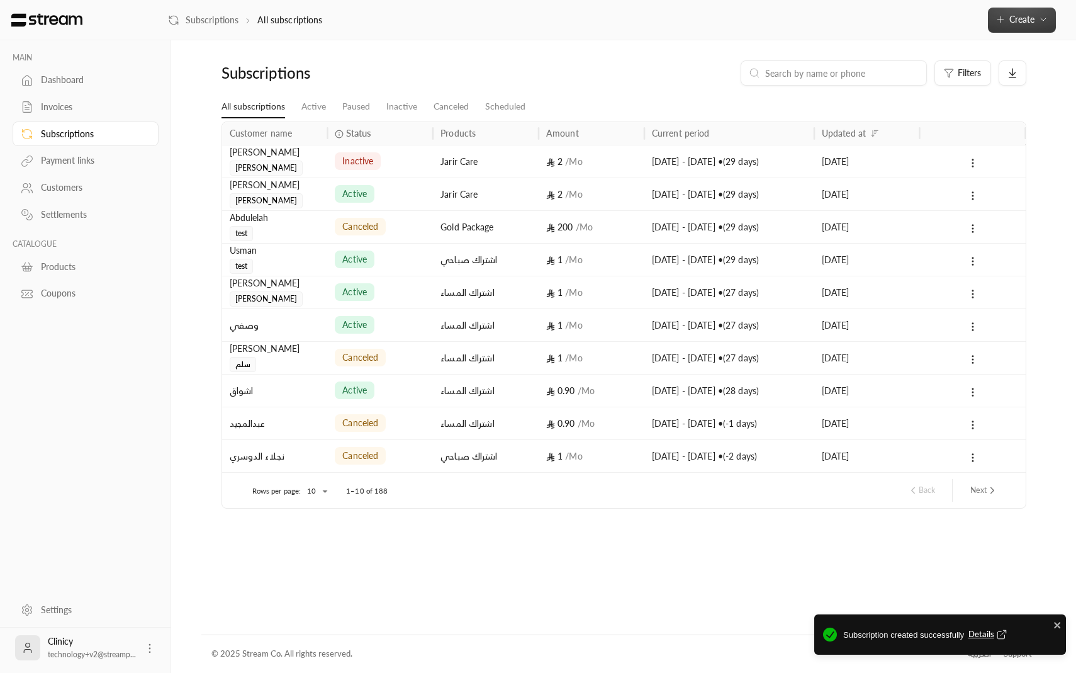
click at [1011, 17] on span "Create" at bounding box center [1021, 19] width 25 height 11
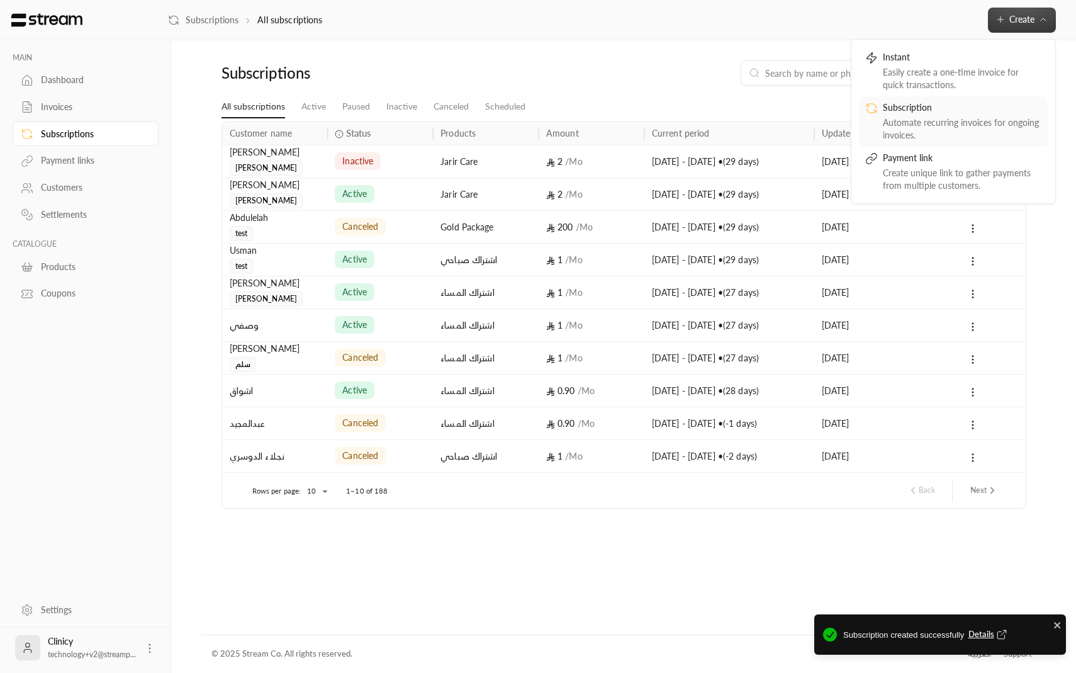
click at [923, 99] on link "Subscription Automate recurring invoices for ongoing invoices." at bounding box center [953, 121] width 189 height 50
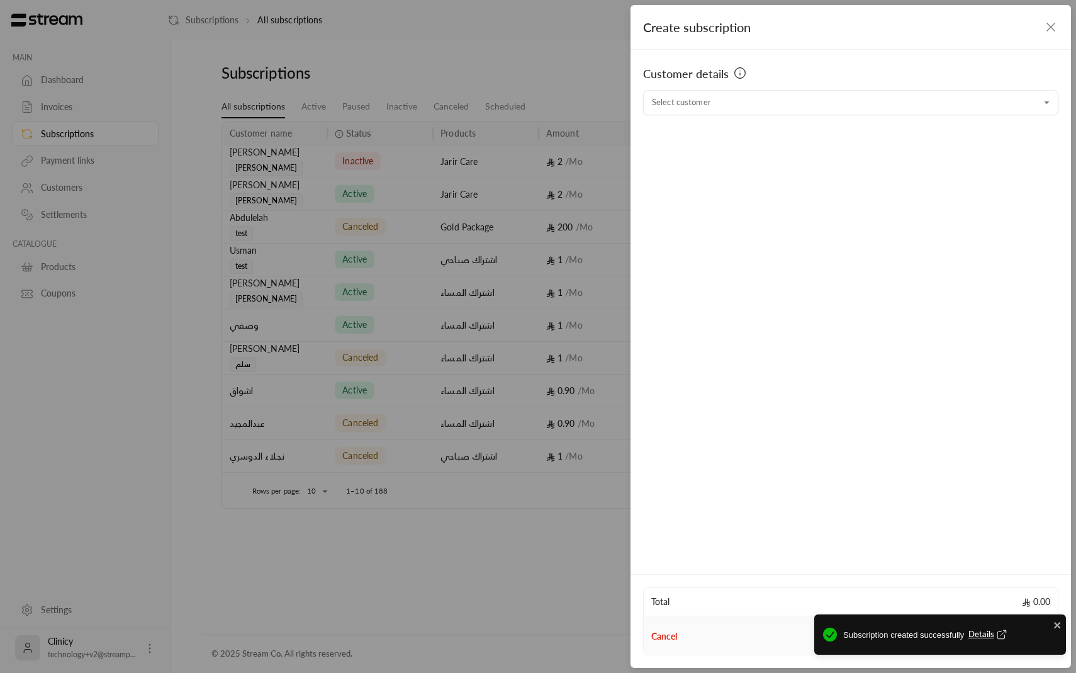
click at [906, 84] on div "Customer details" at bounding box center [850, 77] width 415 height 25
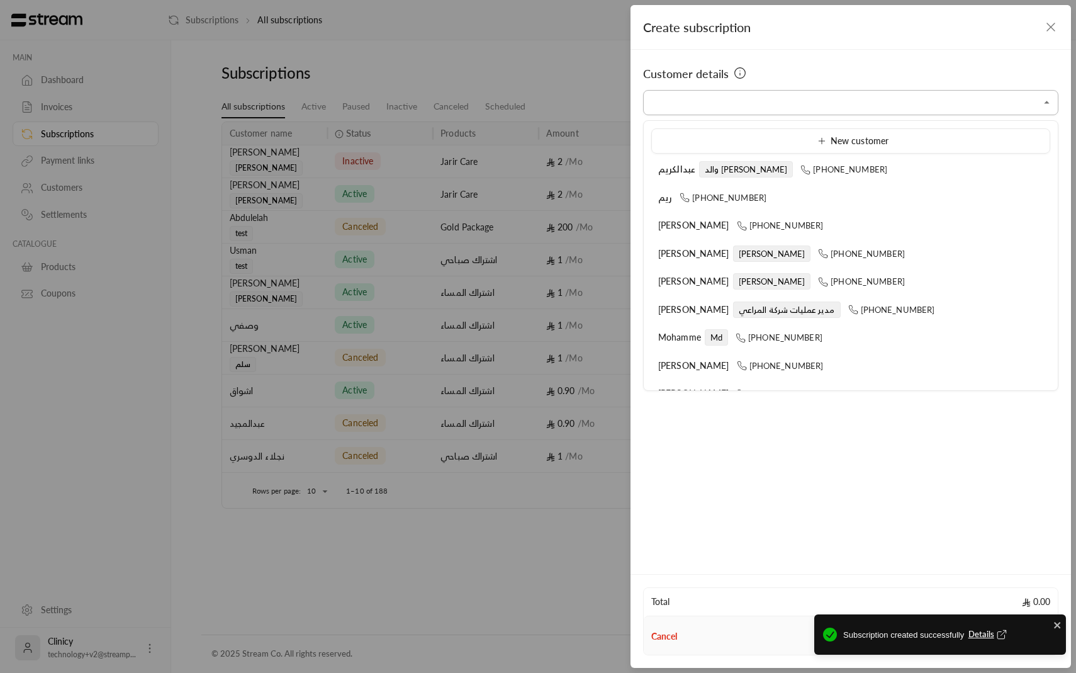
click at [906, 97] on input "Select customer" at bounding box center [850, 103] width 415 height 22
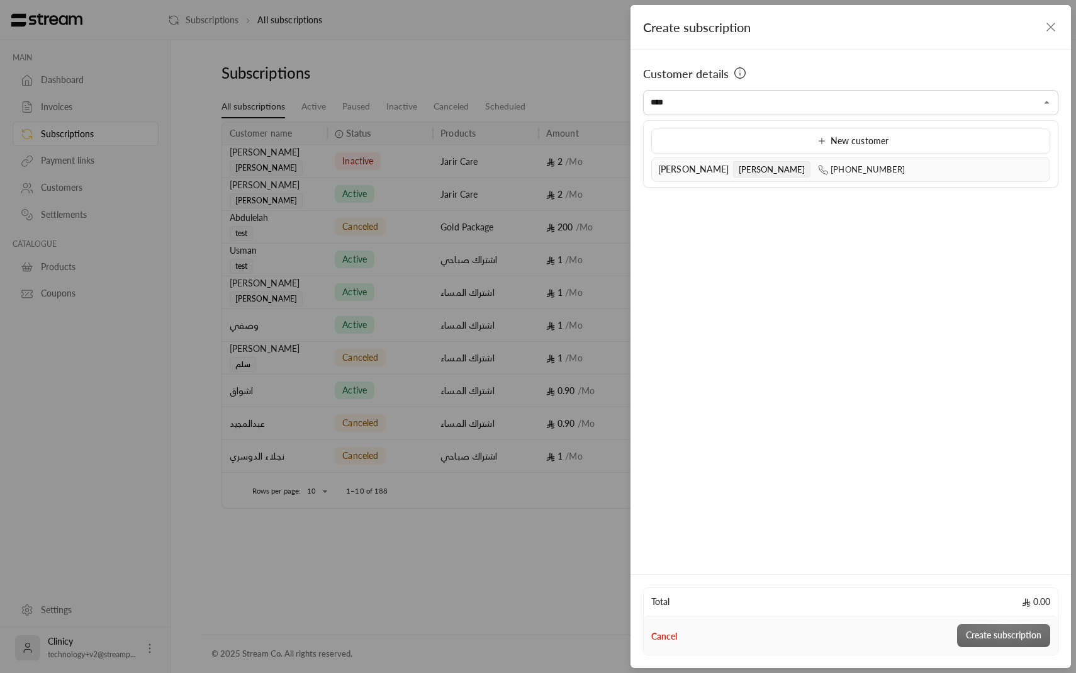
click at [815, 164] on div "ابراهيم الدليقان يوسف +966509737393" at bounding box center [850, 169] width 385 height 13
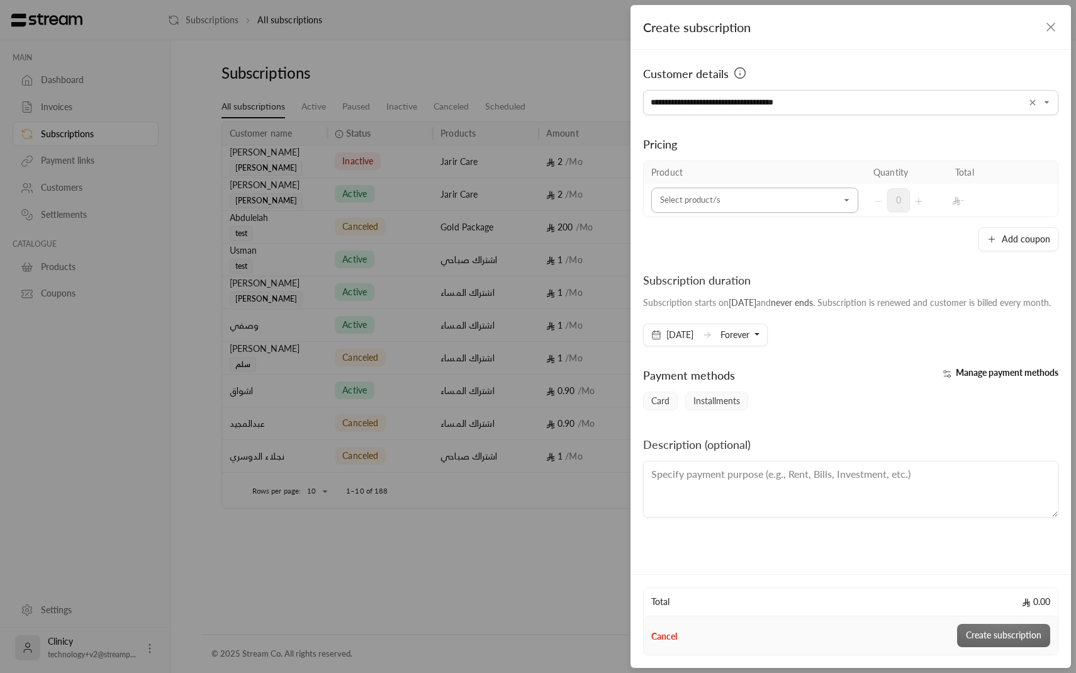
click at [851, 199] on icon "Open" at bounding box center [847, 200] width 13 height 13
type input "**********"
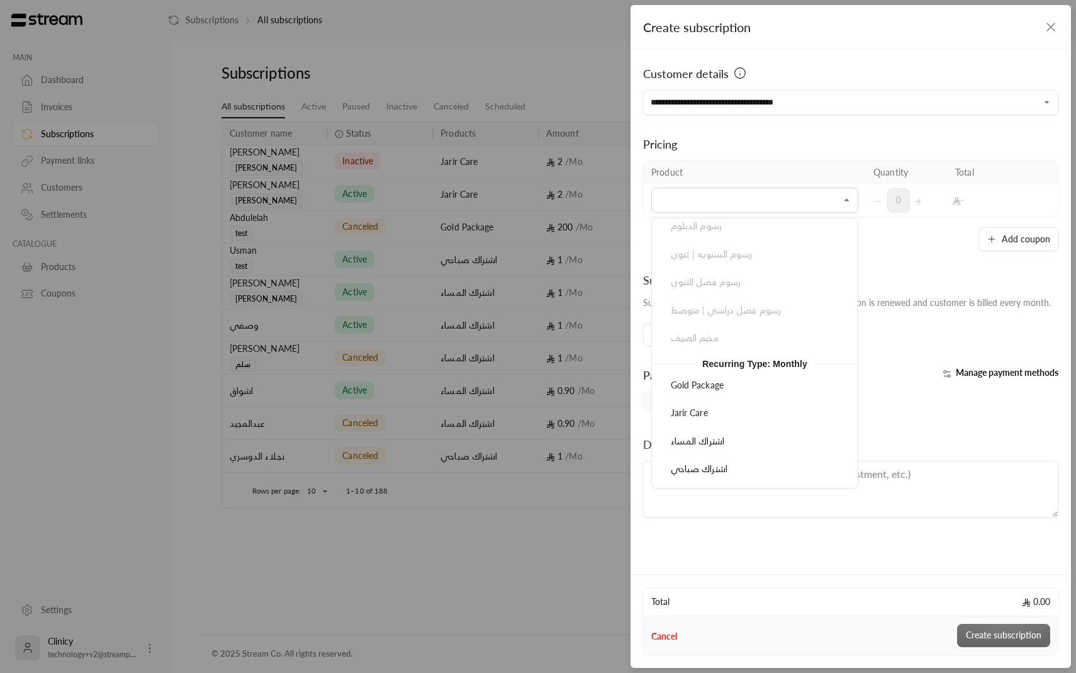
scroll to position [327, 0]
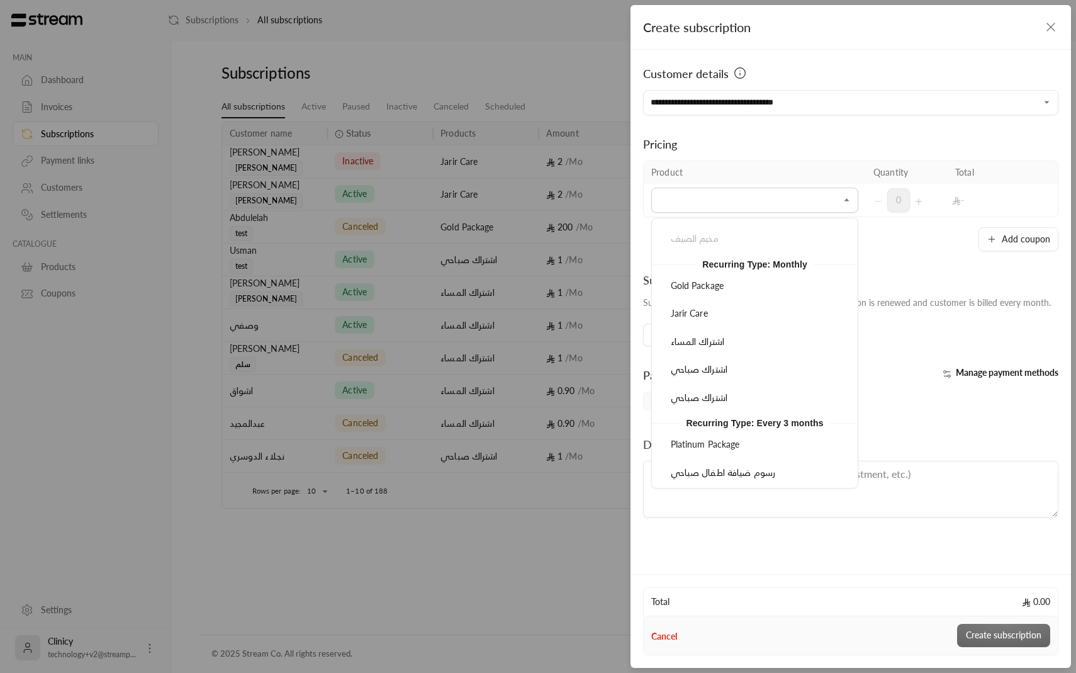
click at [796, 356] on div "Gold Package Jarir Care اشتراك المساء اشتراك صباحي اشتراك صباحي" at bounding box center [755, 342] width 206 height 137
click at [795, 344] on div "اشتراك المساء" at bounding box center [754, 341] width 177 height 13
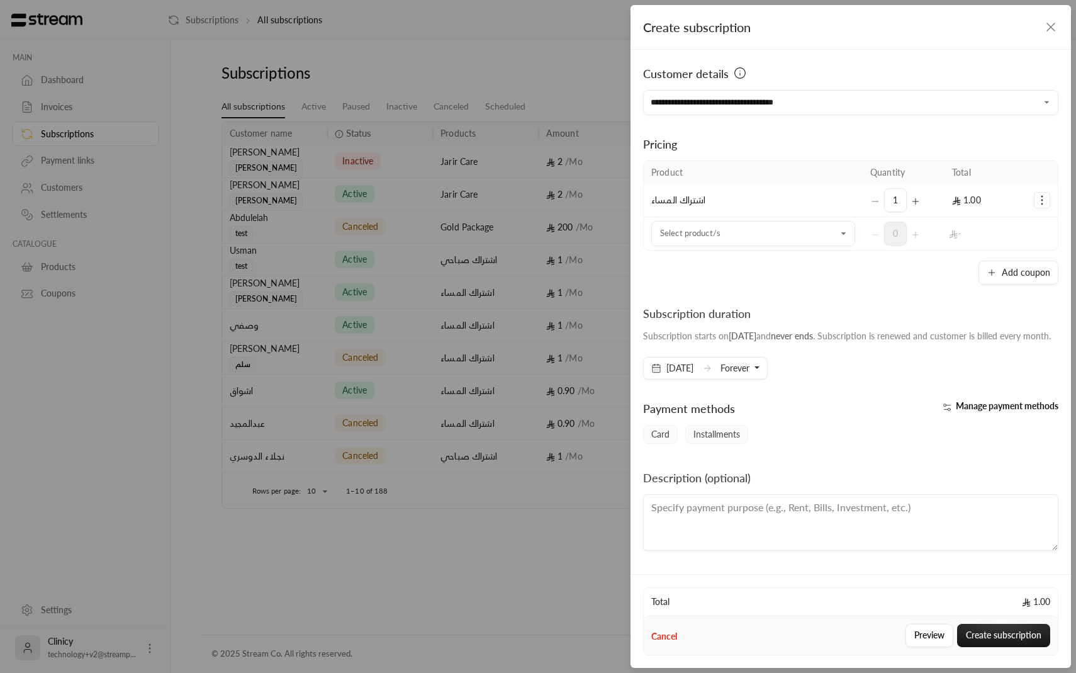
click at [972, 425] on div "Manage payment methods" at bounding box center [958, 411] width 214 height 25
click at [969, 411] on span "Manage payment methods" at bounding box center [1007, 405] width 103 height 11
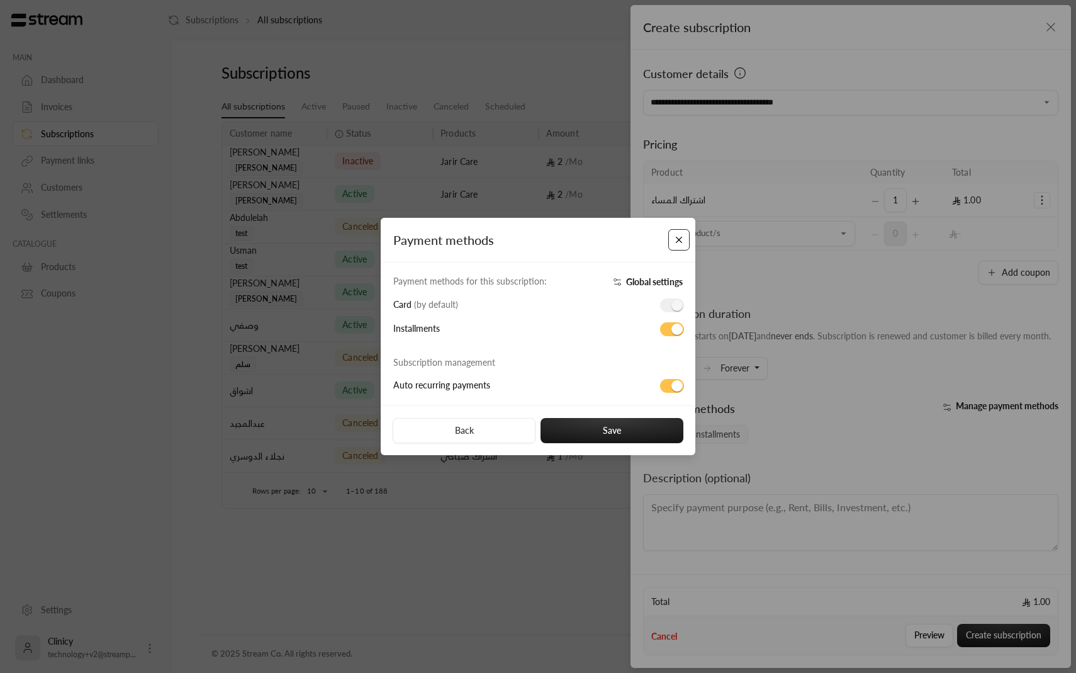
click at [678, 241] on button "Close" at bounding box center [679, 240] width 22 height 22
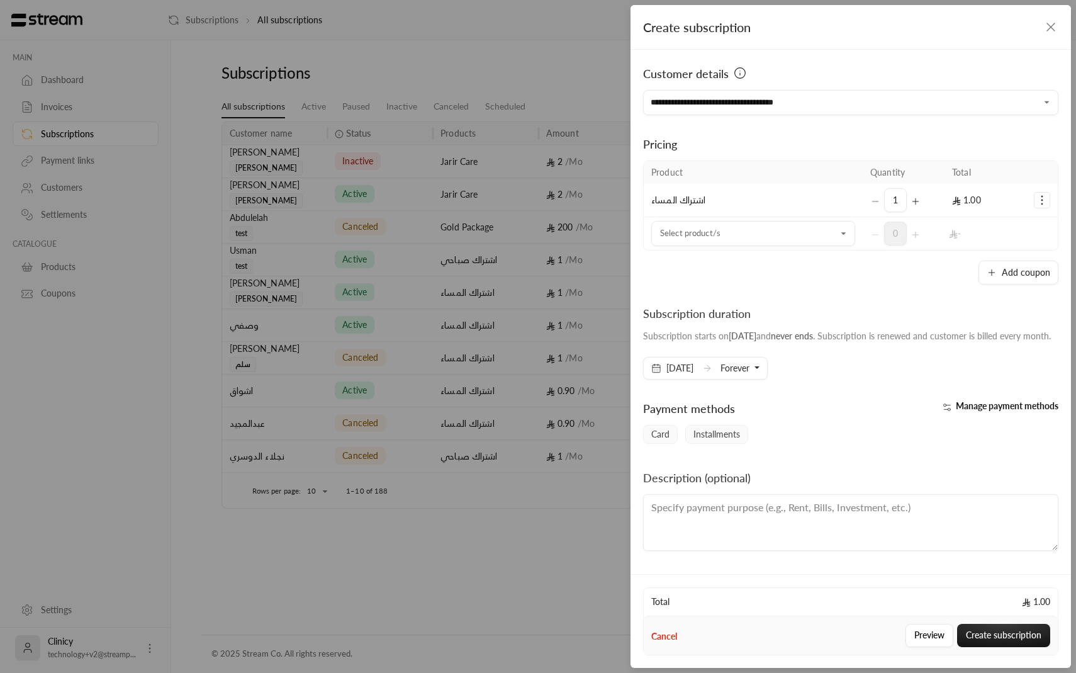
click at [158, 609] on div "**********" at bounding box center [538, 336] width 1076 height 673
click at [1047, 21] on icon "button" at bounding box center [1050, 27] width 15 height 15
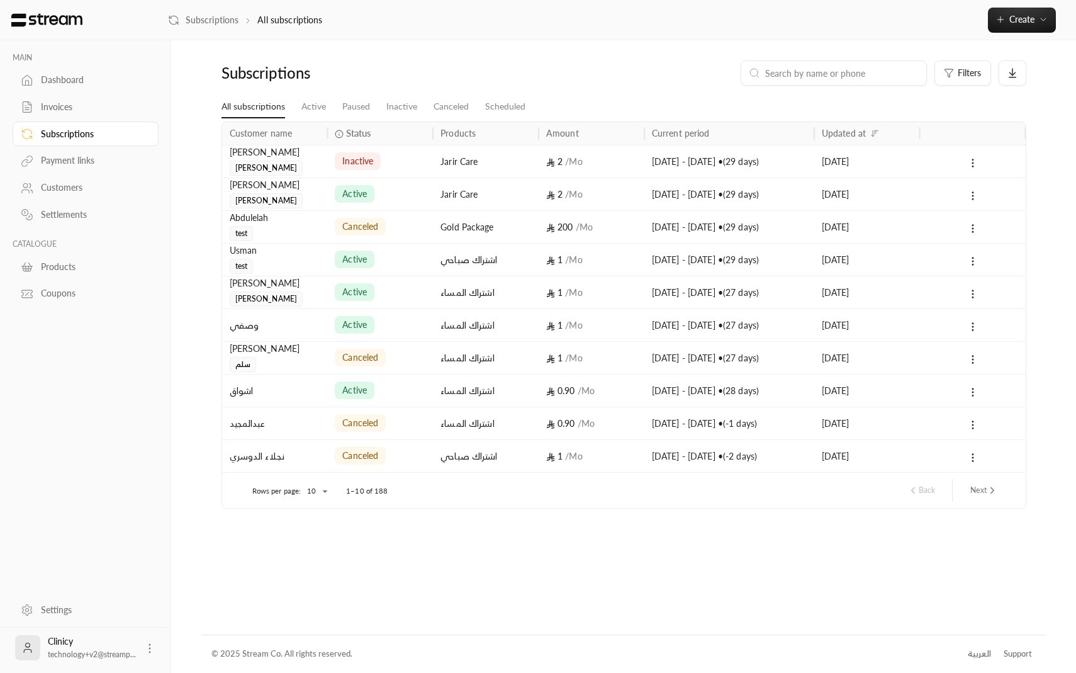
click at [976, 657] on div "العربية" at bounding box center [979, 653] width 23 height 13
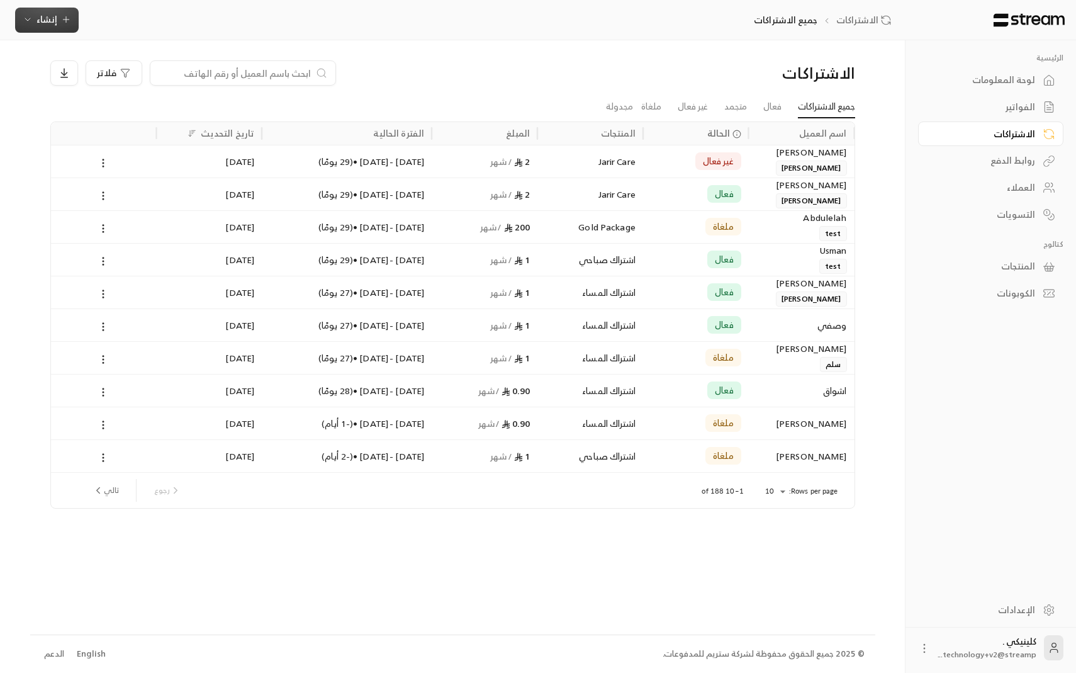
click at [50, 20] on span "إنشاء" at bounding box center [46, 19] width 21 height 16
click at [86, 111] on div "اشتراك" at bounding box center [109, 108] width 159 height 15
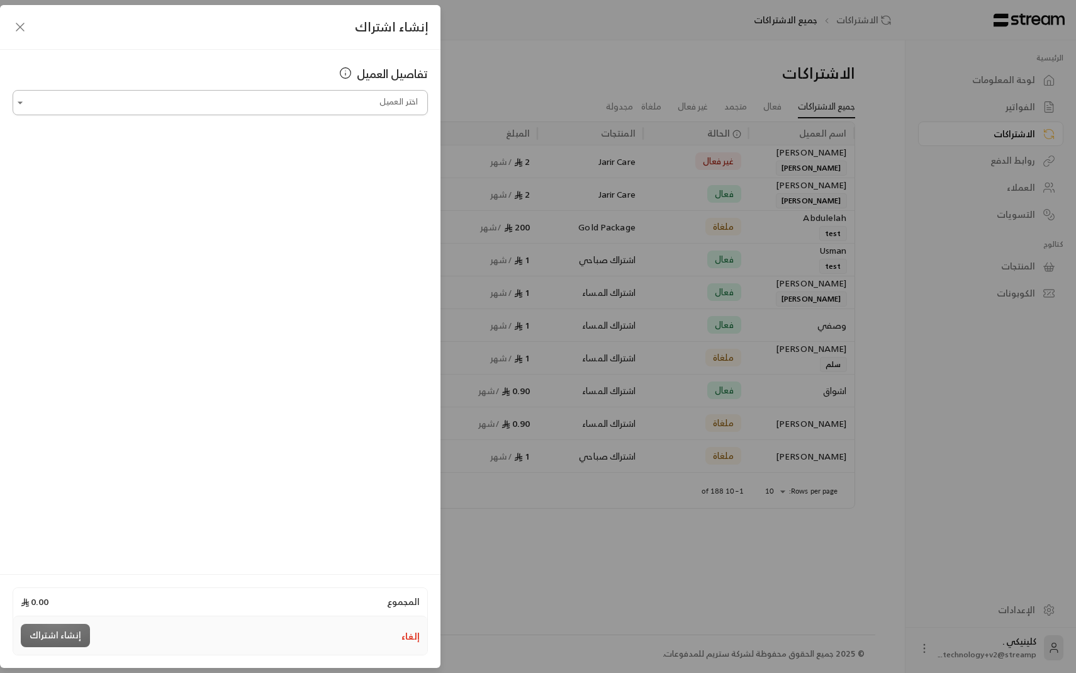
click at [230, 97] on input "اختر العميل" at bounding box center [220, 103] width 415 height 22
click at [372, 164] on span "[PERSON_NAME]" at bounding box center [377, 169] width 72 height 16
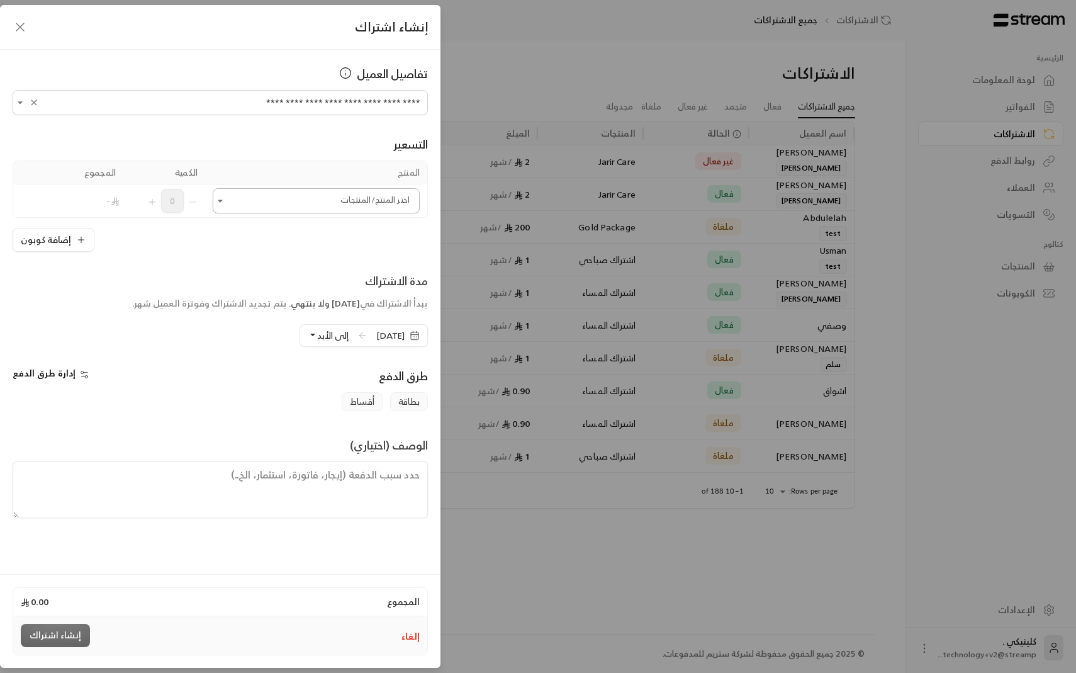
type input "**********"
click at [321, 209] on input "اختر العميل" at bounding box center [316, 201] width 207 height 22
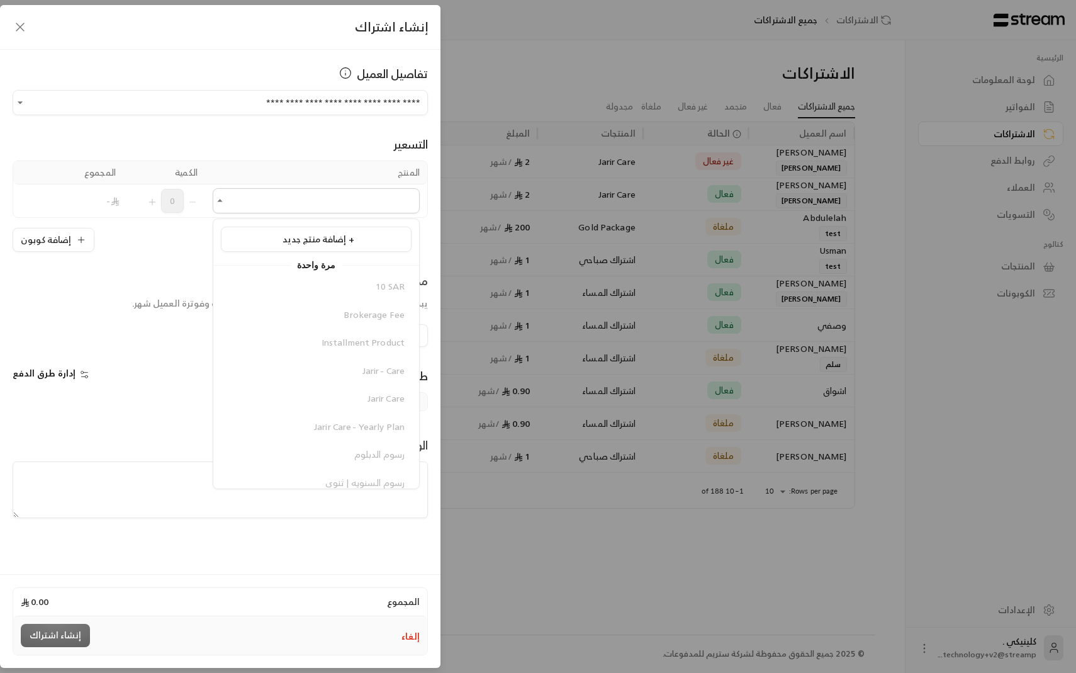
scroll to position [288, 0]
click at [333, 375] on div "اشتراك المساء" at bounding box center [316, 381] width 177 height 13
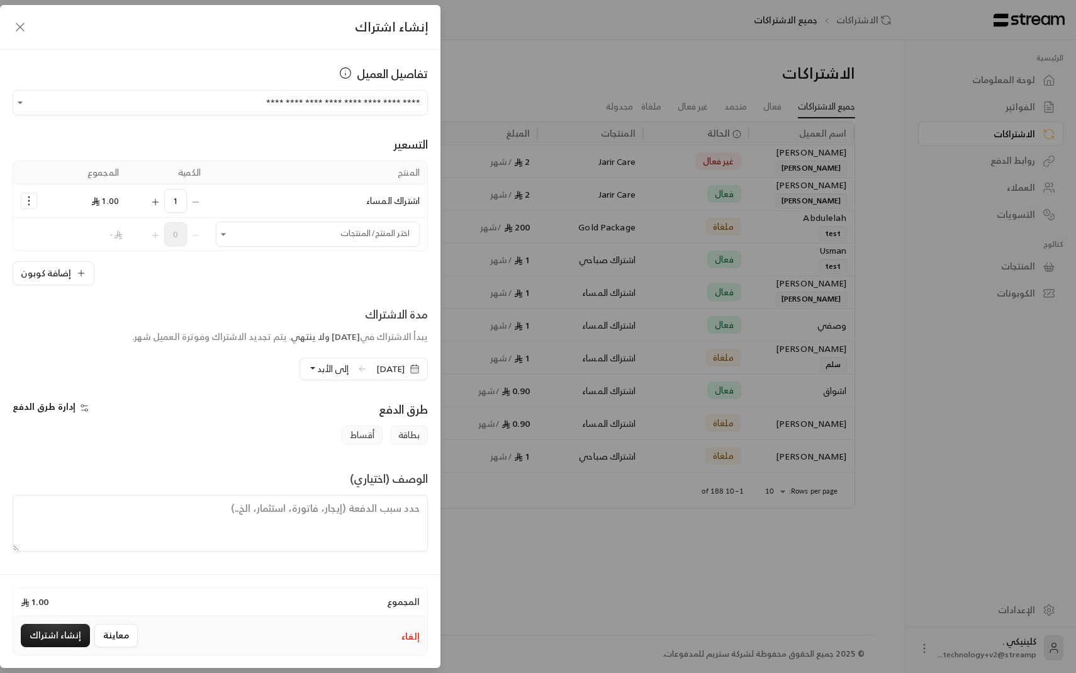
click at [72, 409] on button "إدارة طرق الدفع" at bounding box center [53, 406] width 81 height 13
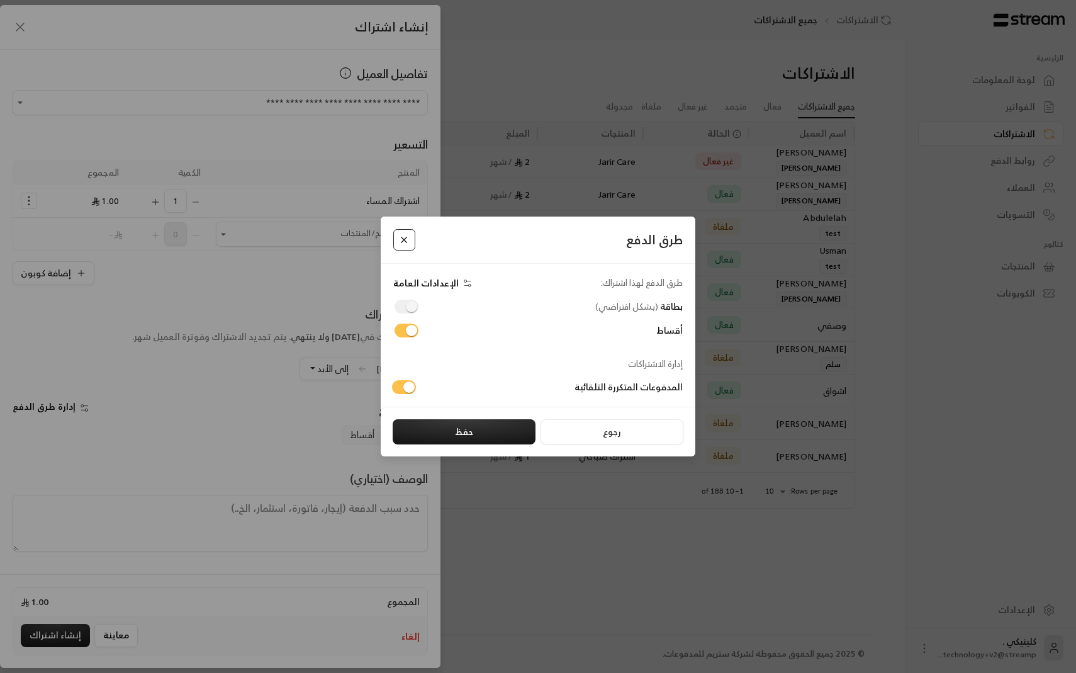
click at [402, 238] on button "Close" at bounding box center [404, 240] width 22 height 22
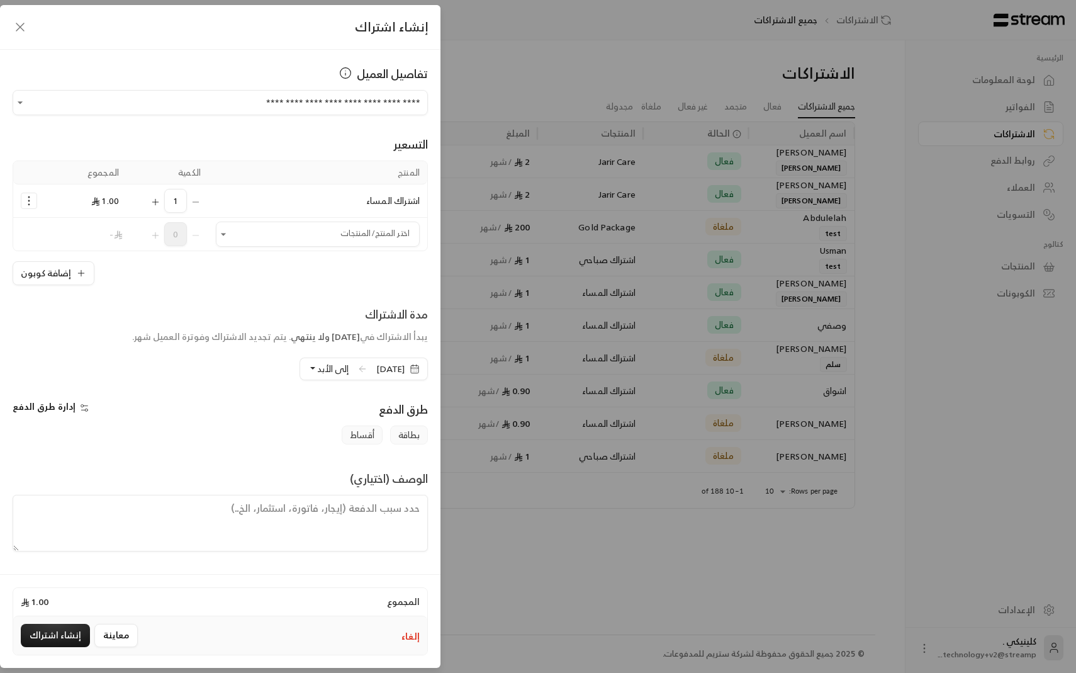
click at [569, 129] on div "**********" at bounding box center [538, 336] width 1076 height 673
click at [21, 26] on icon "button" at bounding box center [20, 27] width 15 height 15
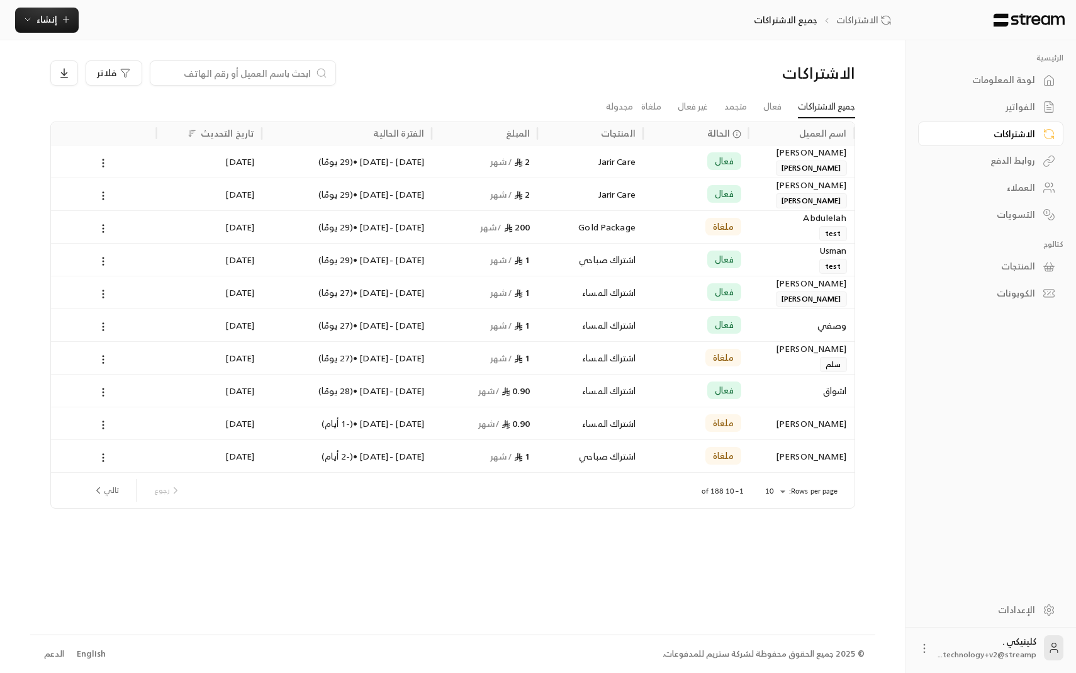
click at [1029, 606] on div "الإعدادات" at bounding box center [984, 609] width 101 height 13
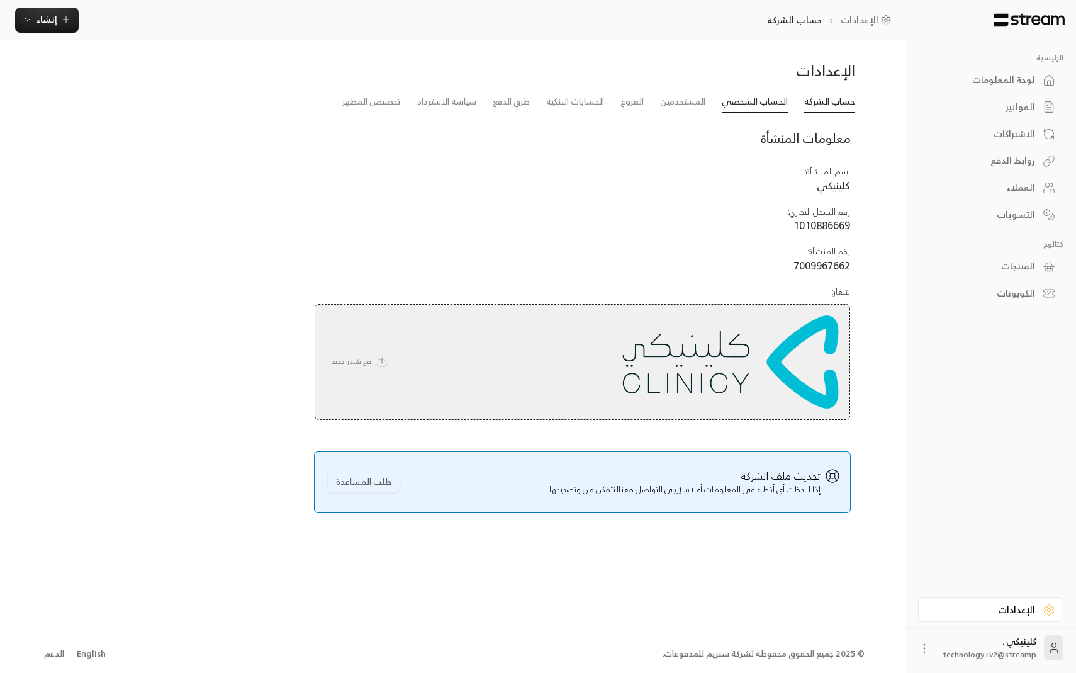
click at [737, 108] on link "الحساب الشخصي" at bounding box center [755, 102] width 66 height 23
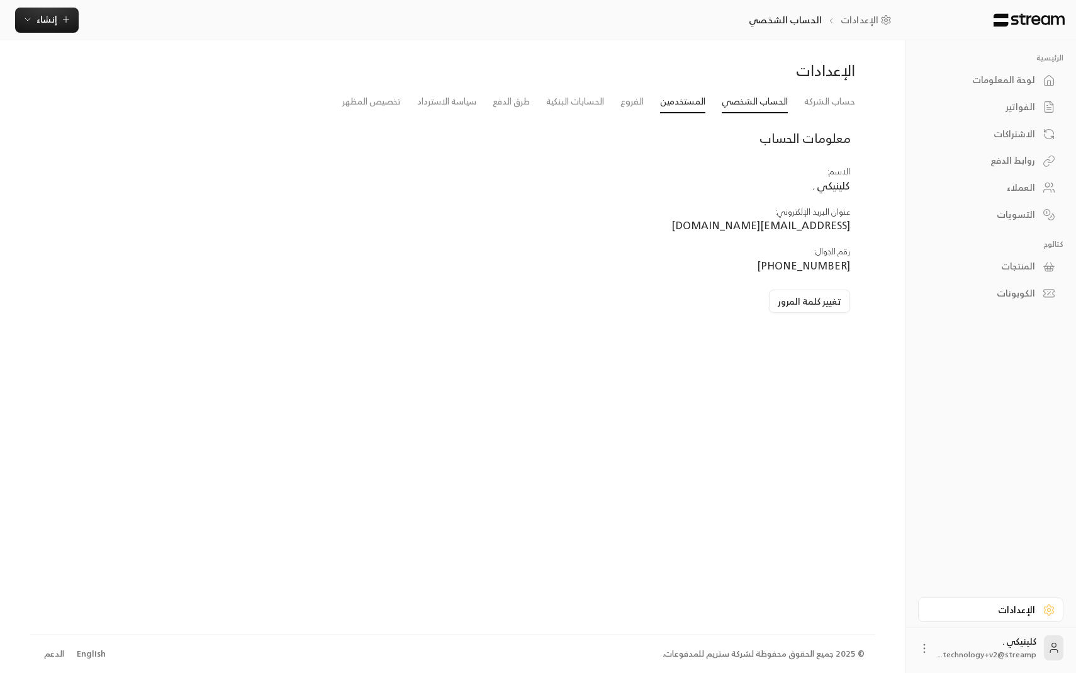
click at [682, 102] on link "المستخدمين" at bounding box center [682, 102] width 45 height 23
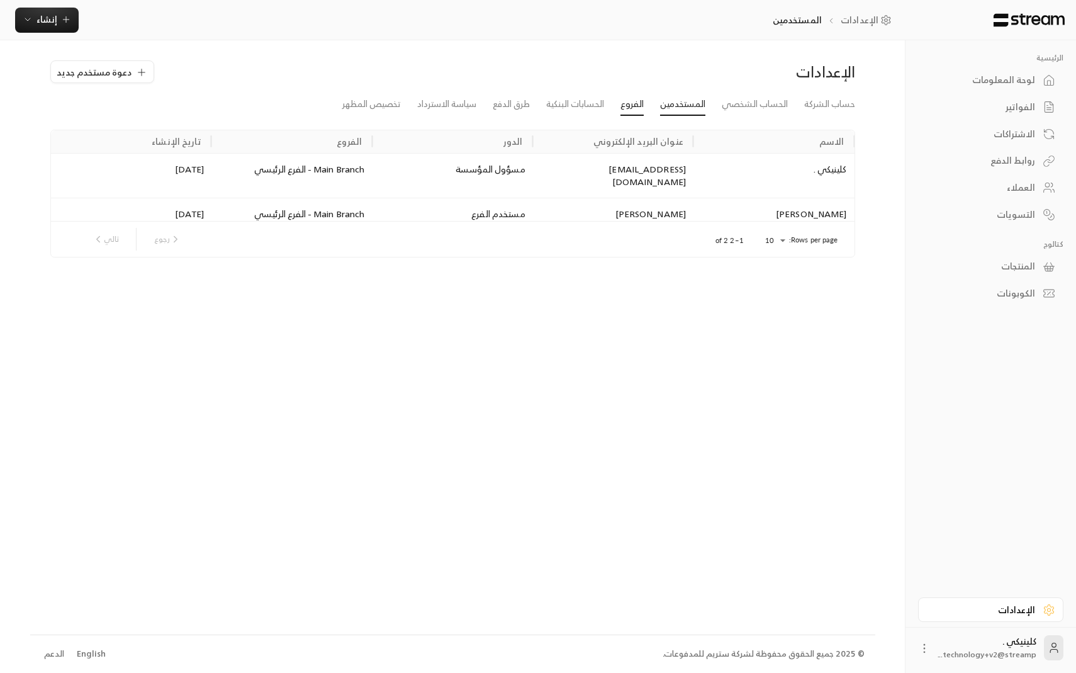
click at [628, 106] on link "الفروع" at bounding box center [631, 104] width 23 height 23
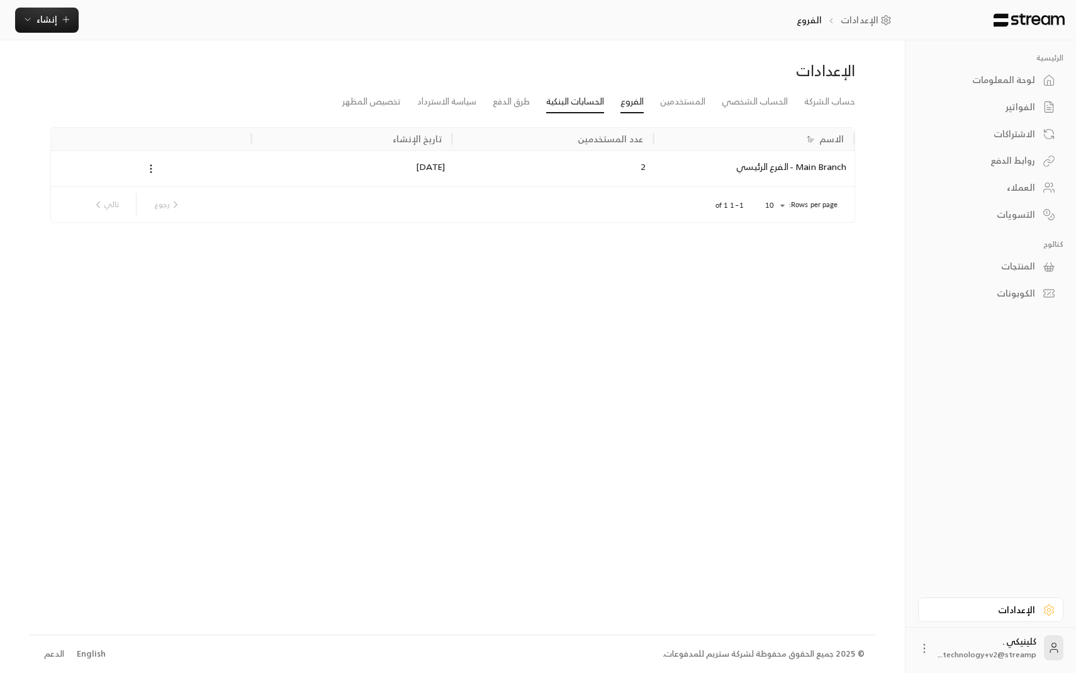
click at [587, 106] on link "الحسابات البنكية" at bounding box center [575, 102] width 58 height 23
click at [92, 656] on div "English" at bounding box center [91, 653] width 29 height 13
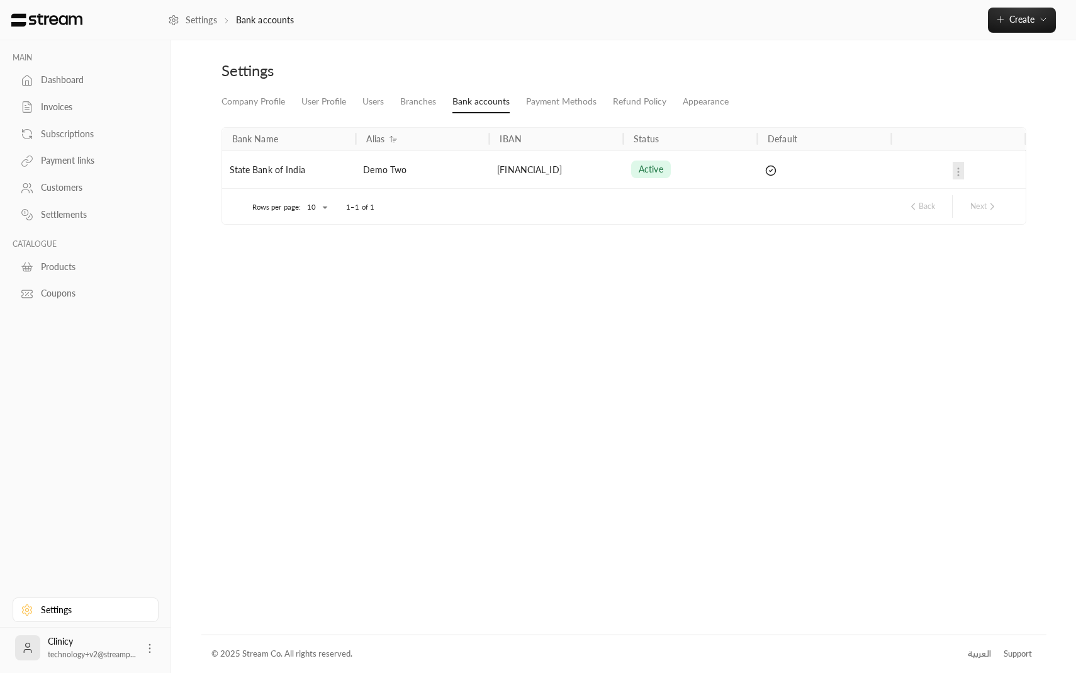
click at [523, 106] on li "Payment Methods" at bounding box center [561, 102] width 87 height 23
click at [537, 104] on link "Payment Methods" at bounding box center [561, 102] width 70 height 23
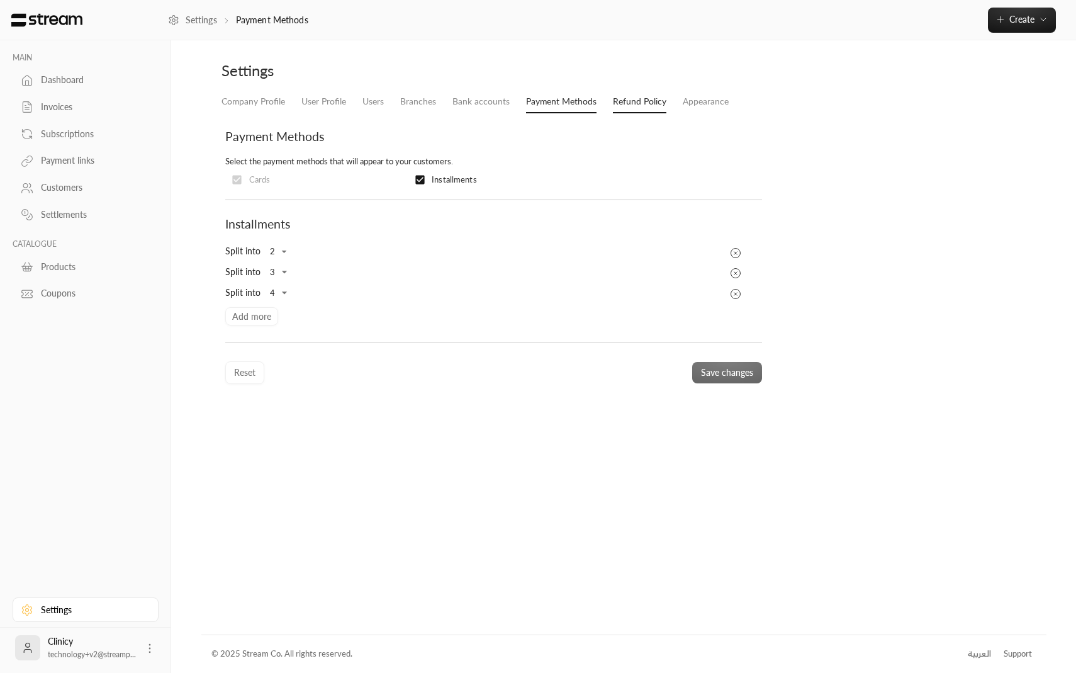
click at [632, 102] on link "Refund Policy" at bounding box center [639, 102] width 53 height 23
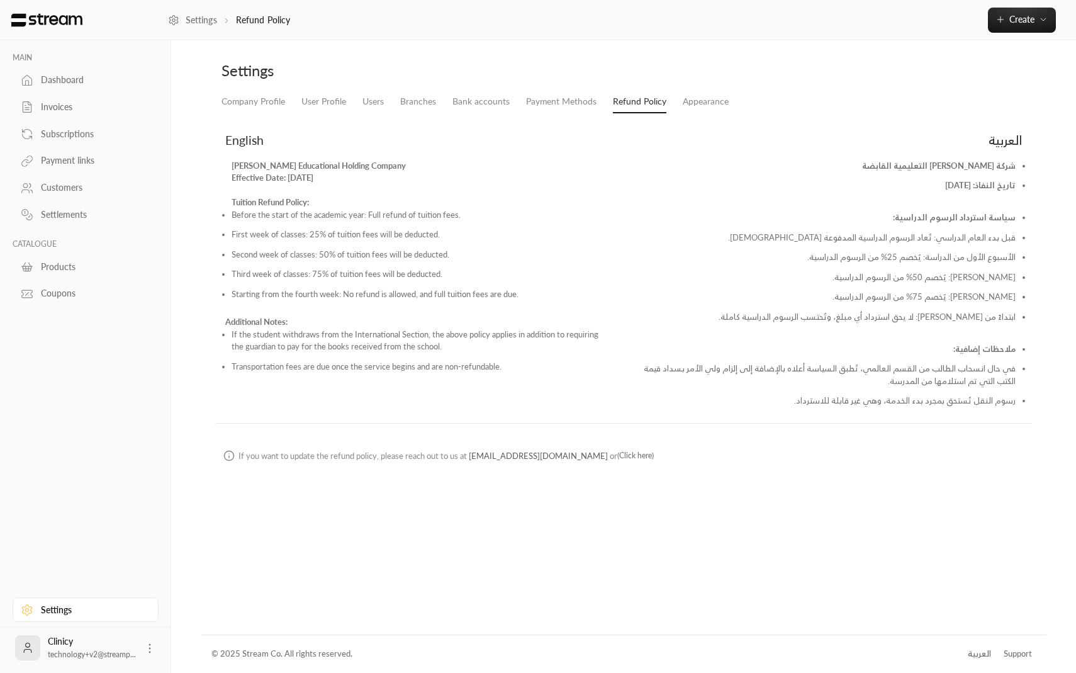
click at [99, 75] on div "Dashboard" at bounding box center [92, 80] width 102 height 13
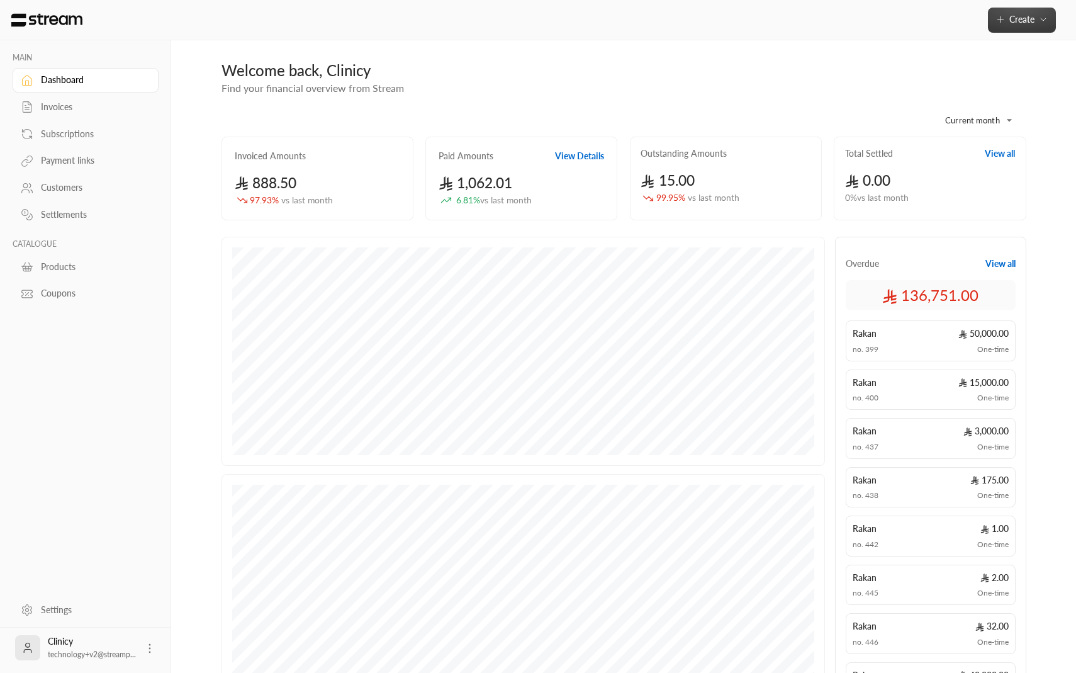
click at [1017, 22] on span "Create" at bounding box center [1021, 19] width 25 height 11
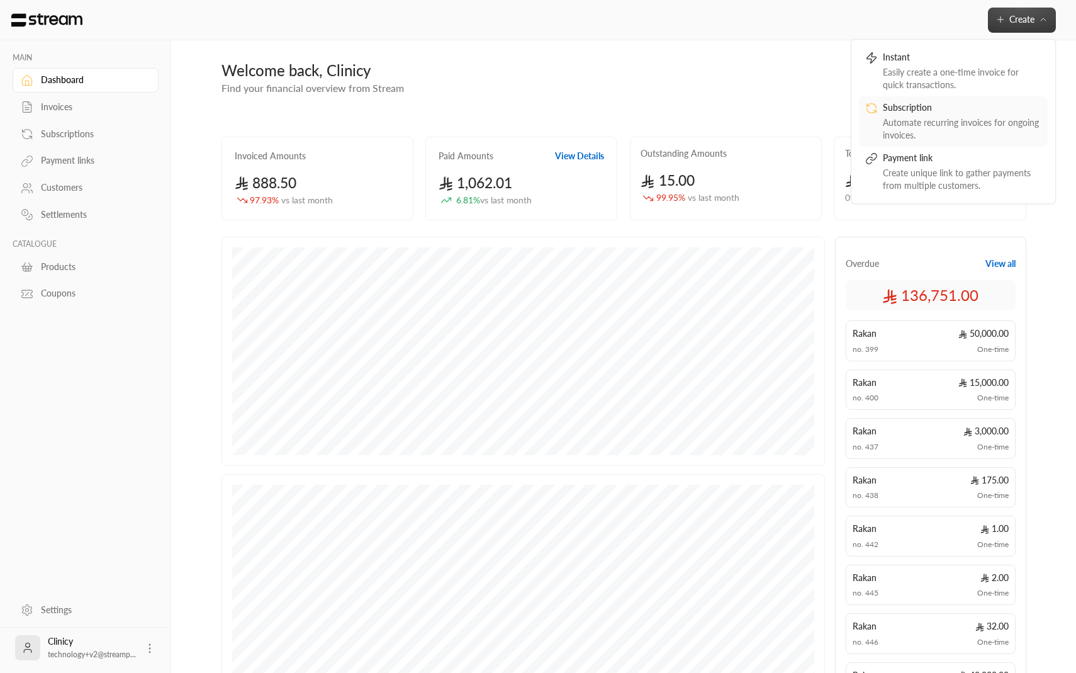
click at [952, 109] on div "Subscription" at bounding box center [962, 108] width 159 height 15
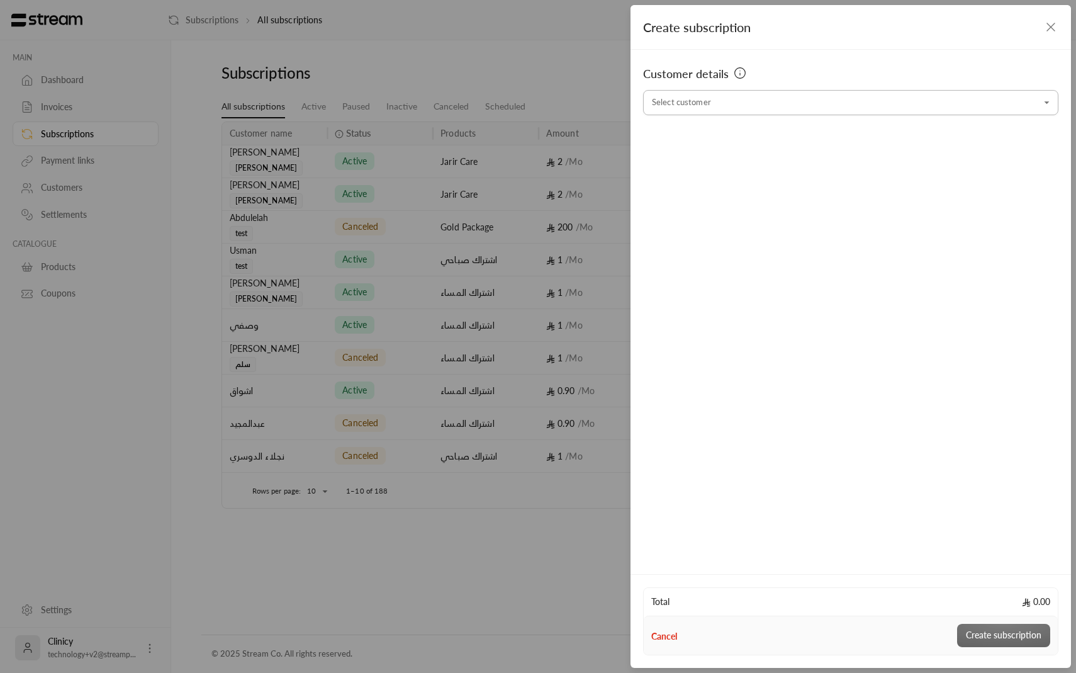
click at [937, 103] on input "Select customer" at bounding box center [850, 103] width 415 height 22
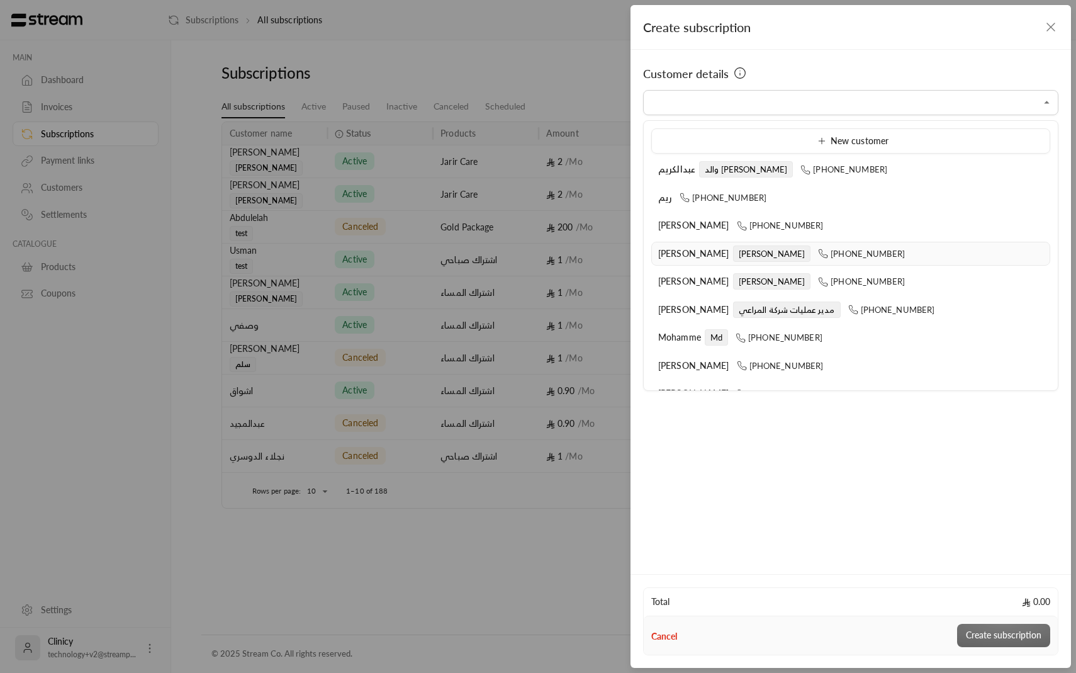
click at [847, 252] on div "[PERSON_NAME] [PHONE_NUMBER]" at bounding box center [850, 253] width 385 height 13
type input "**********"
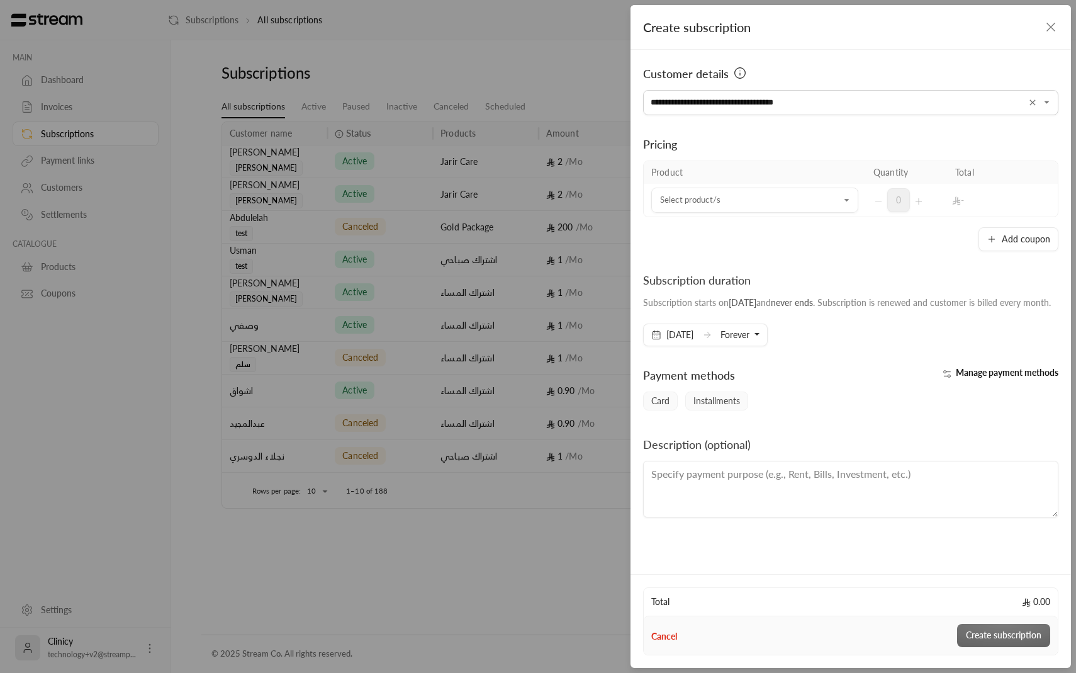
click at [847, 252] on div "**********" at bounding box center [850, 310] width 440 height 520
click at [814, 200] on input "Select customer" at bounding box center [754, 200] width 207 height 22
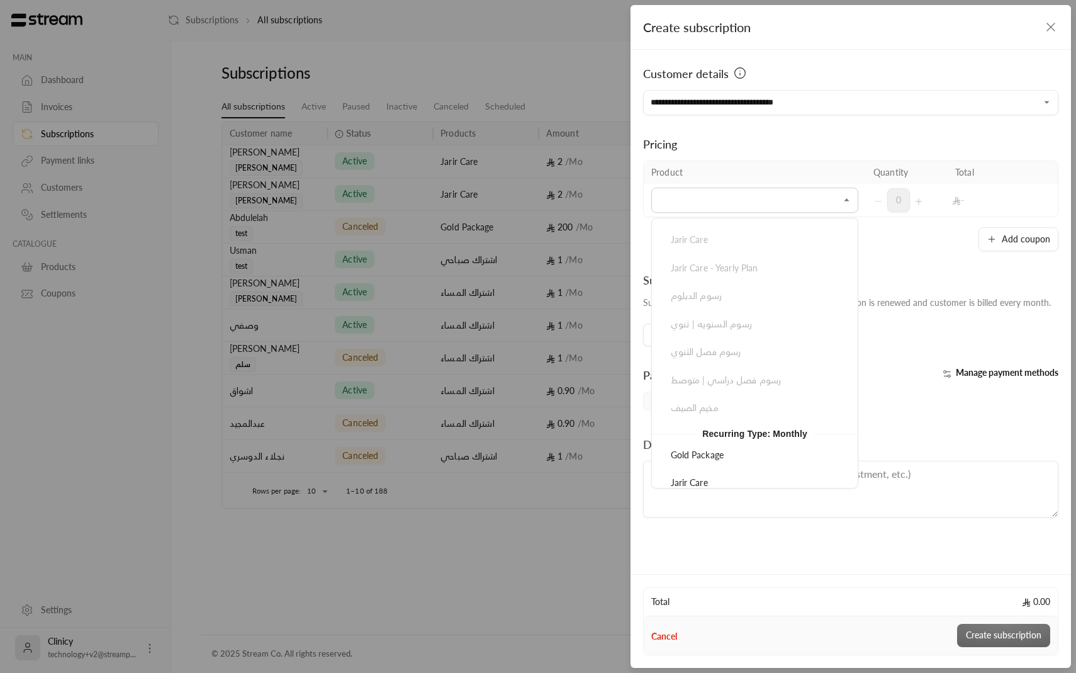
scroll to position [328, 0]
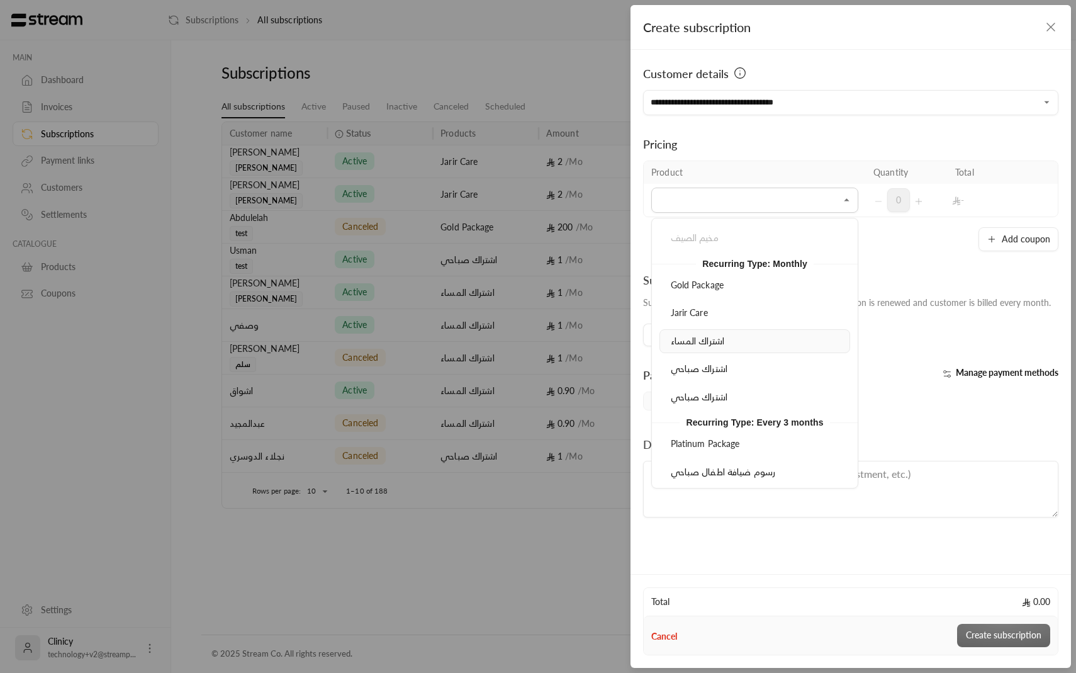
click at [774, 330] on li "اشتراك المساء" at bounding box center [754, 341] width 191 height 25
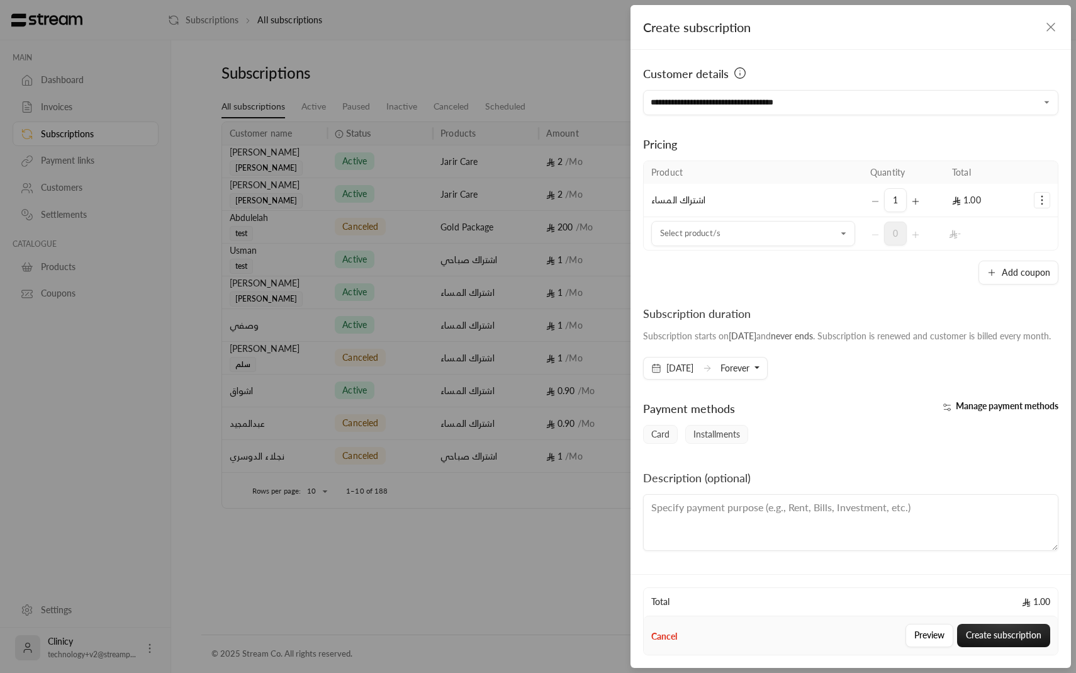
click at [956, 411] on span "Manage payment methods" at bounding box center [1007, 405] width 103 height 11
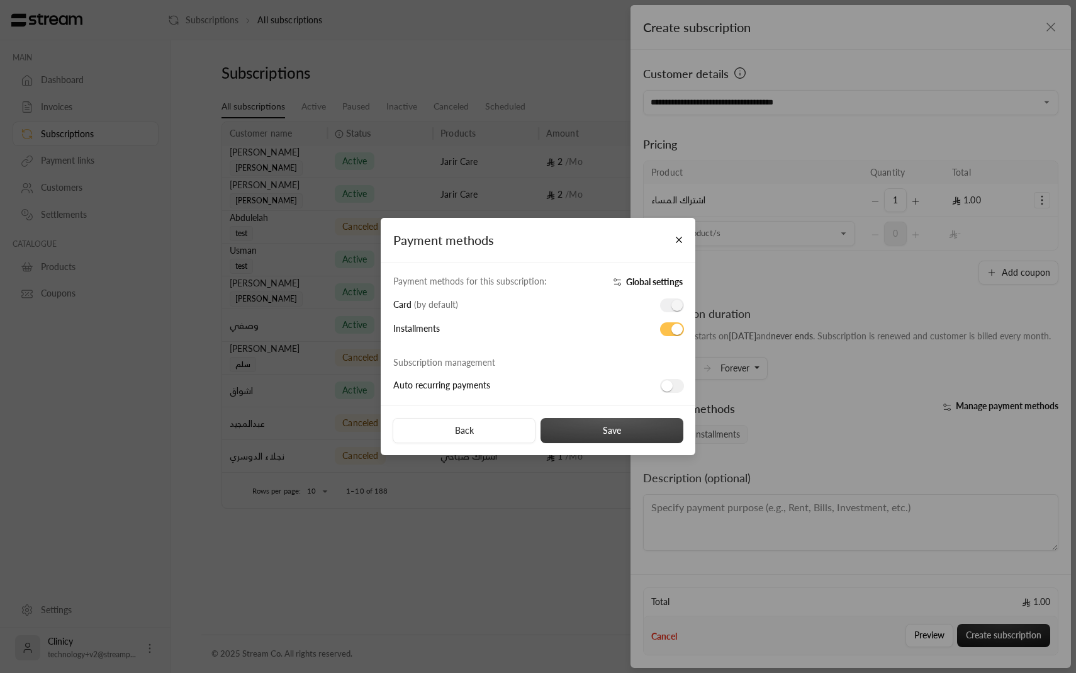
click at [645, 422] on button "Save" at bounding box center [611, 430] width 143 height 25
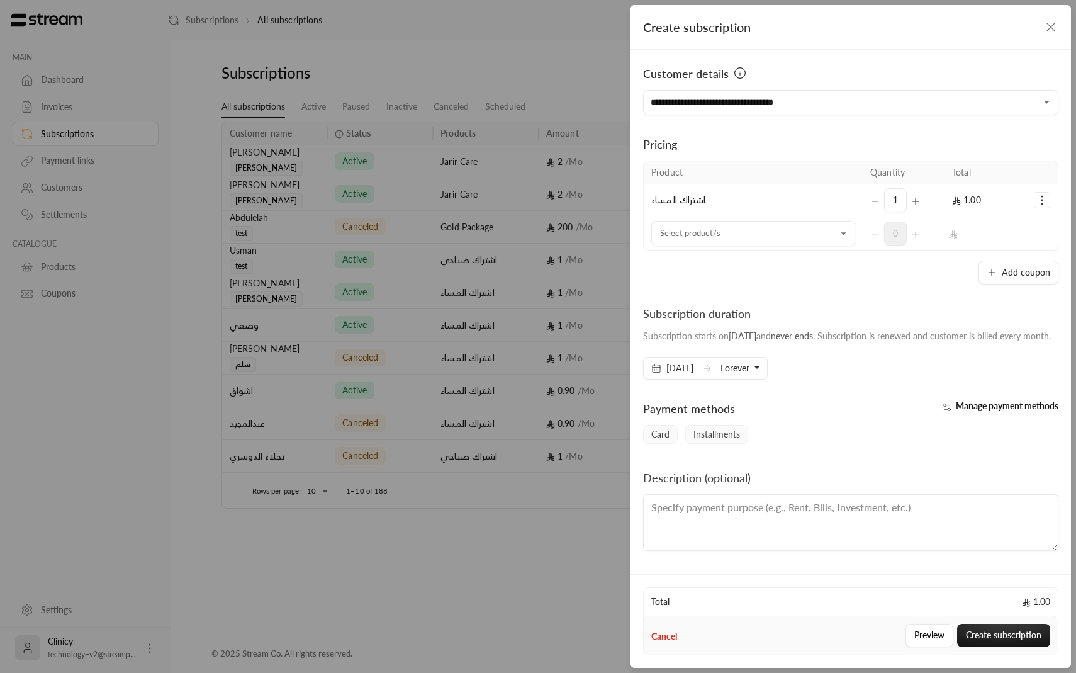
click at [975, 411] on span "Manage payment methods" at bounding box center [1007, 405] width 103 height 11
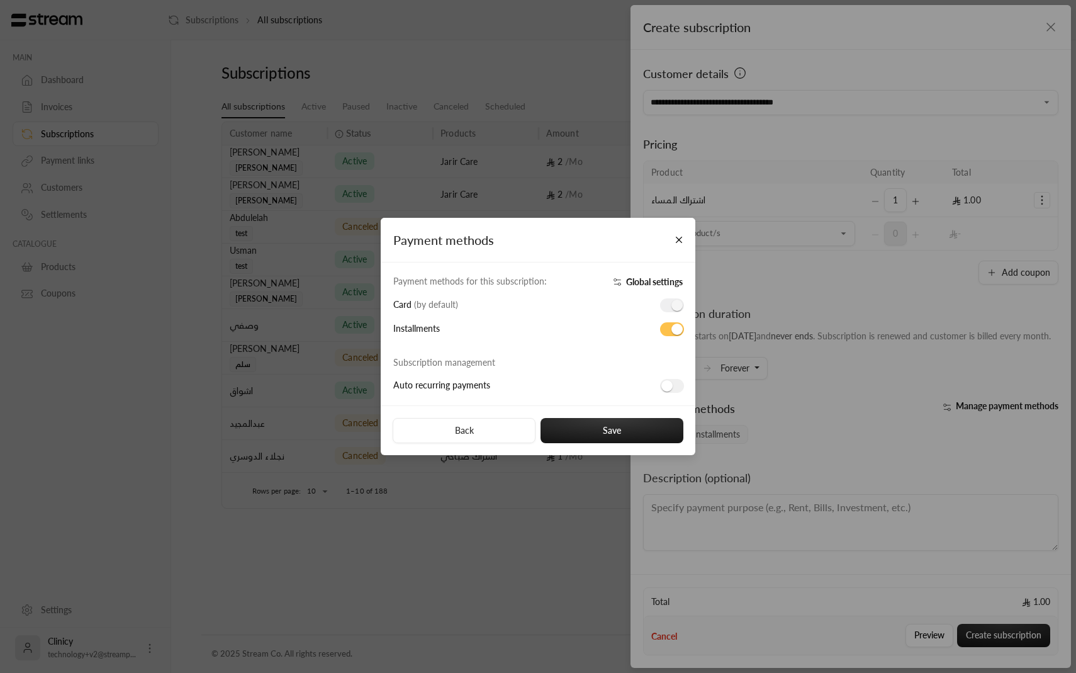
click at [973, 481] on div "Payment methods Payment methods for this subscription: Global settings Card ( b…" at bounding box center [538, 336] width 1076 height 673
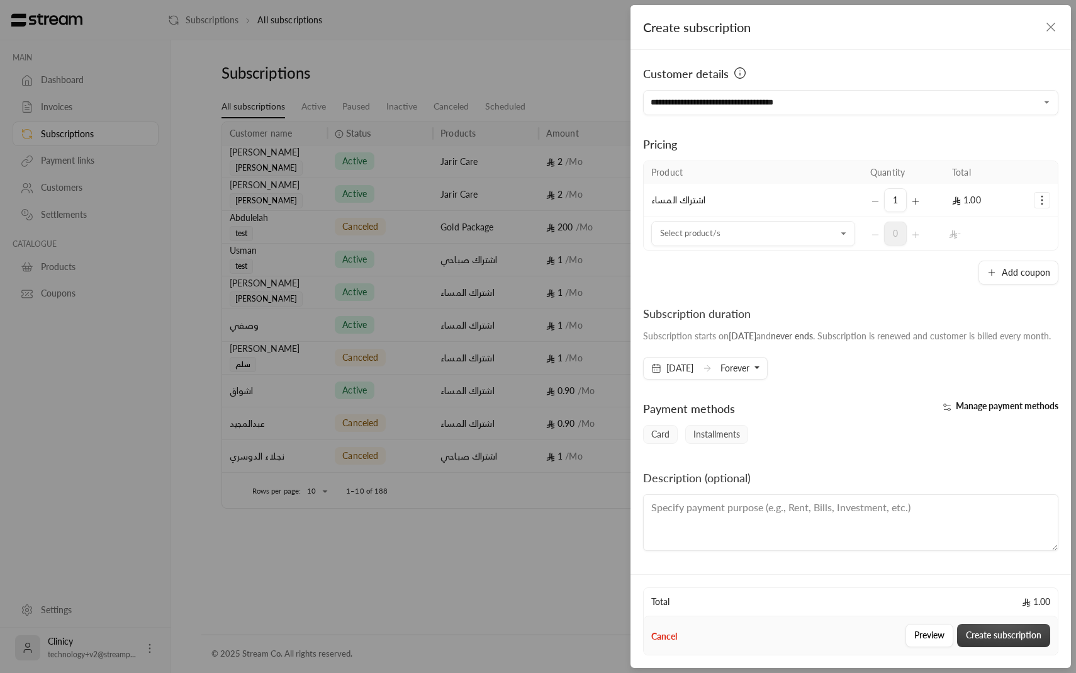
click at [979, 636] on button "Create subscription" at bounding box center [1003, 634] width 93 height 23
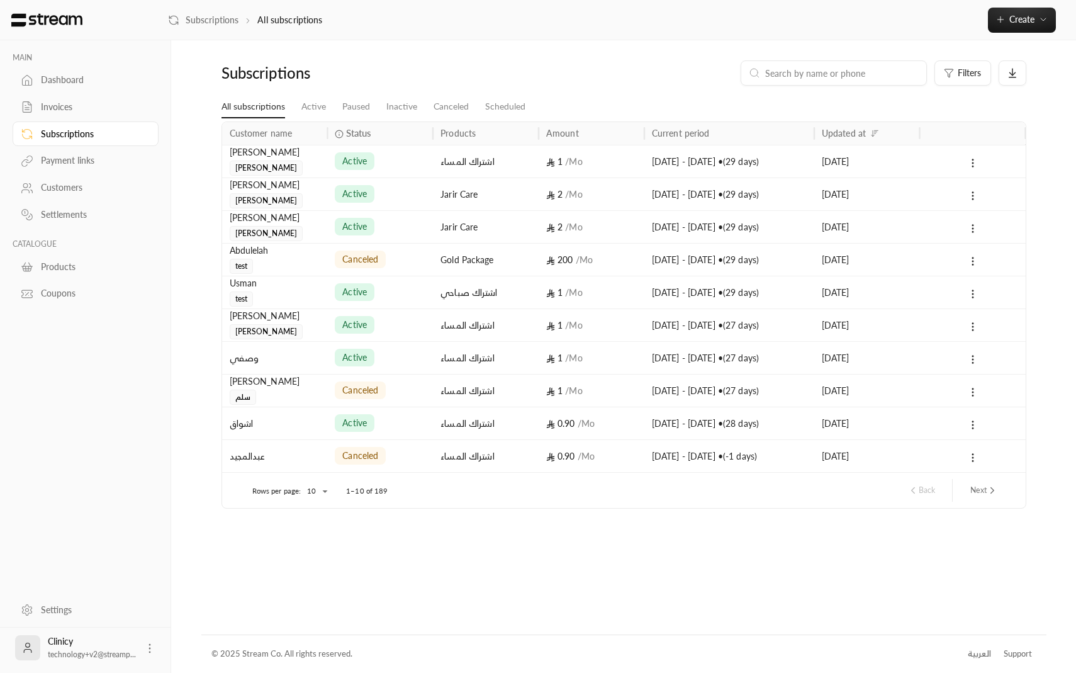
click at [75, 82] on div "Dashboard" at bounding box center [92, 80] width 102 height 13
